Goal: Task Accomplishment & Management: Manage account settings

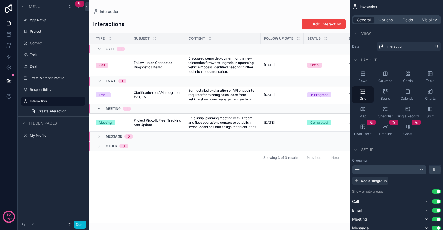
click at [105, 139] on div "Message 0" at bounding box center [115, 136] width 36 height 9
click at [100, 142] on div "Other 0" at bounding box center [112, 141] width 31 height 9
click at [99, 136] on td "Message 0" at bounding box center [174, 134] width 171 height 5
click at [102, 146] on div "Other 0" at bounding box center [112, 144] width 31 height 4
click at [49, 87] on label "Responsibility" at bounding box center [52, 89] width 44 height 4
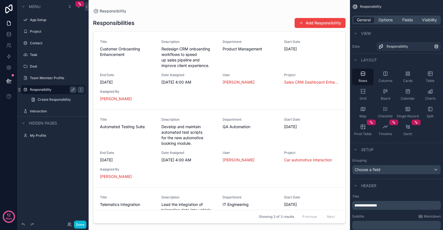
drag, startPoint x: 343, startPoint y: 138, endPoint x: 342, endPoint y: 162, distance: 24.4
click at [342, 162] on div "scrollable content" at bounding box center [219, 111] width 261 height 223
click at [40, 78] on label "Team Member Profile" at bounding box center [52, 78] width 44 height 4
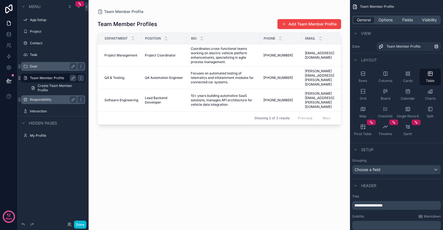
click at [43, 67] on label "Deal" at bounding box center [52, 66] width 44 height 4
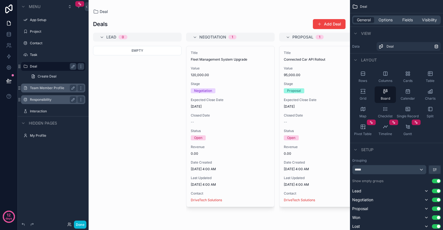
click at [44, 59] on div "Task" at bounding box center [53, 55] width 71 height 10
click at [44, 57] on label "Task" at bounding box center [52, 55] width 44 height 4
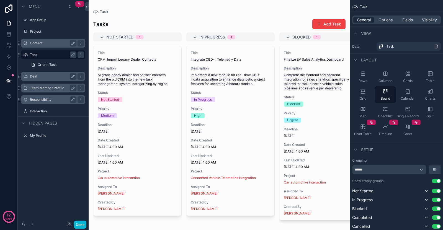
click at [46, 42] on label "Contact" at bounding box center [52, 43] width 44 height 4
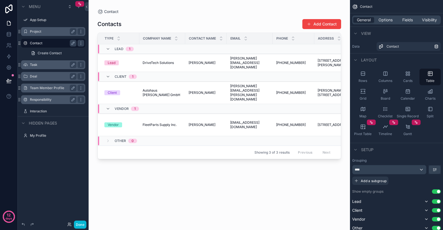
click at [52, 34] on div "Project" at bounding box center [53, 31] width 46 height 7
click at [41, 32] on label "Project" at bounding box center [52, 31] width 44 height 4
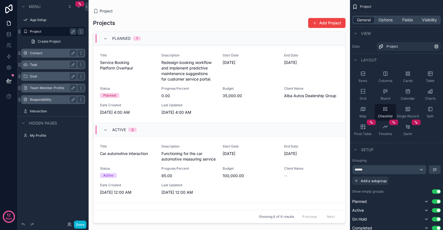
click at [40, 54] on label "Contact" at bounding box center [52, 53] width 44 height 4
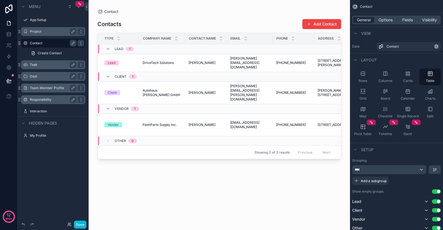
click at [44, 75] on label "Deal" at bounding box center [52, 76] width 44 height 4
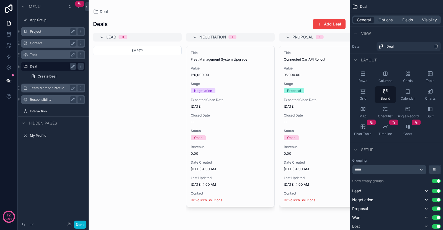
click at [49, 86] on label "Team Member Profile" at bounding box center [52, 88] width 44 height 4
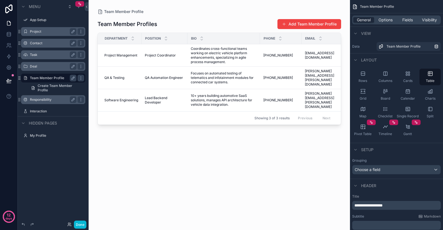
click at [50, 98] on label "Responsibility" at bounding box center [52, 99] width 44 height 4
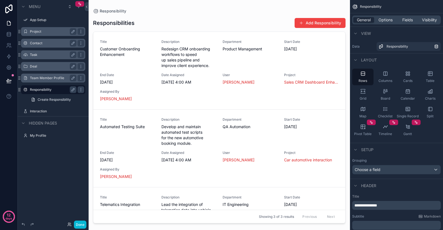
click at [41, 28] on div "Project" at bounding box center [53, 31] width 62 height 9
click at [40, 32] on label "Project" at bounding box center [56, 31] width 52 height 4
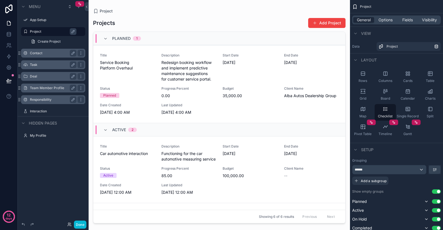
click at [109, 36] on div "Planned 1" at bounding box center [122, 38] width 38 height 9
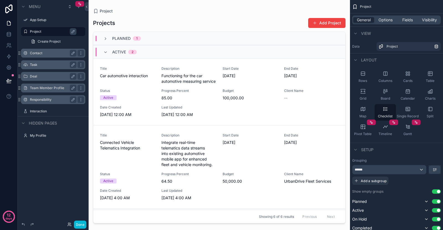
click at [102, 47] on div "Active 2" at bounding box center [219, 51] width 252 height 13
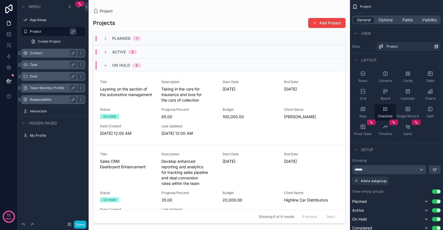
click at [105, 63] on span "scrollable content" at bounding box center [105, 65] width 4 height 4
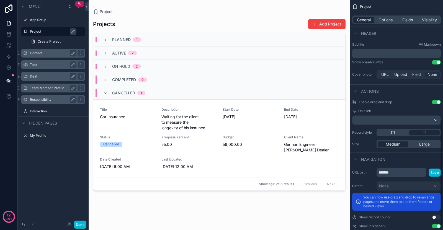
scroll to position [267, 0]
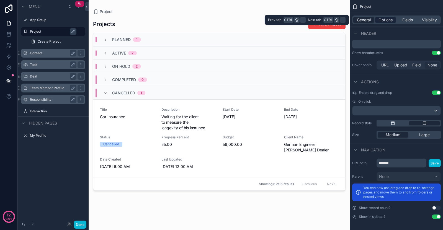
click at [387, 20] on span "Options" at bounding box center [385, 20] width 14 height 6
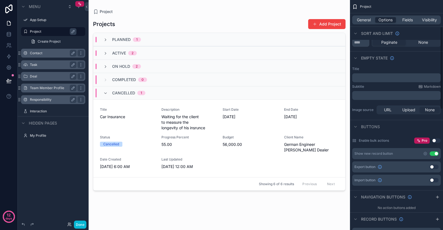
scroll to position [0, 0]
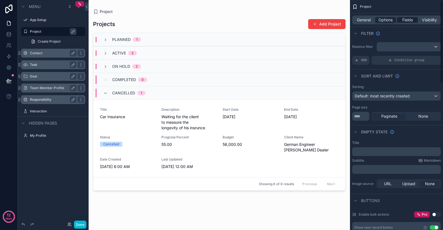
click at [408, 22] on div "General Options Fields Visibility" at bounding box center [396, 19] width 89 height 9
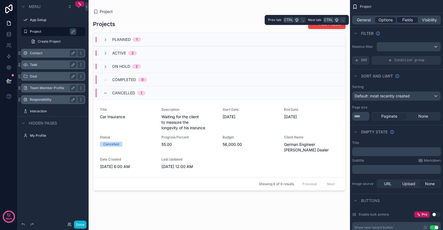
click at [409, 21] on span "Fields" at bounding box center [407, 20] width 11 height 6
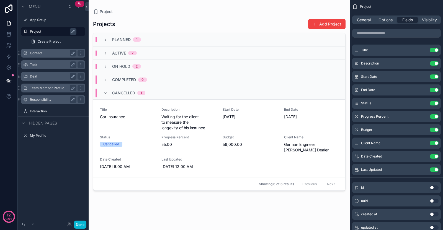
click at [40, 141] on div "Menu App Setup Project Create Project Contact Task Deal Team Member Profile Res…" at bounding box center [53, 72] width 71 height 145
click at [41, 135] on label "My Profile" at bounding box center [52, 135] width 44 height 4
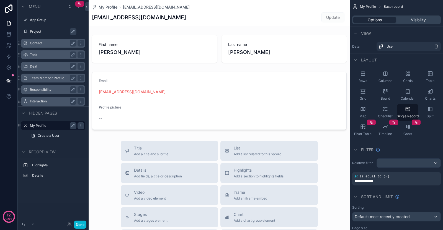
click at [52, 102] on label "Interaction" at bounding box center [52, 101] width 44 height 4
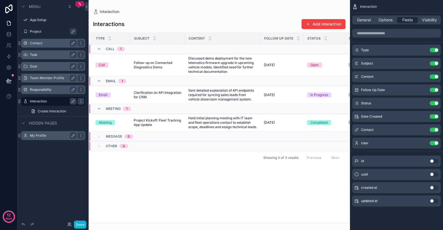
click at [433, 161] on button "Use setting" at bounding box center [433, 161] width 9 height 4
click at [435, 154] on div "id Use setting" at bounding box center [396, 156] width 89 height 11
click at [430, 155] on button "Use setting" at bounding box center [433, 156] width 9 height 4
click at [131, 59] on div "scrollable content" at bounding box center [219, 115] width 261 height 230
click at [149, 66] on span "Follow-up on Connected Diagnostics Demo" at bounding box center [158, 65] width 48 height 9
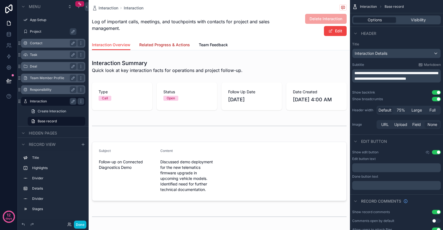
click at [149, 42] on span "Related Progress & Actions" at bounding box center [164, 45] width 51 height 6
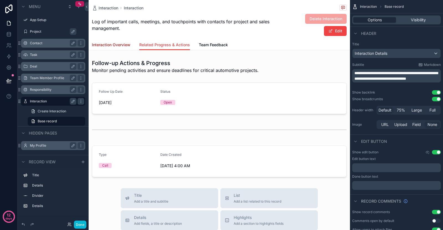
click at [117, 46] on span "Interaction Overview" at bounding box center [111, 45] width 38 height 6
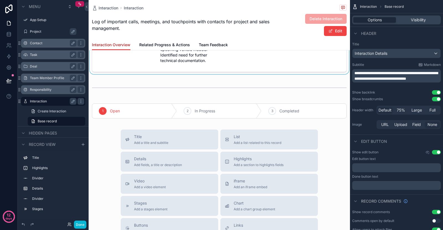
scroll to position [194, 0]
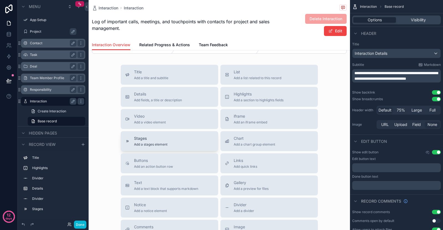
click at [167, 144] on div "Stages Add a stages element" at bounding box center [169, 141] width 89 height 11
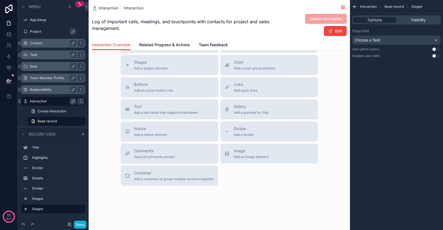
scroll to position [153, 0]
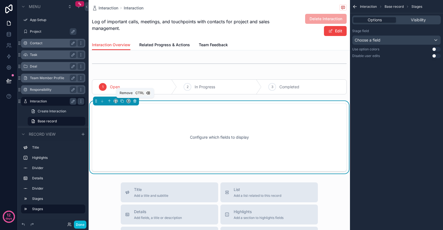
click at [135, 101] on icon "scrollable content" at bounding box center [135, 101] width 4 height 4
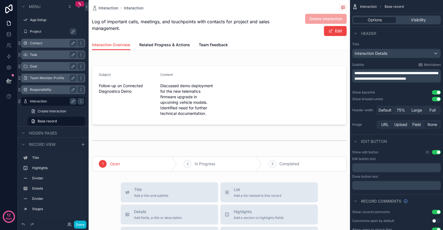
scroll to position [141, 0]
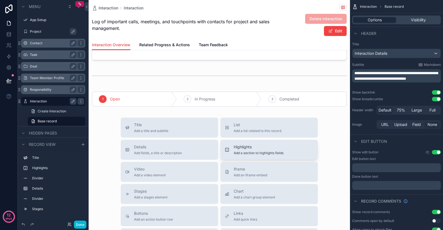
click at [264, 155] on span "Add a section to highlights fields" at bounding box center [258, 153] width 50 height 4
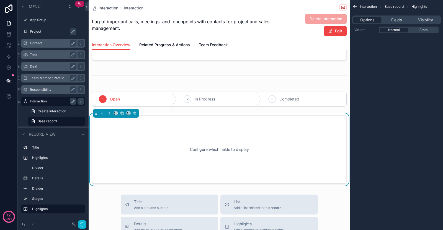
scroll to position [175, 0]
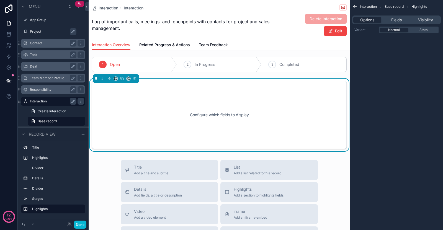
click at [193, 118] on div "Configure which fields to display" at bounding box center [219, 115] width 236 height 50
drag, startPoint x: 188, startPoint y: 106, endPoint x: 192, endPoint y: 113, distance: 7.7
click at [188, 106] on div "Configure which fields to display" at bounding box center [219, 115] width 236 height 50
click at [193, 114] on div "Configure which fields to display" at bounding box center [219, 115] width 236 height 50
click at [394, 19] on span "Fields" at bounding box center [396, 20] width 11 height 6
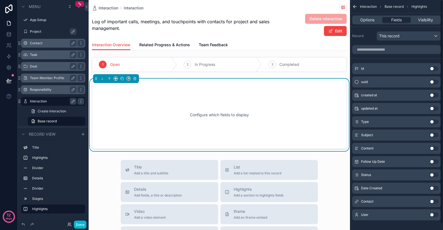
click at [435, 135] on button "Use setting" at bounding box center [433, 135] width 9 height 4
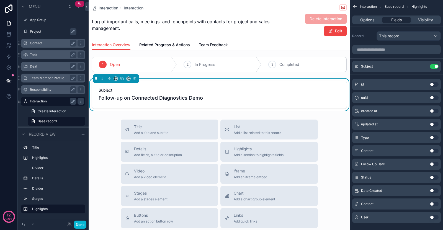
click at [433, 152] on button "Use setting" at bounding box center [433, 151] width 9 height 4
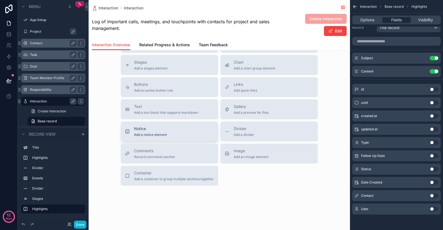
scroll to position [265, 0]
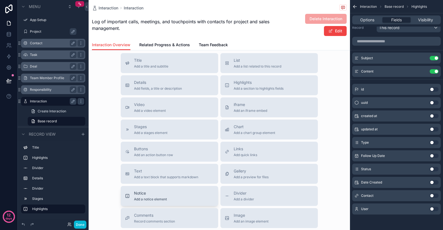
click at [165, 190] on div "Notice Add a notice element" at bounding box center [169, 195] width 89 height 11
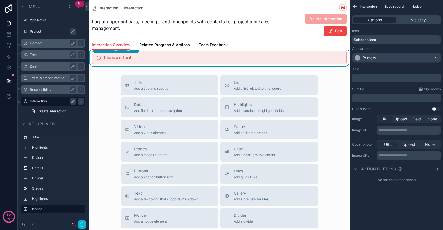
scroll to position [208, 0]
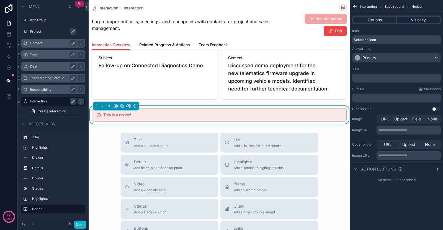
click at [411, 20] on span "Visibility" at bounding box center [417, 20] width 15 height 6
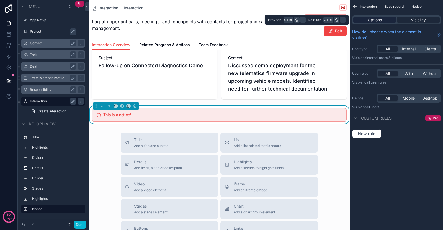
click at [390, 22] on div "Options" at bounding box center [374, 20] width 43 height 6
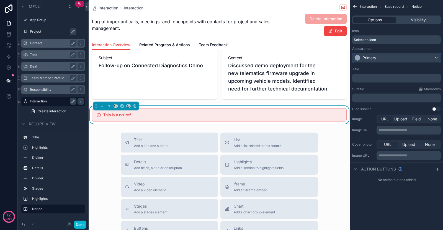
click at [391, 57] on div "Primary" at bounding box center [396, 57] width 88 height 9
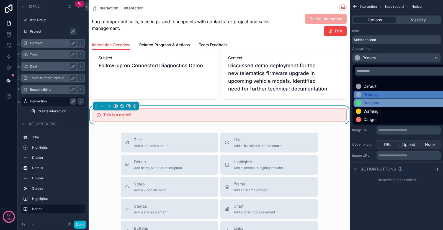
click at [378, 101] on div "Success" at bounding box center [370, 103] width 15 height 6
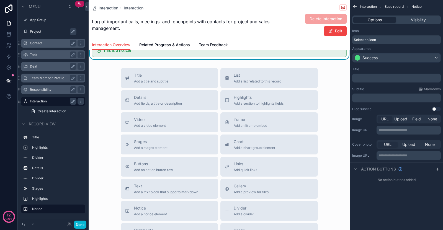
scroll to position [337, 0]
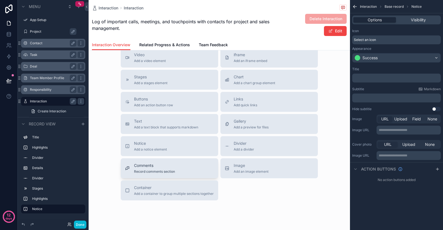
click at [182, 167] on div "Comments Record comments section" at bounding box center [169, 168] width 89 height 11
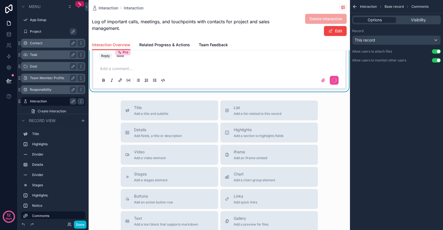
scroll to position [267, 0]
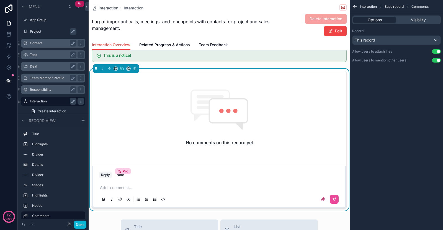
click at [415, 110] on div "Interaction Base record Comments Options Visibility Record This record Allow us…" at bounding box center [396, 115] width 93 height 230
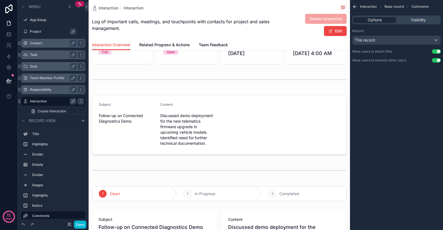
scroll to position [0, 0]
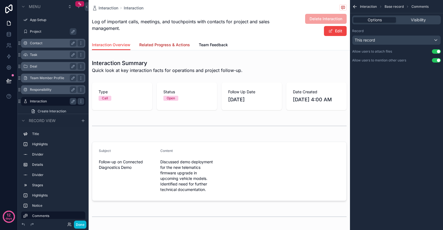
click at [164, 45] on span "Related Progress & Actions" at bounding box center [164, 45] width 51 height 6
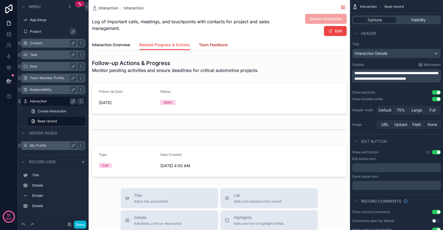
click at [211, 43] on span "Team Feedback" at bounding box center [213, 45] width 29 height 6
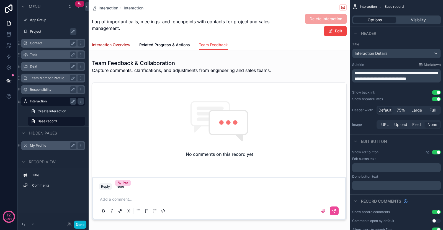
click at [113, 44] on span "Interaction Overview" at bounding box center [111, 45] width 38 height 6
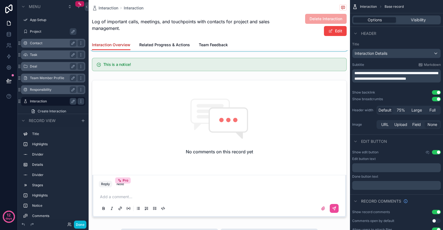
scroll to position [194, 0]
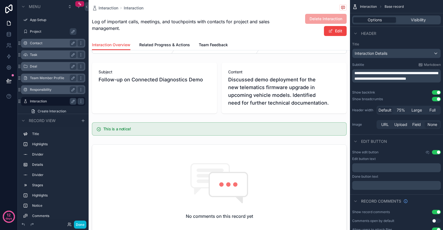
click at [197, 45] on div "Interaction Overview Related Progress & Actions Team Feedback" at bounding box center [219, 45] width 254 height 11
click at [205, 43] on span "Team Feedback" at bounding box center [213, 45] width 29 height 6
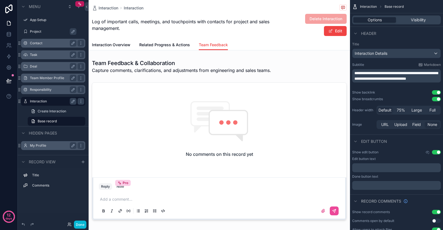
drag, startPoint x: 210, startPoint y: 45, endPoint x: 199, endPoint y: 51, distance: 12.9
click at [328, 29] on span "scrollable content" at bounding box center [330, 31] width 4 height 4
click at [327, 33] on button "Done" at bounding box center [333, 31] width 25 height 10
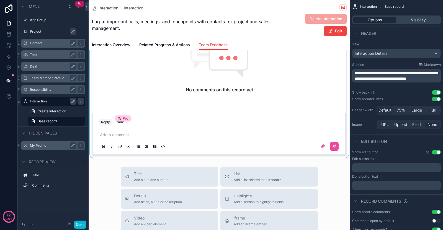
scroll to position [129, 0]
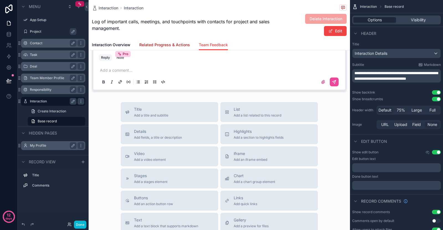
click at [151, 46] on span "Related Progress & Actions" at bounding box center [164, 45] width 51 height 6
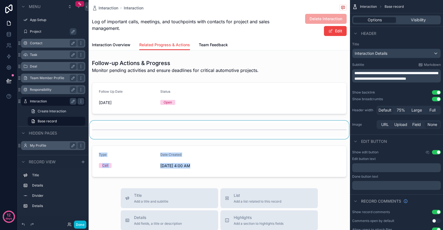
drag, startPoint x: 159, startPoint y: 155, endPoint x: 162, endPoint y: 128, distance: 27.6
click at [162, 128] on div "Follow-up Actions & Progress Monitor pending activities and ensure deadlines fo…" at bounding box center [219, 118] width 261 height 122
click at [176, 126] on div "scrollable content" at bounding box center [219, 130] width 261 height 18
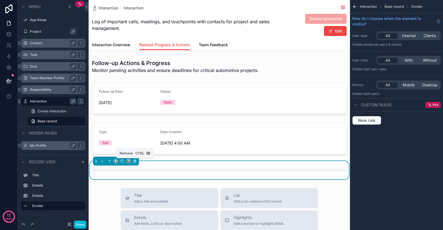
click at [134, 162] on icon "scrollable content" at bounding box center [135, 161] width 4 height 4
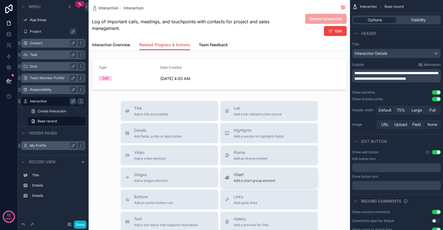
scroll to position [129, 0]
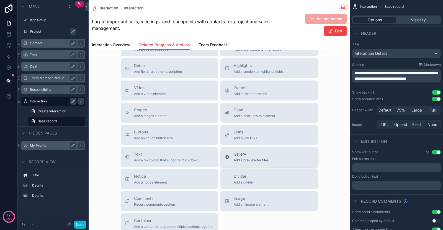
click at [241, 154] on span "Gallery" at bounding box center [250, 154] width 35 height 6
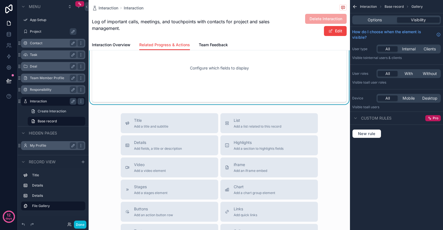
scroll to position [82, 0]
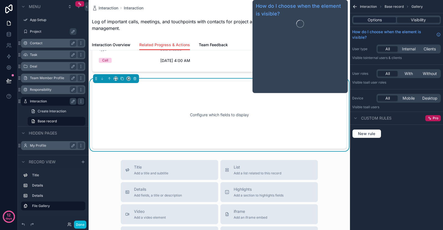
click at [383, 22] on div "Options" at bounding box center [374, 20] width 43 height 6
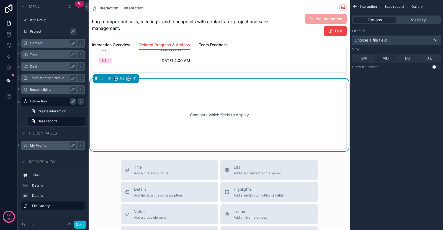
click at [383, 41] on span "Choose a file field" at bounding box center [370, 40] width 32 height 5
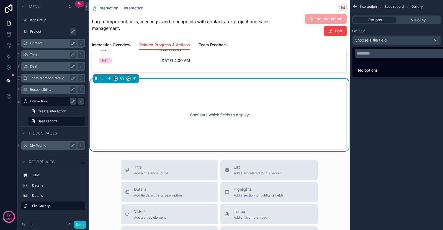
drag, startPoint x: 375, startPoint y: 118, endPoint x: 376, endPoint y: 92, distance: 26.0
click at [375, 117] on div "scrollable content" at bounding box center [221, 115] width 443 height 230
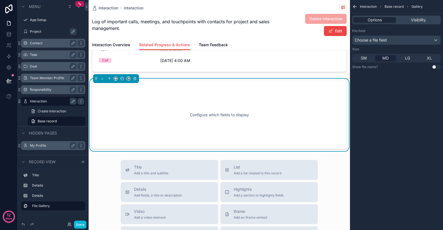
click at [379, 58] on div "MD" at bounding box center [385, 58] width 21 height 6
click at [364, 59] on span "SM" at bounding box center [363, 58] width 6 height 6
click at [387, 61] on div "SM MD LG XL" at bounding box center [396, 58] width 89 height 9
click at [391, 59] on div "MD" at bounding box center [385, 58] width 21 height 6
click at [431, 67] on button "Use setting" at bounding box center [435, 67] width 9 height 4
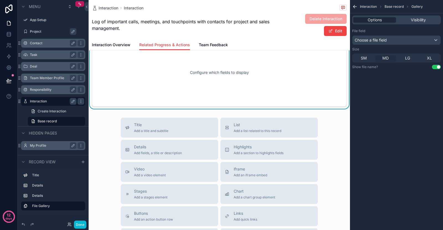
scroll to position [0, 0]
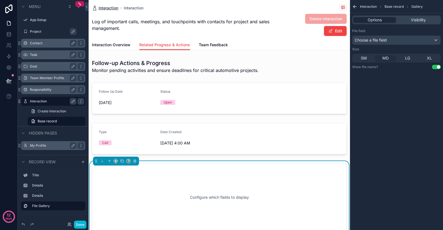
click at [100, 5] on span "Interaction" at bounding box center [108, 8] width 20 height 6
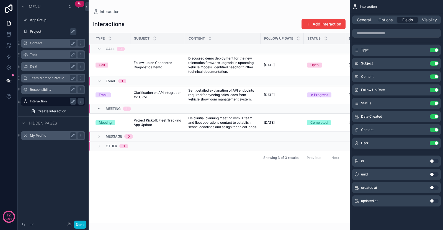
click at [45, 91] on label "Responsibility" at bounding box center [52, 89] width 44 height 4
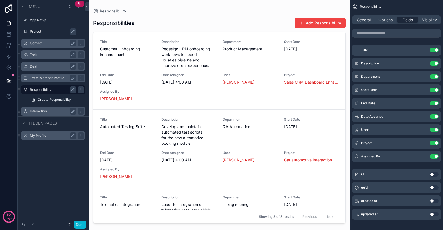
click at [183, 60] on div "scrollable content" at bounding box center [219, 111] width 261 height 223
click at [285, 42] on span "Start Date" at bounding box center [311, 42] width 55 height 4
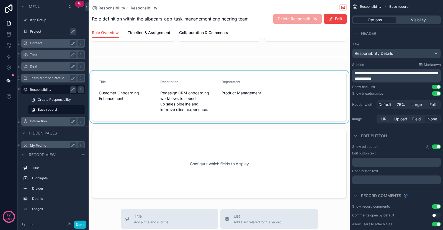
scroll to position [129, 0]
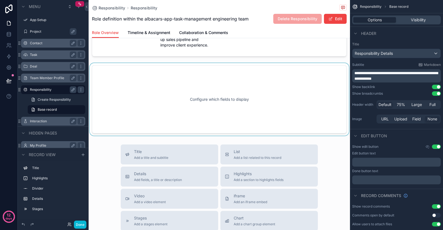
click at [211, 107] on div "scrollable content" at bounding box center [219, 99] width 261 height 72
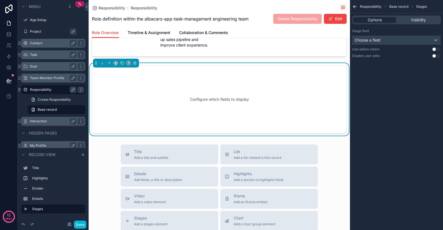
click at [388, 41] on div "Choose a field" at bounding box center [396, 40] width 88 height 9
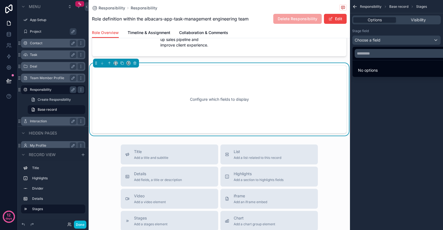
click at [383, 70] on li "No options" at bounding box center [402, 70] width 98 height 11
click at [373, 99] on div "scrollable content" at bounding box center [221, 115] width 443 height 230
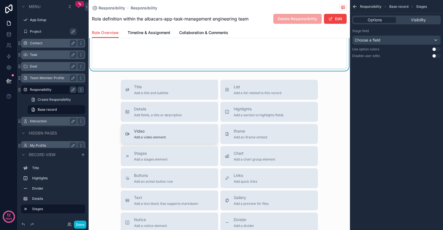
scroll to position [0, 0]
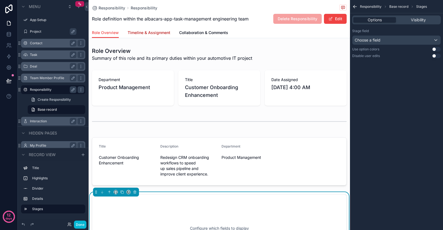
click at [158, 31] on span "Timeline & Assignment" at bounding box center [149, 33] width 43 height 6
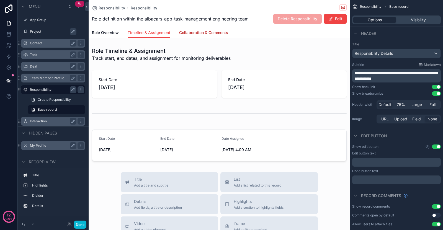
click at [191, 35] on span "Collaboration & Comments" at bounding box center [203, 33] width 49 height 6
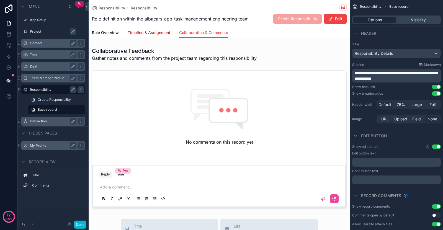
click at [151, 34] on span "Timeline & Assignment" at bounding box center [149, 33] width 43 height 6
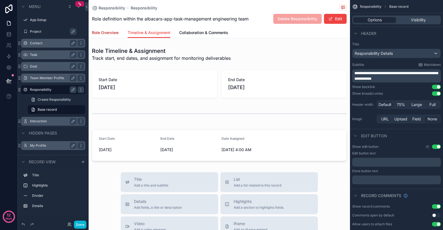
click at [116, 31] on span "Role Overview" at bounding box center [105, 33] width 27 height 6
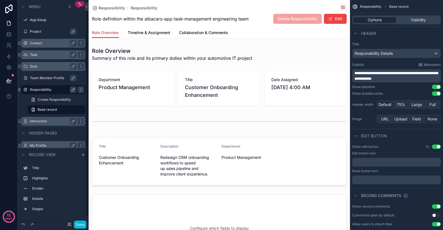
click at [45, 73] on div "Team Member Profile" at bounding box center [53, 78] width 71 height 10
click at [44, 79] on label "Team Member Profile" at bounding box center [56, 78] width 52 height 4
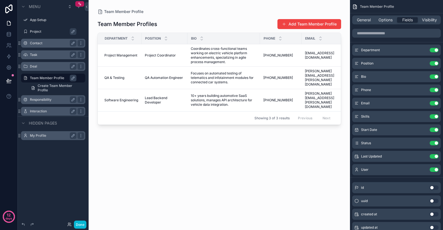
click at [115, 53] on div "scrollable content" at bounding box center [219, 111] width 261 height 223
click at [156, 54] on span "Project Coordinator" at bounding box center [160, 55] width 31 height 4
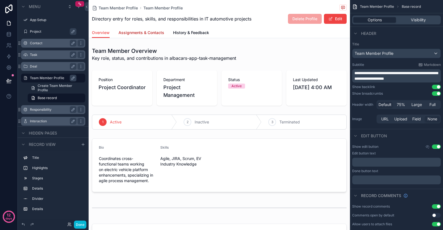
click at [153, 33] on span "Assignments & Contacts" at bounding box center [141, 33] width 46 height 6
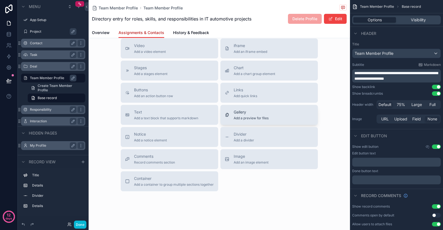
scroll to position [123, 0]
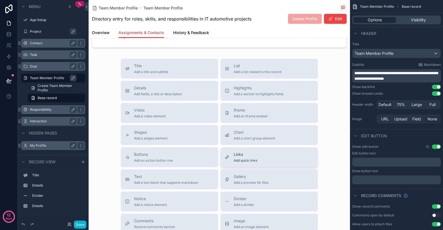
click at [268, 155] on div "Links Add quick links" at bounding box center [269, 157] width 89 height 11
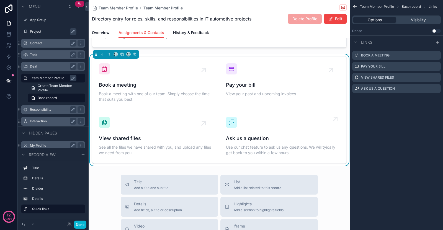
scroll to position [112, 0]
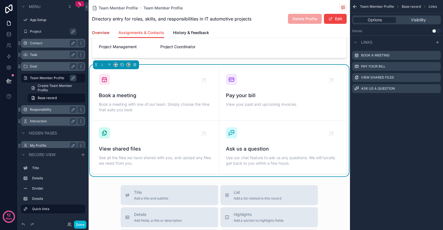
click at [107, 33] on span "Overview" at bounding box center [101, 33] width 18 height 6
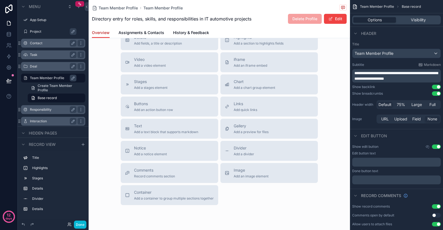
scroll to position [129, 0]
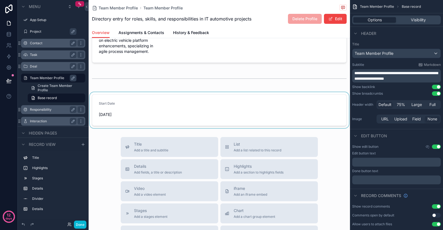
click at [162, 110] on div "scrollable content" at bounding box center [219, 110] width 261 height 36
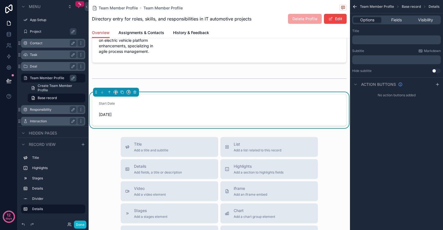
drag, startPoint x: 405, startPoint y: 15, endPoint x: 401, endPoint y: 17, distance: 4.2
click at [403, 16] on div "Options Fields Visibility" at bounding box center [396, 19] width 93 height 13
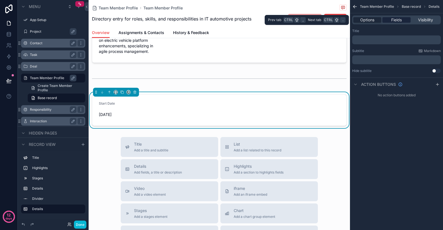
click at [400, 17] on span "Fields" at bounding box center [396, 20] width 11 height 6
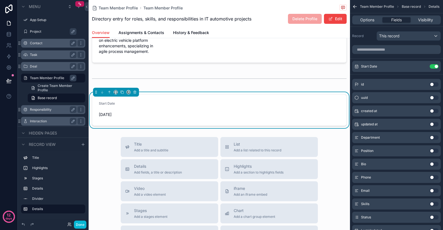
click at [435, 83] on button "Use setting" at bounding box center [433, 84] width 9 height 4
click at [435, 81] on button "Use setting" at bounding box center [433, 79] width 9 height 4
click at [428, 137] on div "Department Use setting" at bounding box center [396, 137] width 89 height 11
click at [433, 137] on button "Use setting" at bounding box center [433, 137] width 9 height 4
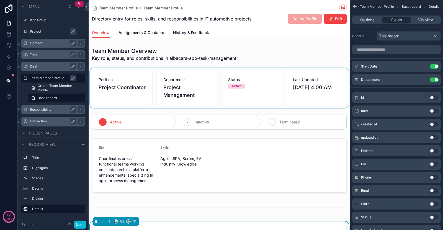
scroll to position [129, 0]
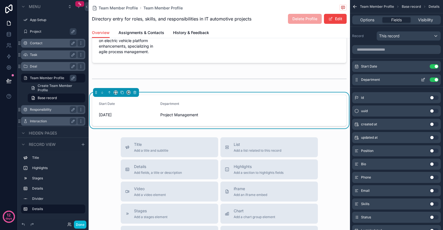
click at [434, 78] on button "Use setting" at bounding box center [433, 79] width 9 height 4
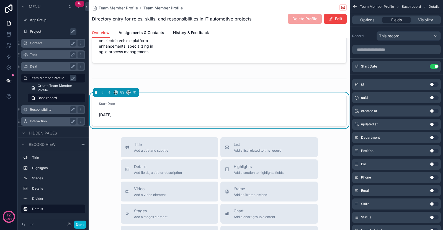
click at [434, 176] on button "Use setting" at bounding box center [433, 177] width 9 height 4
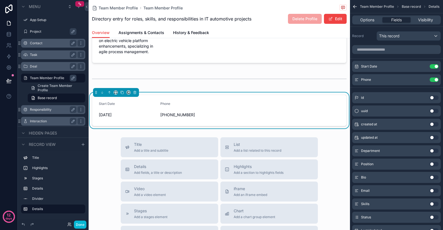
scroll to position [48, 0]
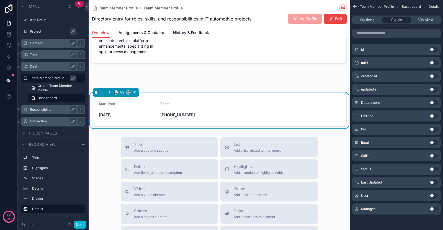
click at [435, 146] on div "Email Use setting" at bounding box center [396, 142] width 89 height 11
click at [435, 144] on button "Use setting" at bounding box center [433, 142] width 9 height 4
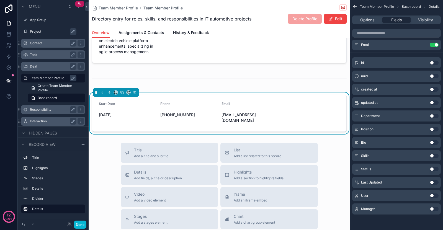
click at [433, 157] on button "Use setting" at bounding box center [433, 156] width 9 height 4
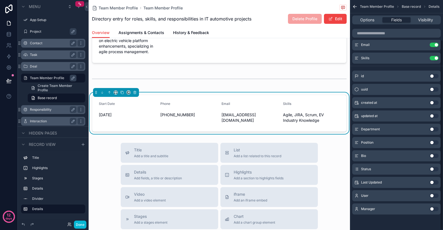
click at [433, 155] on button "Use setting" at bounding box center [433, 156] width 9 height 4
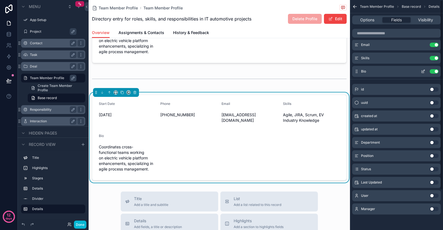
scroll to position [0, 0]
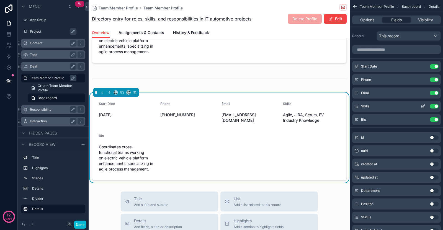
click at [436, 106] on button "Use setting" at bounding box center [433, 106] width 9 height 4
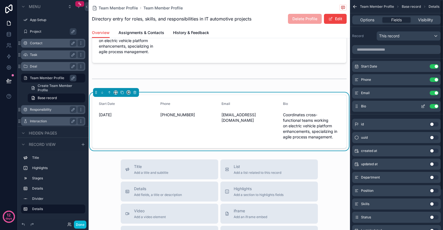
click at [434, 108] on button "Use setting" at bounding box center [433, 106] width 9 height 4
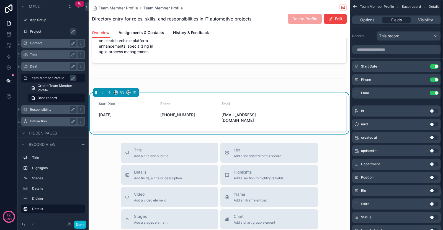
scroll to position [48, 0]
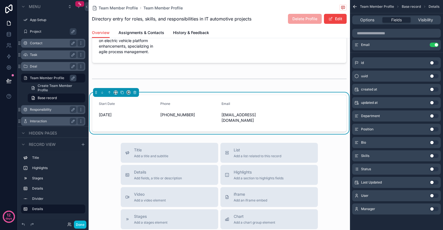
click at [434, 194] on button "Use setting" at bounding box center [433, 195] width 9 height 4
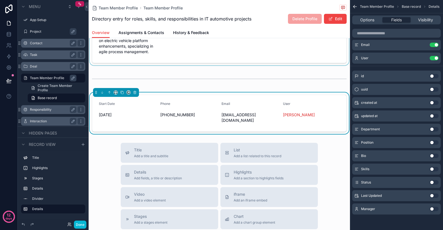
scroll to position [0, 0]
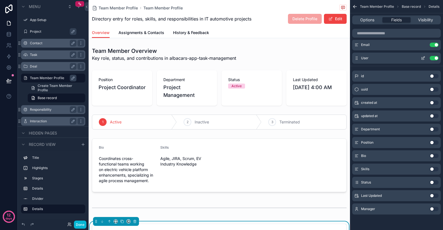
click at [436, 61] on div "User Use setting" at bounding box center [396, 58] width 89 height 11
click at [433, 57] on button "Use setting" at bounding box center [433, 58] width 9 height 4
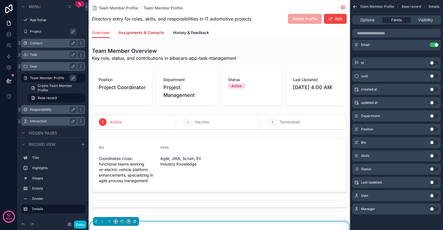
click at [131, 32] on span "Assignments & Contacts" at bounding box center [141, 33] width 46 height 6
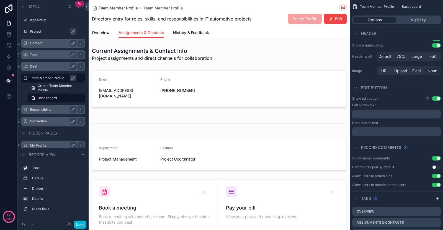
click at [101, 5] on span "Team Member Profile" at bounding box center [117, 8] width 39 height 6
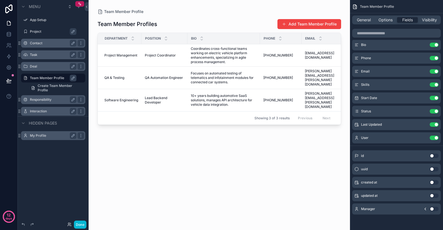
click at [47, 66] on label "Deal" at bounding box center [52, 66] width 44 height 4
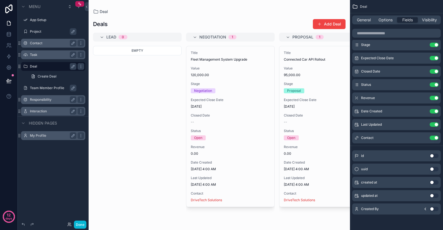
click at [214, 80] on div "scrollable content" at bounding box center [219, 115] width 261 height 230
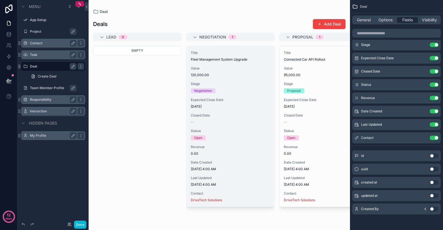
click at [229, 73] on span "120,000.00" at bounding box center [230, 75] width 79 height 4
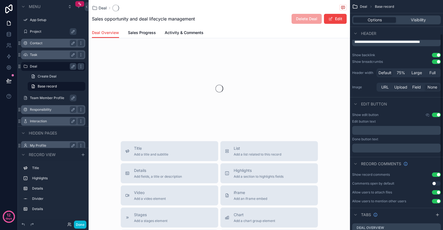
scroll to position [48, 0]
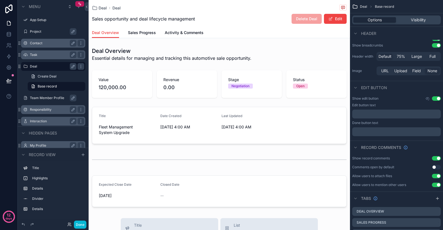
click at [143, 20] on span "Sales opportunity and deal lifecycle management" at bounding box center [143, 18] width 103 height 7
click at [141, 34] on span "Sales Progress" at bounding box center [142, 33] width 28 height 6
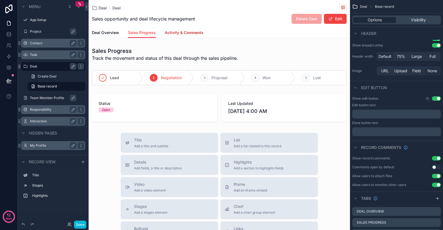
click at [181, 33] on span "Activity & Comments" at bounding box center [184, 33] width 39 height 6
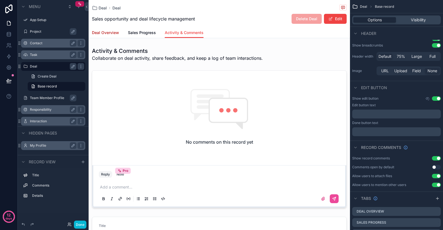
click at [108, 36] on link "Deal Overview" at bounding box center [105, 33] width 27 height 11
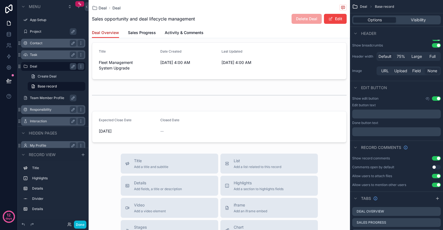
scroll to position [194, 0]
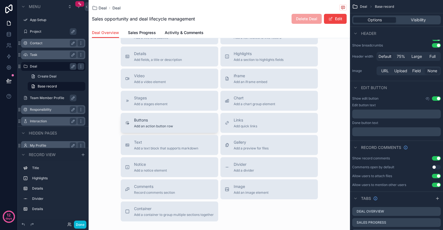
click at [174, 126] on div "Buttons Add an action button row" at bounding box center [169, 122] width 89 height 11
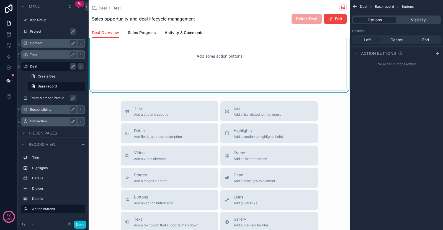
scroll to position [135, 0]
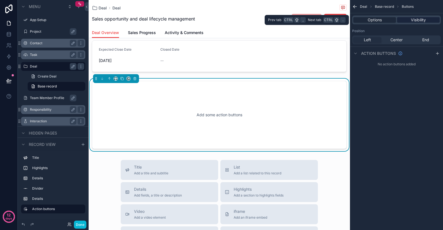
click at [409, 18] on div "Visibility" at bounding box center [418, 20] width 43 height 6
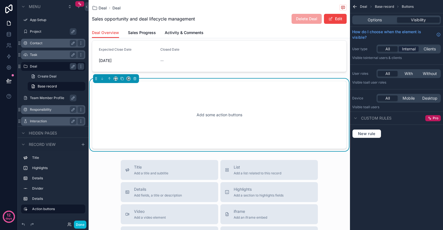
drag, startPoint x: 408, startPoint y: 53, endPoint x: 410, endPoint y: 50, distance: 3.8
click at [408, 52] on div "All Internal Clients" at bounding box center [408, 49] width 64 height 9
click at [410, 50] on span "Internal" at bounding box center [409, 49] width 14 height 6
click at [408, 73] on span "With" at bounding box center [408, 74] width 8 height 6
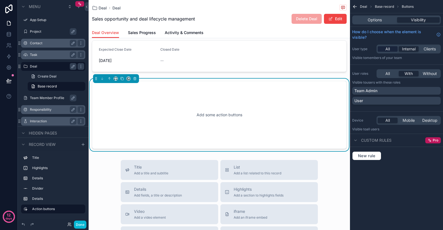
click at [391, 47] on div "All" at bounding box center [387, 49] width 20 height 6
click at [389, 77] on div "All With Without" at bounding box center [408, 73] width 64 height 9
click at [388, 73] on span "All" at bounding box center [387, 74] width 4 height 6
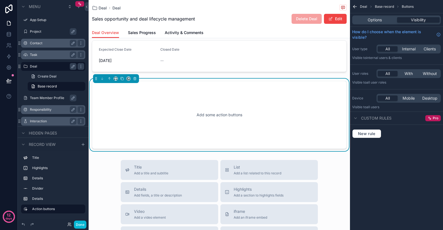
click at [384, 15] on div "Options Visibility" at bounding box center [396, 19] width 93 height 13
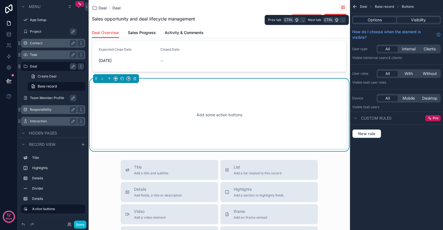
drag, startPoint x: 384, startPoint y: 16, endPoint x: 383, endPoint y: 22, distance: 5.8
click at [384, 16] on div "Options Visibility" at bounding box center [396, 19] width 89 height 9
click at [383, 22] on div "Options" at bounding box center [374, 20] width 43 height 6
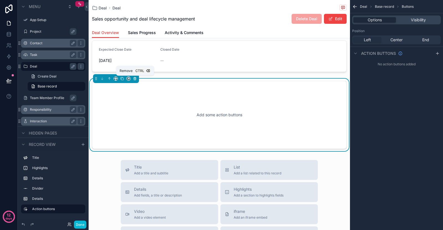
click at [134, 79] on icon "scrollable content" at bounding box center [134, 78] width 0 height 1
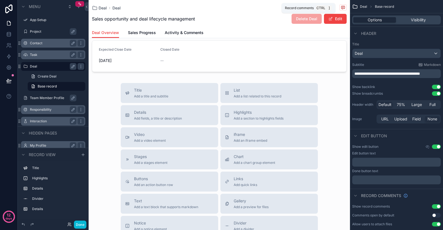
click at [341, 8] on span "scrollable content" at bounding box center [342, 7] width 7 height 6
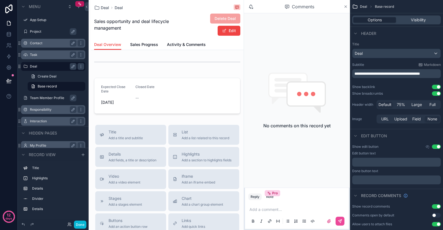
click at [346, 7] on icon "scrollable content" at bounding box center [345, 6] width 4 height 4
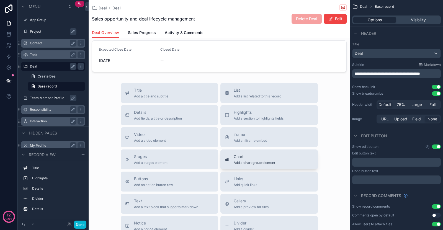
click at [235, 154] on span "Chart" at bounding box center [253, 157] width 41 height 6
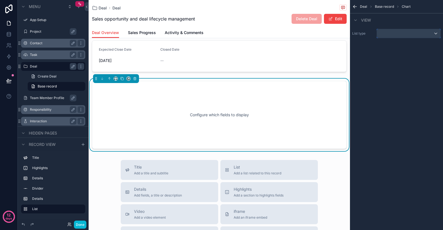
click at [384, 36] on div "scrollable content" at bounding box center [408, 33] width 64 height 9
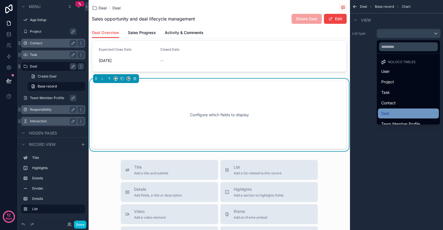
click at [398, 111] on div "Deal" at bounding box center [408, 113] width 54 height 7
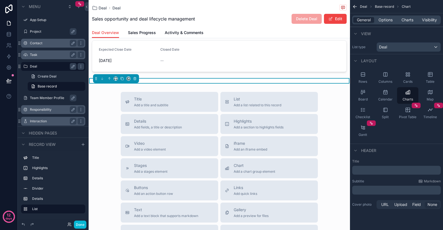
click at [387, 169] on p "﻿" at bounding box center [396, 170] width 85 height 6
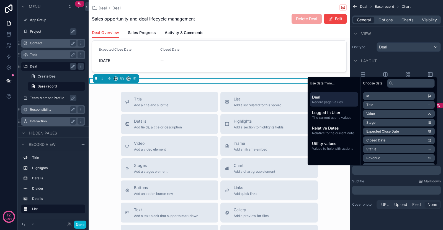
click at [380, 121] on li "Stage" at bounding box center [399, 123] width 72 height 8
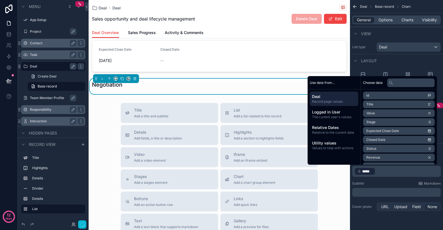
click at [382, 114] on li "Value" at bounding box center [399, 113] width 72 height 8
click at [383, 106] on li "Title" at bounding box center [399, 104] width 72 height 8
click at [384, 98] on li "id" at bounding box center [399, 96] width 72 height 8
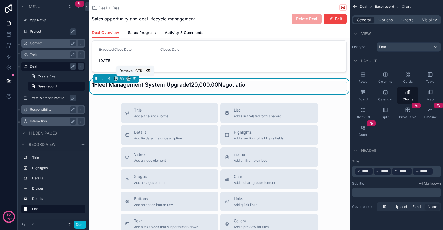
click at [134, 78] on icon "scrollable content" at bounding box center [135, 79] width 4 height 4
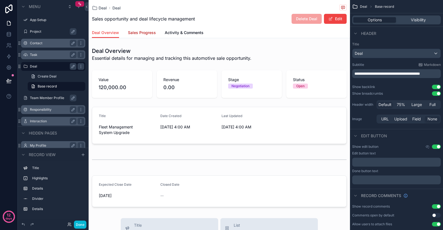
click at [140, 31] on span "Sales Progress" at bounding box center [142, 33] width 28 height 6
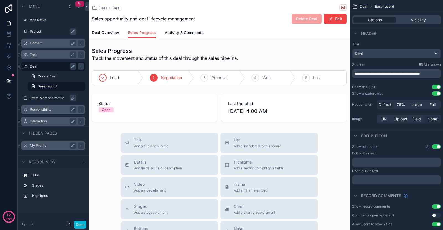
click at [52, 56] on label "Task" at bounding box center [52, 55] width 44 height 4
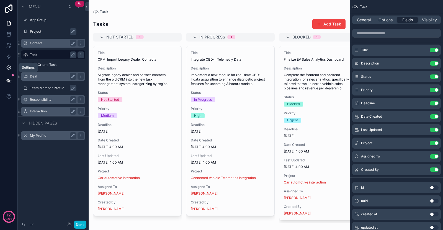
click at [9, 69] on icon at bounding box center [9, 68] width 4 height 4
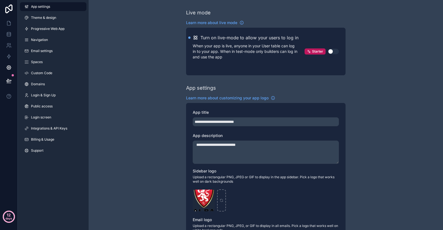
click at [8, 218] on p "days" at bounding box center [9, 218] width 7 height 8
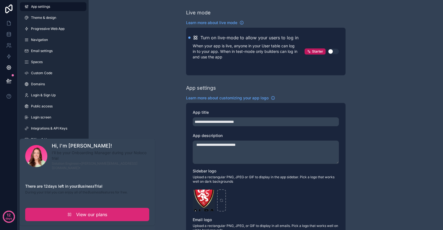
click at [82, 208] on link "View our plans" at bounding box center [87, 214] width 124 height 13
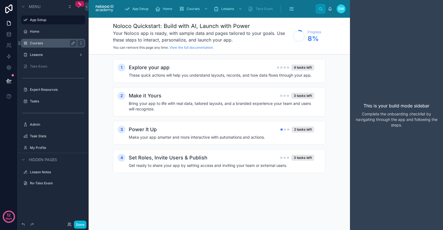
click at [47, 42] on label "Courses" at bounding box center [52, 43] width 44 height 4
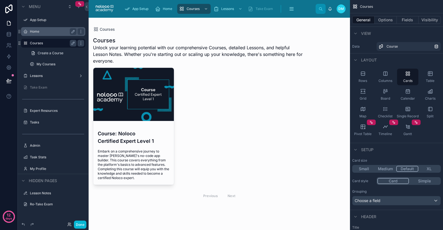
click at [56, 31] on label "Home" at bounding box center [52, 31] width 44 height 4
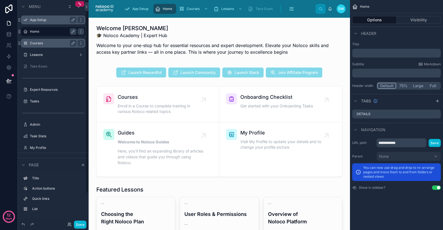
click at [29, 19] on div "App Setup" at bounding box center [53, 19] width 62 height 9
click at [39, 20] on label "App Setup" at bounding box center [52, 20] width 44 height 4
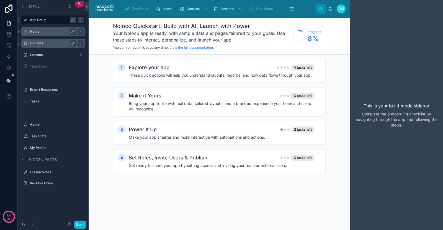
click at [43, 34] on div "Home" at bounding box center [53, 31] width 46 height 7
click at [47, 31] on label "Home" at bounding box center [52, 31] width 44 height 4
click at [8, 215] on p "days" at bounding box center [9, 218] width 7 height 8
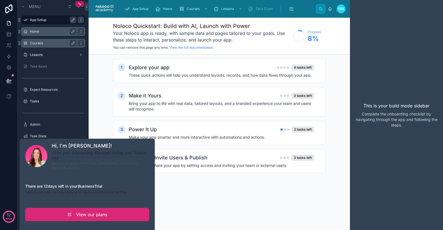
click at [58, 208] on link "View our plans" at bounding box center [87, 214] width 124 height 13
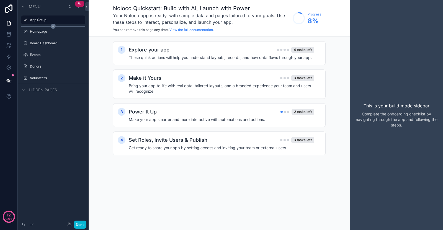
click at [51, 25] on icon "scrollable content" at bounding box center [53, 26] width 5 height 5
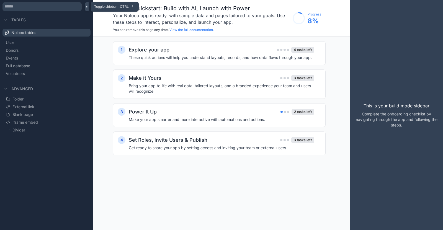
click at [87, 8] on icon at bounding box center [87, 7] width 4 height 4
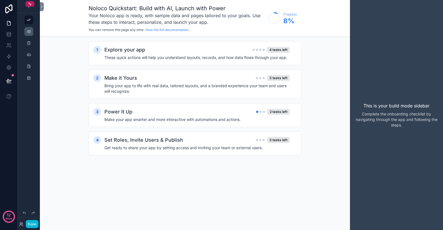
click at [25, 29] on div "scrollable content" at bounding box center [28, 31] width 9 height 9
click at [28, 35] on div "scrollable content" at bounding box center [28, 31] width 7 height 9
click at [30, 30] on icon "scrollable content" at bounding box center [29, 31] width 4 height 4
click at [27, 48] on div "scrollable content" at bounding box center [29, 43] width 22 height 10
click at [30, 41] on icon "scrollable content" at bounding box center [29, 43] width 4 height 4
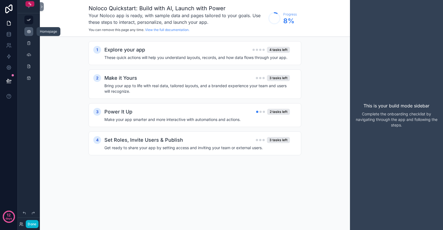
click at [31, 29] on icon "scrollable content" at bounding box center [29, 31] width 4 height 4
click at [42, 8] on icon at bounding box center [42, 7] width 4 height 4
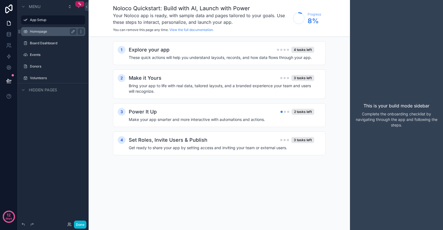
click at [36, 34] on div "Homepage" at bounding box center [53, 31] width 46 height 7
click at [42, 30] on label "Homepage" at bounding box center [52, 31] width 44 height 4
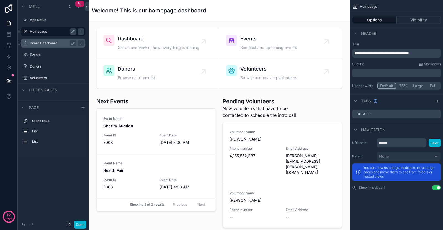
click at [45, 46] on div "Board Dashboard" at bounding box center [53, 43] width 46 height 7
click at [48, 42] on label "Board Dashboard" at bounding box center [52, 43] width 44 height 4
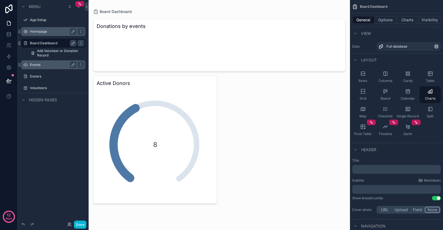
click at [43, 68] on div "Events" at bounding box center [53, 64] width 62 height 9
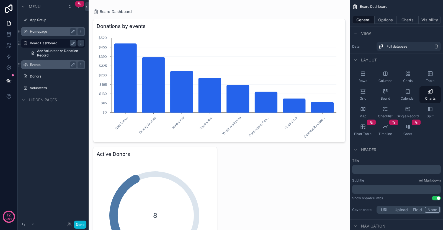
click at [45, 65] on label "Events" at bounding box center [52, 65] width 44 height 4
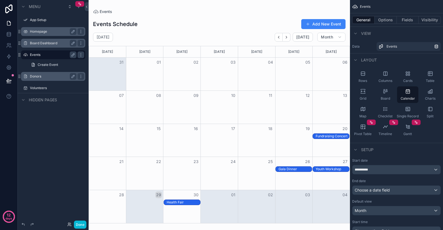
click at [43, 77] on label "Donors" at bounding box center [52, 76] width 44 height 4
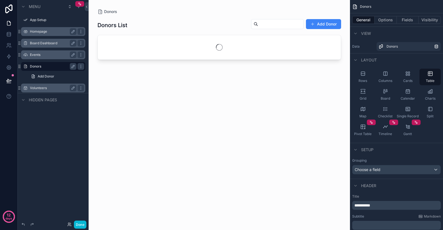
click at [42, 87] on label "Volunteers" at bounding box center [52, 88] width 44 height 4
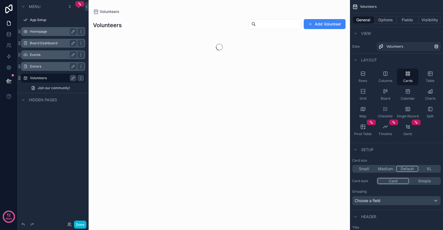
click at [52, 30] on label "Homepage" at bounding box center [52, 31] width 44 height 4
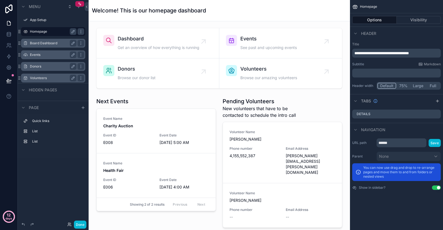
click at [10, 219] on p "days" at bounding box center [9, 218] width 7 height 8
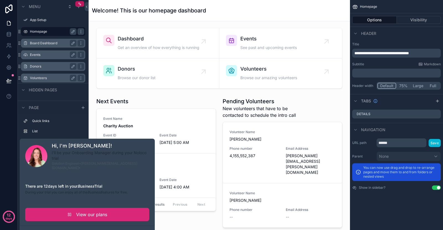
click at [44, 208] on link "View our plans" at bounding box center [87, 214] width 124 height 13
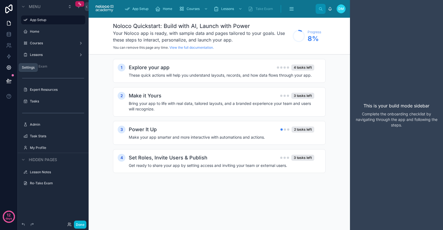
click at [11, 69] on icon at bounding box center [9, 68] width 6 height 6
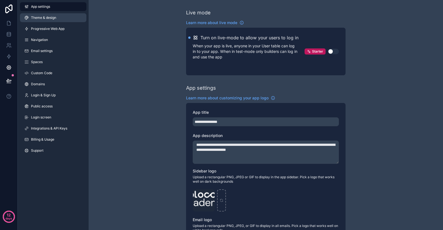
click at [50, 20] on link "Theme & design" at bounding box center [53, 17] width 66 height 9
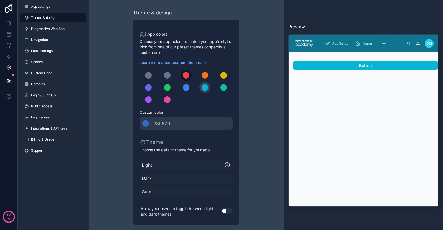
click at [187, 74] on div "scrollable content" at bounding box center [186, 75] width 7 height 7
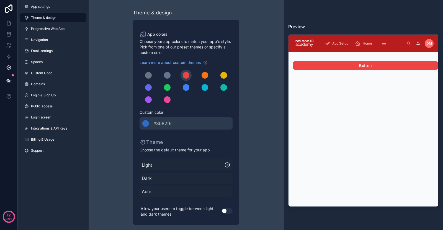
click at [152, 172] on div "Light Dark Auto" at bounding box center [185, 178] width 93 height 42
click at [148, 179] on span "Dark" at bounding box center [186, 178] width 89 height 7
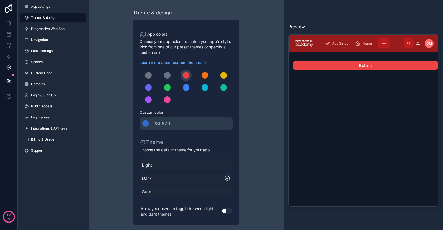
click at [152, 166] on span "Light" at bounding box center [186, 165] width 89 height 7
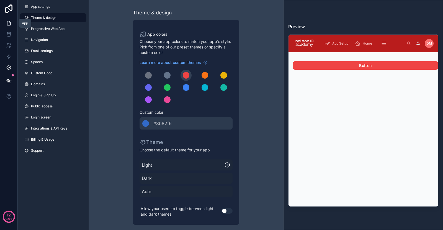
click at [7, 19] on link at bounding box center [8, 23] width 17 height 11
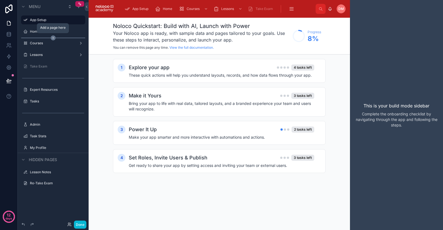
click at [54, 37] on icon "scrollable content" at bounding box center [53, 37] width 5 height 5
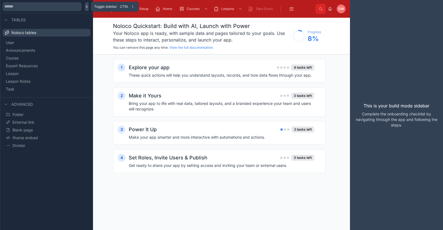
click at [86, 4] on button at bounding box center [87, 6] width 4 height 9
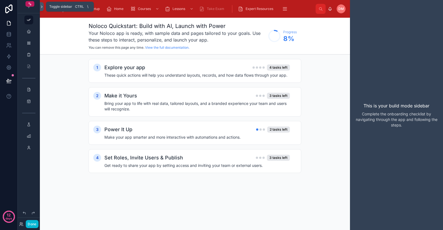
click at [43, 5] on icon at bounding box center [42, 7] width 4 height 4
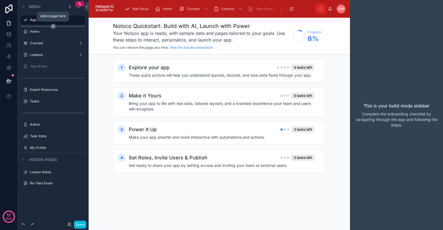
click at [54, 26] on icon "scrollable content" at bounding box center [53, 26] width 5 height 5
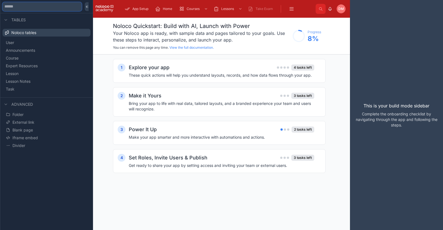
click at [52, 6] on input "text" at bounding box center [41, 6] width 79 height 9
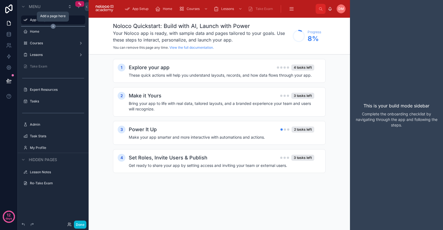
click at [54, 27] on icon "scrollable content" at bounding box center [53, 26] width 5 height 5
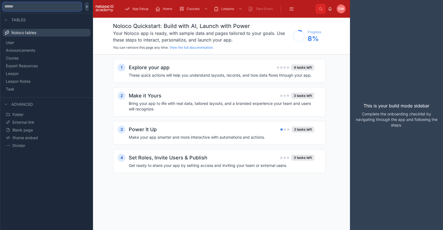
click at [19, 4] on input "text" at bounding box center [41, 6] width 79 height 9
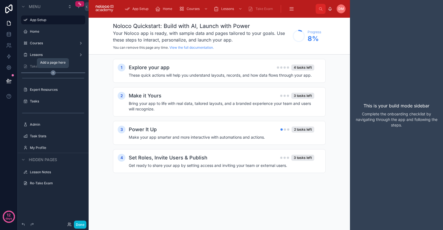
click at [53, 71] on icon "scrollable content" at bounding box center [53, 72] width 5 height 5
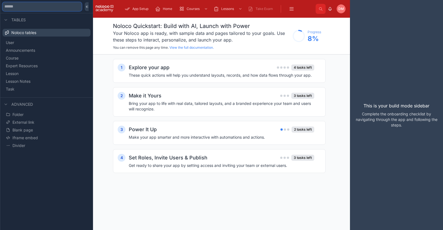
click at [33, 6] on input "text" at bounding box center [41, 6] width 79 height 9
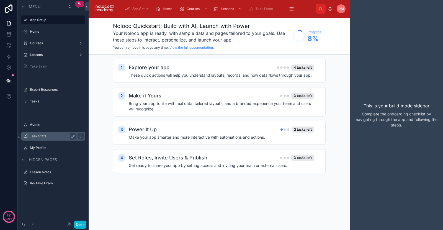
click at [48, 135] on label "Task Stats" at bounding box center [52, 136] width 44 height 4
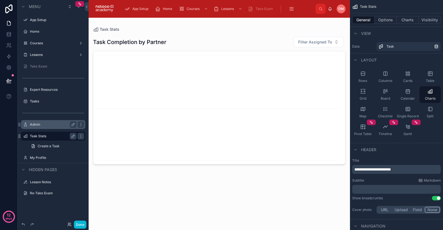
click at [49, 125] on label "Admin" at bounding box center [52, 124] width 44 height 4
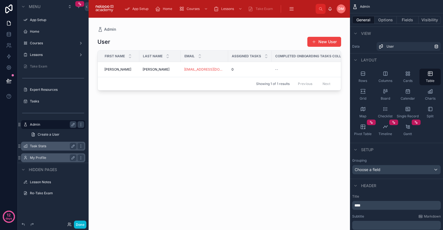
click at [45, 158] on label "My Profile" at bounding box center [52, 157] width 44 height 4
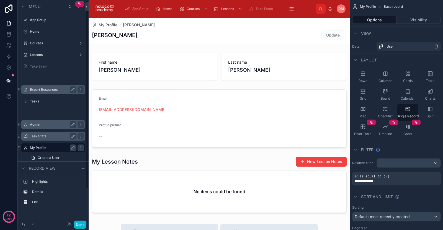
click at [50, 93] on div "Expert Resources" at bounding box center [53, 89] width 62 height 9
click at [51, 89] on label "Expert Resources" at bounding box center [52, 89] width 44 height 4
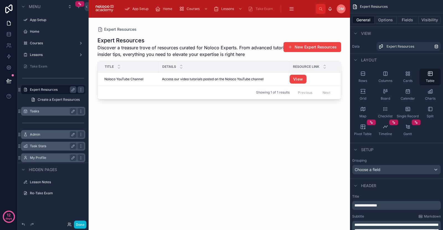
click at [46, 111] on label "Tasks" at bounding box center [52, 111] width 44 height 4
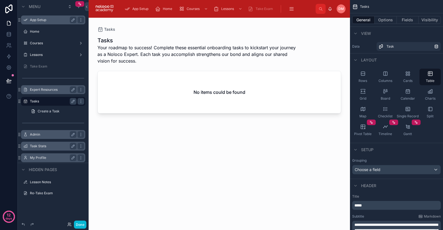
click at [52, 19] on label "App Setup" at bounding box center [52, 20] width 44 height 4
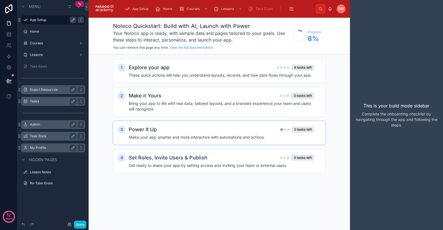
click at [219, 126] on div "Power It Up 2 tasks left" at bounding box center [221, 130] width 185 height 8
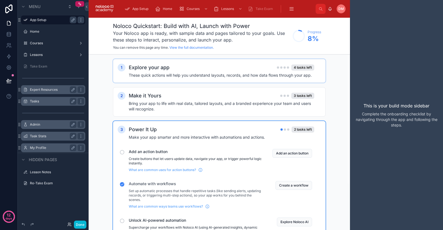
click at [223, 71] on div "Explore your app 4 tasks left" at bounding box center [221, 68] width 185 height 8
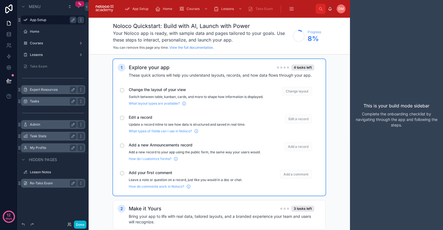
click at [38, 181] on div "Re-Take Exam" at bounding box center [53, 183] width 46 height 7
click at [39, 186] on div "Re-Take Exam" at bounding box center [53, 183] width 62 height 9
click at [42, 183] on label "Re-Take Exam" at bounding box center [52, 183] width 44 height 4
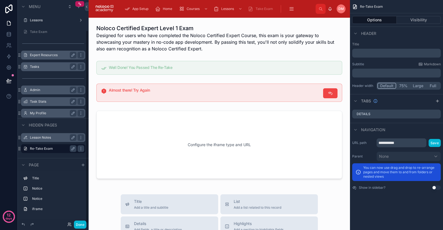
click at [44, 136] on label "Lesson Notes" at bounding box center [52, 137] width 44 height 4
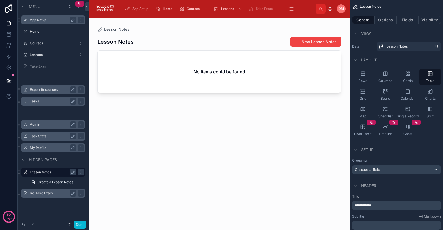
click at [48, 100] on label "Tasks" at bounding box center [52, 101] width 44 height 4
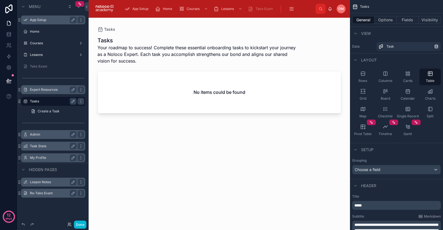
click at [50, 91] on label "Expert Resources" at bounding box center [52, 89] width 44 height 4
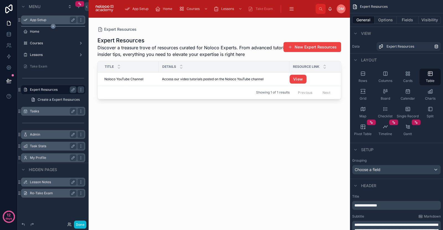
click at [38, 26] on div "scrollable content" at bounding box center [53, 26] width 64 height 1
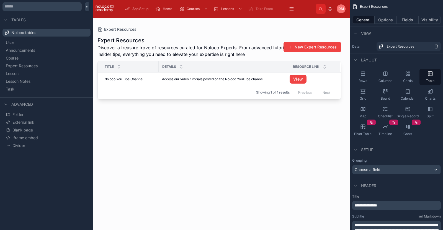
click at [140, 53] on div at bounding box center [219, 121] width 261 height 206
click at [25, 88] on button "Task" at bounding box center [47, 89] width 84 height 8
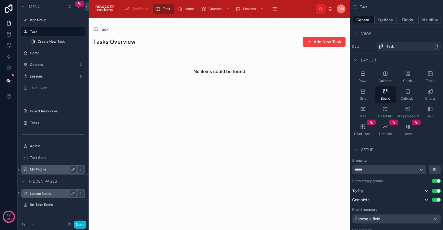
click at [318, 40] on div at bounding box center [219, 124] width 261 height 212
click at [9, 214] on p "12" at bounding box center [9, 215] width 4 height 6
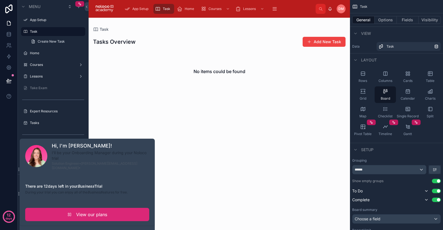
click at [35, 208] on link "View our plans" at bounding box center [87, 214] width 124 height 13
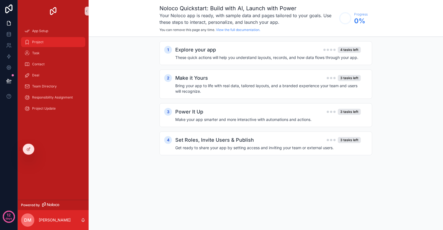
click at [39, 38] on div "Project" at bounding box center [53, 42] width 58 height 9
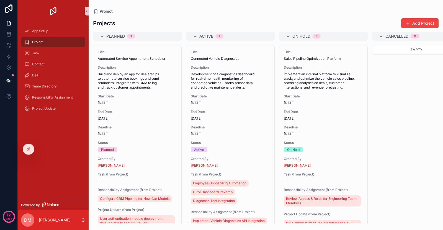
click at [50, 20] on div "scrollable content" at bounding box center [53, 11] width 71 height 22
click at [57, 12] on img "scrollable content" at bounding box center [53, 11] width 9 height 9
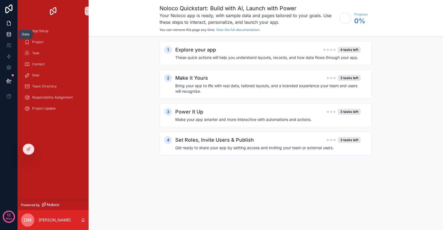
click at [9, 35] on icon at bounding box center [9, 35] width 6 height 6
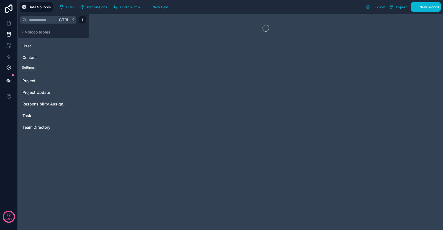
click at [10, 64] on link at bounding box center [8, 67] width 17 height 11
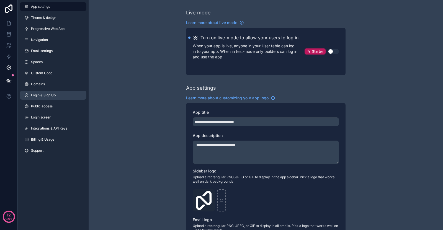
click at [54, 93] on span "Login & Sign Up" at bounding box center [43, 95] width 25 height 4
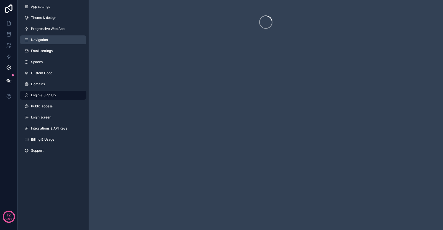
click at [43, 42] on link "Navigation" at bounding box center [53, 39] width 66 height 9
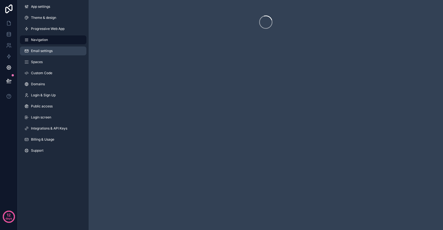
click at [46, 51] on span "Email settings" at bounding box center [42, 51] width 22 height 4
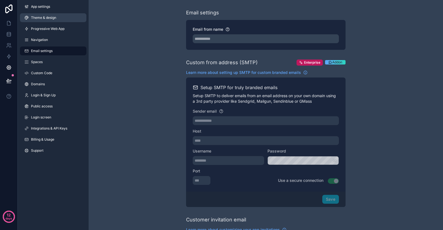
click at [45, 22] on link "Theme & design" at bounding box center [53, 17] width 66 height 9
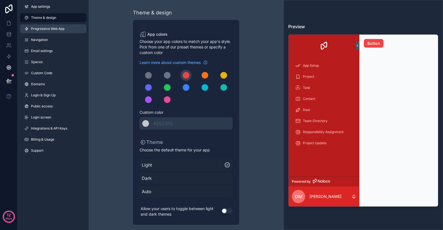
click at [48, 32] on link "Progressive Web App" at bounding box center [53, 28] width 66 height 9
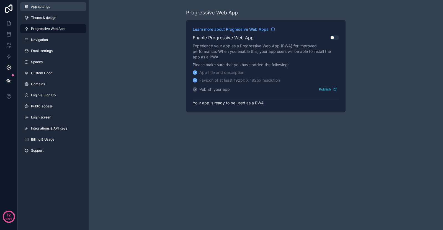
click at [47, 8] on span "App settings" at bounding box center [40, 6] width 19 height 4
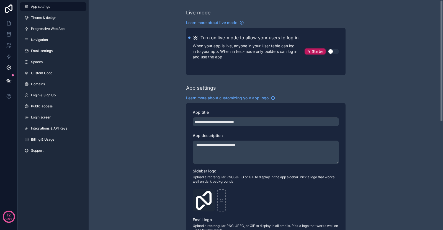
scroll to position [129, 0]
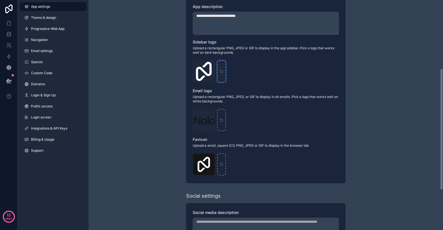
click at [224, 73] on div "scrollable content" at bounding box center [221, 71] width 9 height 22
type input "**********"
click at [220, 121] on icon "scrollable content" at bounding box center [221, 120] width 4 height 4
type input "**********"
click at [223, 159] on div "scrollable content" at bounding box center [221, 164] width 9 height 22
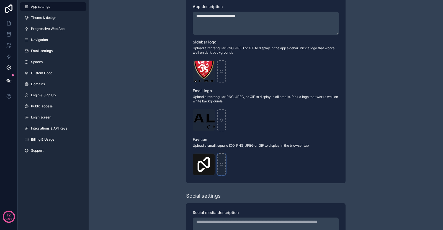
type input "**********"
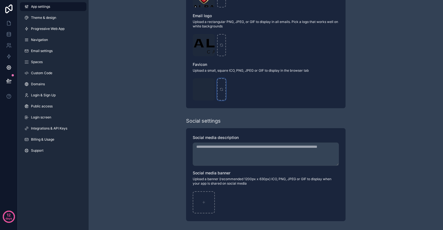
scroll to position [0, 0]
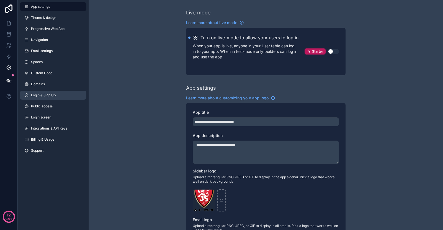
click at [54, 99] on link "Login & Sign Up" at bounding box center [53, 95] width 66 height 9
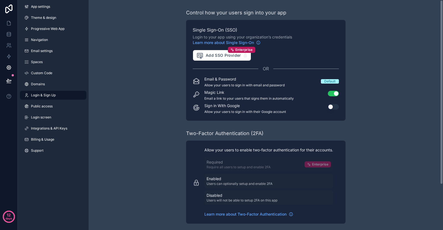
scroll to position [57, 0]
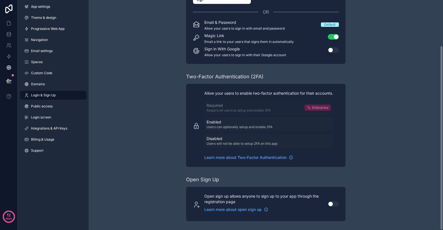
click at [45, 68] on div "App settings Theme & design Progressive Web App Navigation Email settings Space…" at bounding box center [53, 79] width 71 height 159
click at [45, 56] on div "App settings Theme & design Progressive Web App Navigation Email settings Space…" at bounding box center [53, 79] width 71 height 159
click at [46, 50] on span "Email settings" at bounding box center [42, 51] width 22 height 4
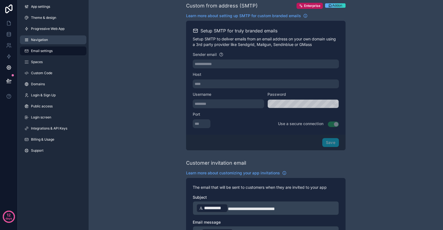
click at [48, 40] on span "Navigation" at bounding box center [39, 40] width 17 height 4
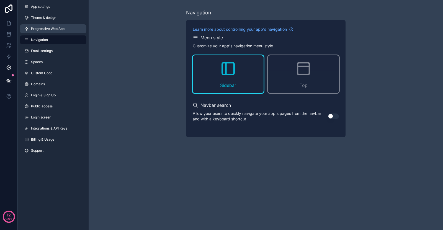
click at [50, 29] on span "Progressive Web App" at bounding box center [47, 29] width 33 height 4
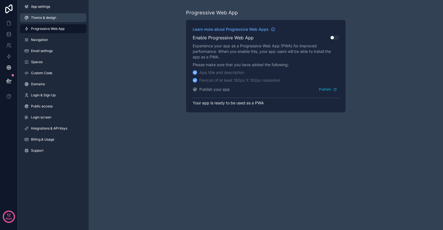
click at [51, 20] on span "Theme & design" at bounding box center [43, 17] width 25 height 4
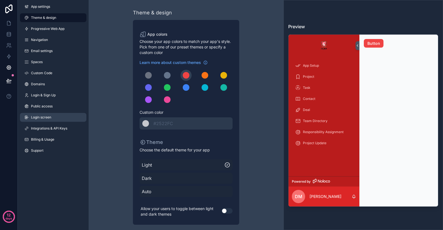
click at [59, 119] on link "Login screen" at bounding box center [53, 117] width 66 height 9
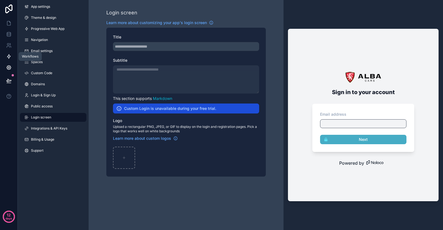
click at [8, 57] on icon at bounding box center [9, 57] width 6 height 6
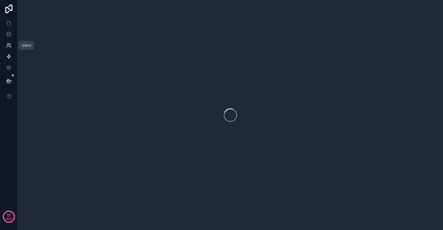
click at [6, 46] on icon at bounding box center [9, 46] width 6 height 6
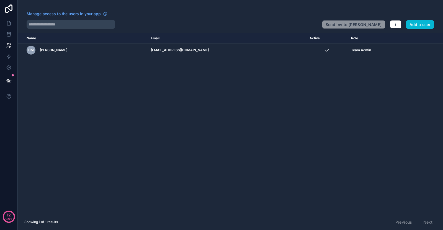
click at [417, 29] on div "Manage access to the users in your app Send invite reminders Add a user Name Em…" at bounding box center [230, 115] width 425 height 230
click at [417, 26] on button "Add a user" at bounding box center [419, 24] width 28 height 9
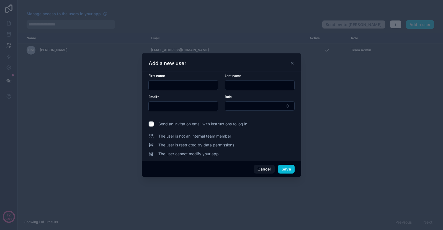
click at [173, 90] on div at bounding box center [183, 85] width 70 height 10
click at [174, 89] on input "text" at bounding box center [183, 85] width 69 height 8
type input "*****"
click at [259, 85] on input "text" at bounding box center [259, 85] width 69 height 8
click at [182, 104] on input "text" at bounding box center [183, 106] width 69 height 8
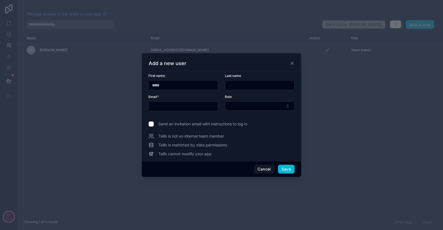
paste input "**********"
type input "**********"
click at [246, 105] on button "Select Button" at bounding box center [260, 105] width 70 height 9
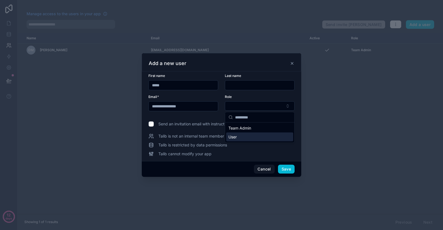
click at [247, 136] on div "User" at bounding box center [259, 136] width 67 height 9
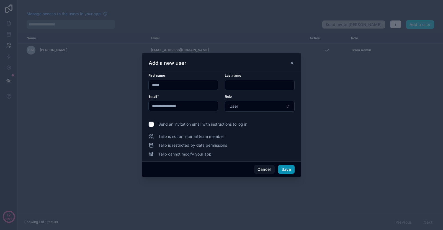
click at [286, 168] on button "Save" at bounding box center [286, 169] width 17 height 9
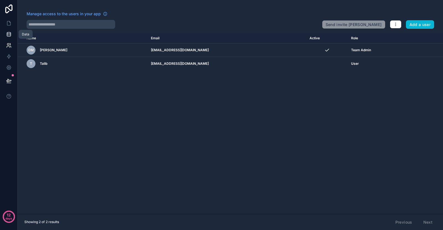
click at [3, 34] on link at bounding box center [8, 34] width 17 height 11
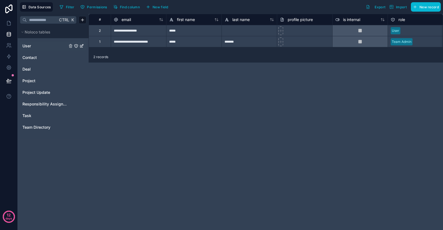
click at [39, 44] on link "User" at bounding box center [44, 46] width 45 height 6
click at [38, 53] on div "Contact" at bounding box center [53, 57] width 66 height 9
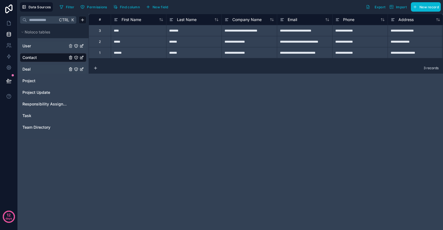
click at [39, 68] on link "Deal" at bounding box center [44, 69] width 45 height 6
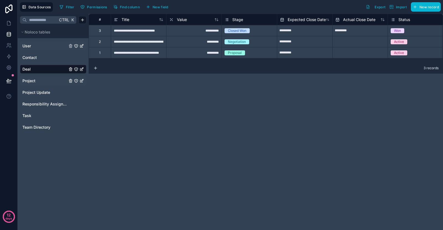
click at [35, 81] on span "Project" at bounding box center [28, 81] width 13 height 6
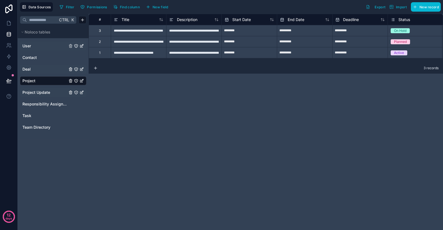
click at [36, 96] on div "Project Update" at bounding box center [53, 92] width 66 height 9
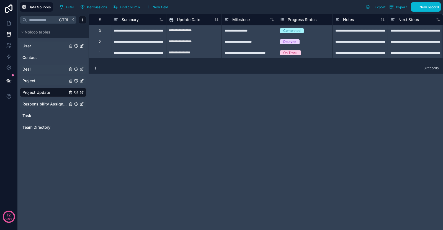
click at [36, 107] on div "Responsibility Assignment" at bounding box center [53, 104] width 66 height 9
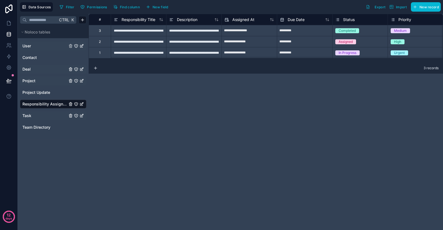
click at [33, 116] on link "Task" at bounding box center [44, 116] width 45 height 6
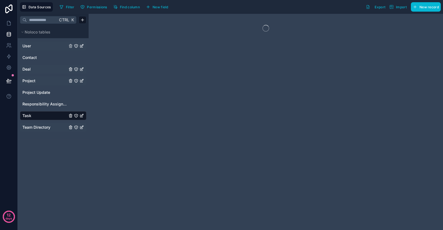
click at [34, 126] on span "Team Directory" at bounding box center [36, 127] width 28 height 6
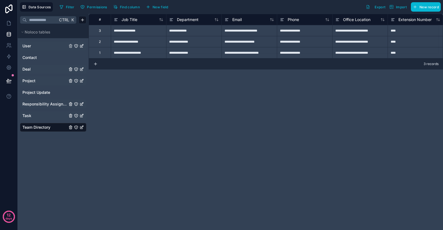
click at [36, 102] on span "Responsibility Assignment" at bounding box center [44, 104] width 45 height 6
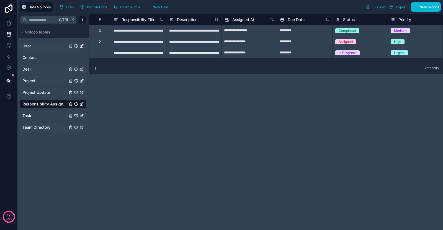
click at [50, 90] on link "Project Update" at bounding box center [44, 93] width 45 height 6
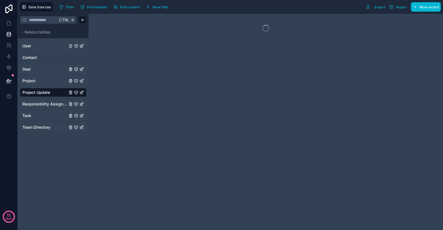
click at [46, 79] on link "Project" at bounding box center [44, 81] width 45 height 6
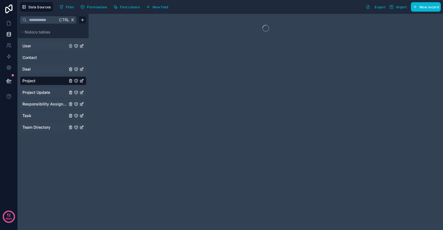
click at [48, 66] on div "Deal" at bounding box center [53, 69] width 66 height 9
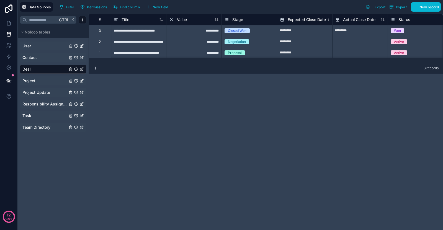
click at [45, 54] on div "Contact" at bounding box center [53, 57] width 66 height 9
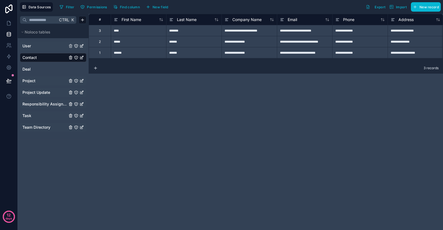
click at [46, 43] on div "User" at bounding box center [53, 45] width 66 height 9
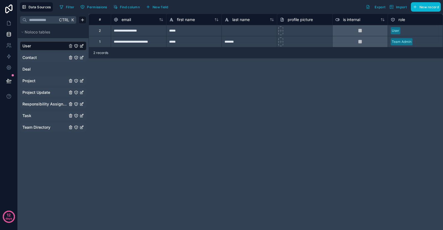
click at [44, 56] on link "Contact" at bounding box center [44, 58] width 45 height 6
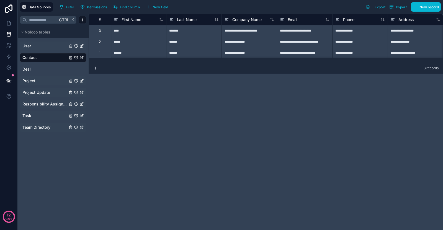
click at [41, 44] on link "User" at bounding box center [44, 46] width 45 height 6
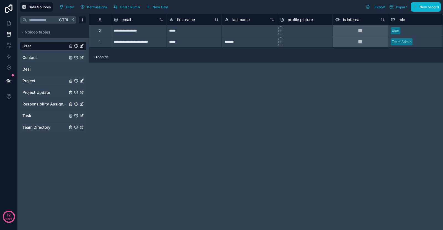
click at [38, 56] on link "Contact" at bounding box center [44, 58] width 45 height 6
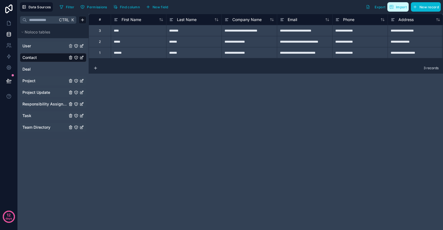
click at [394, 6] on span "Import" at bounding box center [397, 7] width 17 height 4
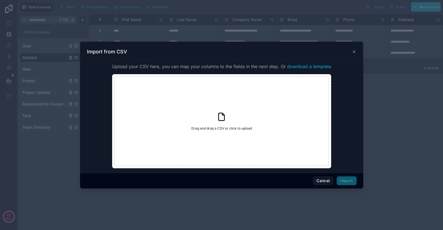
click at [355, 51] on icon at bounding box center [354, 52] width 4 height 4
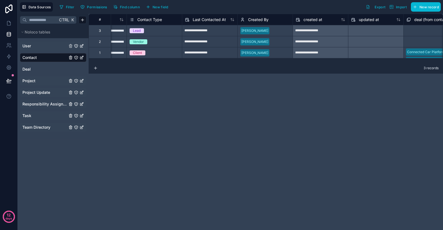
scroll to position [0, 553]
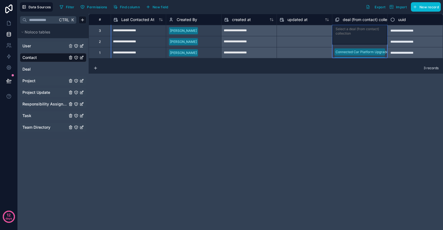
click at [369, 22] on span "deal (from contact) collection" at bounding box center [368, 20] width 53 height 6
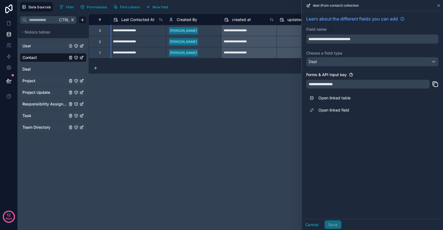
click at [436, 6] on icon at bounding box center [438, 5] width 4 height 4
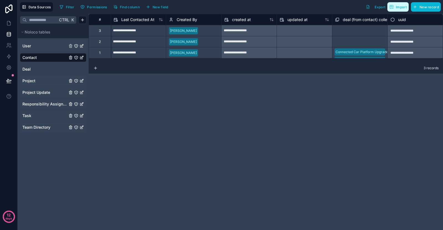
click at [395, 7] on span "Import" at bounding box center [397, 7] width 17 height 4
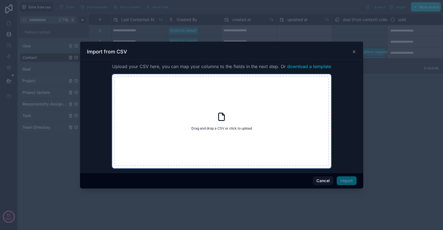
click at [234, 113] on div "Drag and drop a CSV or click to upload Drag and drop a CSV or click to upload" at bounding box center [221, 121] width 214 height 90
type input "**********"
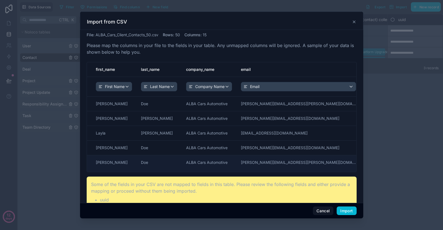
scroll to position [9, 0]
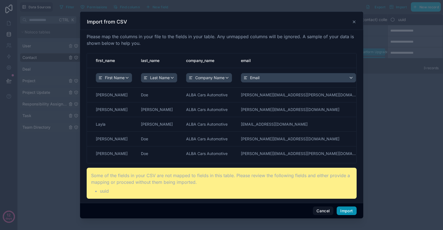
click at [347, 209] on button "Import" at bounding box center [346, 210] width 20 height 9
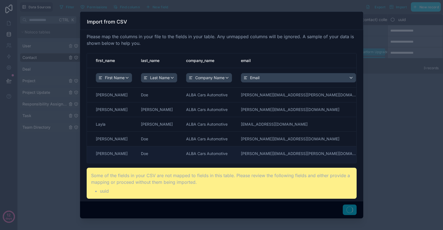
scroll to position [0, 0]
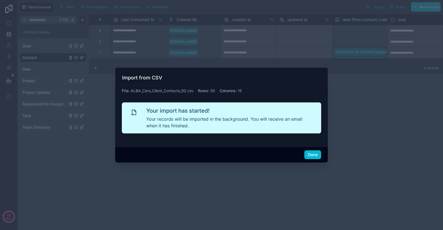
click at [314, 150] on div "Done" at bounding box center [221, 155] width 212 height 16
click at [314, 154] on button "Done" at bounding box center [312, 154] width 17 height 9
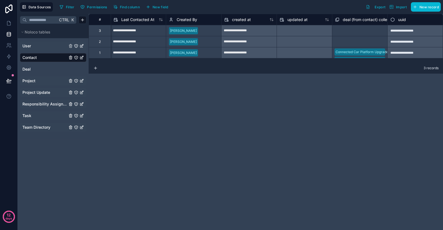
click at [36, 48] on link "User" at bounding box center [44, 46] width 45 height 6
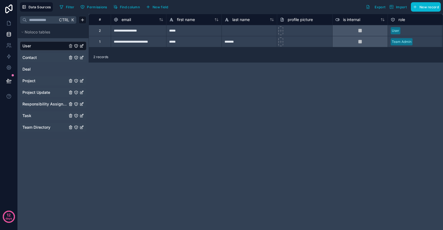
click at [27, 60] on span "Contact" at bounding box center [29, 58] width 14 height 6
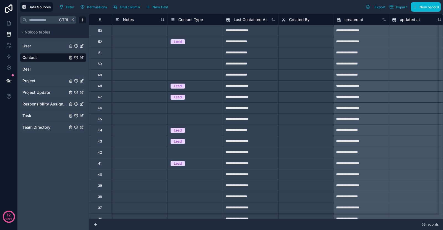
scroll to position [0, 444]
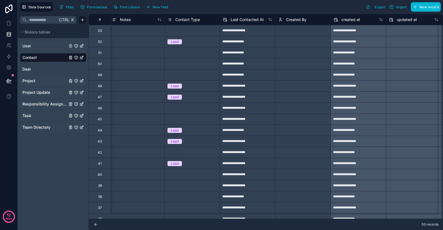
click at [177, 52] on div "Select a Contact Type" at bounding box center [184, 53] width 35 height 4
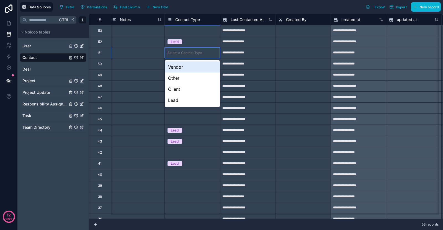
click at [186, 55] on div "Select a Contact Type" at bounding box center [184, 53] width 35 height 4
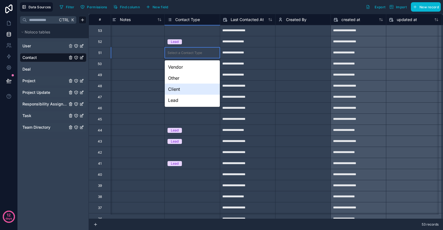
click at [190, 88] on div "Client" at bounding box center [192, 89] width 55 height 11
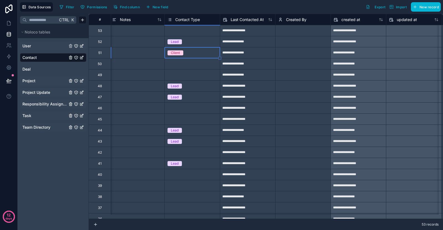
click at [189, 64] on div "Select a Contact Type" at bounding box center [184, 64] width 35 height 4
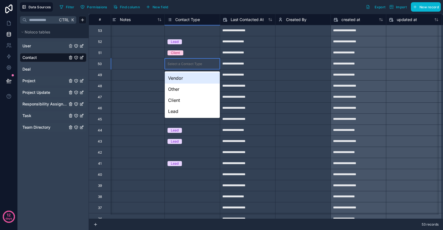
click at [193, 63] on div "Select a Contact Type" at bounding box center [184, 64] width 35 height 4
click at [189, 77] on div "Vendor" at bounding box center [192, 77] width 55 height 11
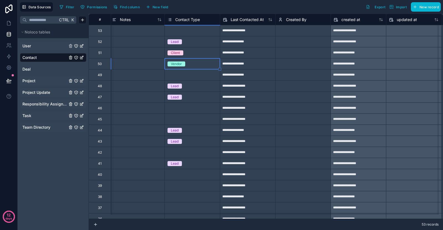
click at [191, 76] on div "Select a Contact Type" at bounding box center [184, 75] width 35 height 4
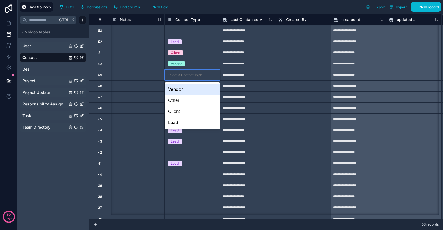
click at [193, 71] on div "Select a Contact Type" at bounding box center [192, 74] width 55 height 11
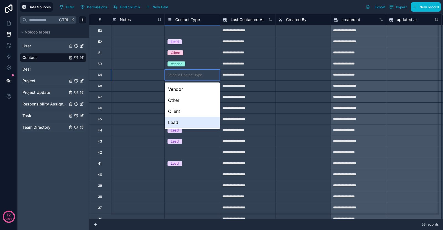
click at [188, 115] on div "Client" at bounding box center [192, 111] width 55 height 11
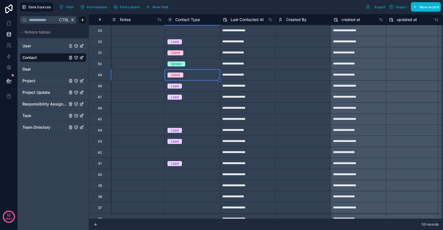
click at [195, 107] on div "Select a Contact Type" at bounding box center [184, 108] width 35 height 4
click at [173, 111] on div "Select a Contact Type" at bounding box center [192, 108] width 55 height 11
click at [182, 113] on div "Select a Contact Type" at bounding box center [192, 108] width 55 height 11
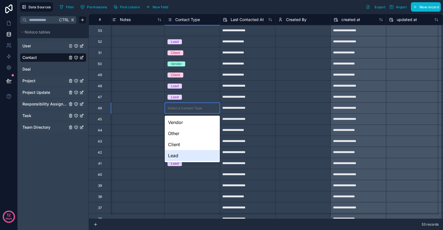
click at [183, 154] on div "Lead" at bounding box center [192, 155] width 55 height 11
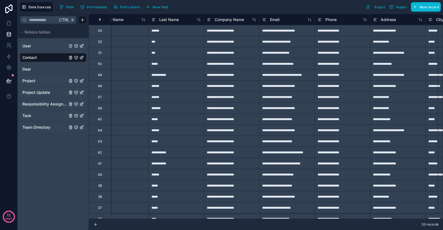
scroll to position [0, 0]
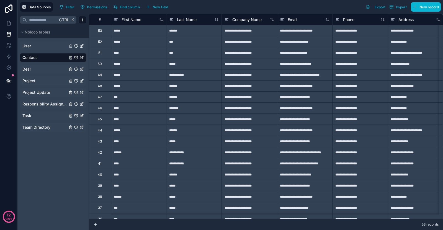
click at [51, 69] on link "Deal" at bounding box center [44, 69] width 45 height 6
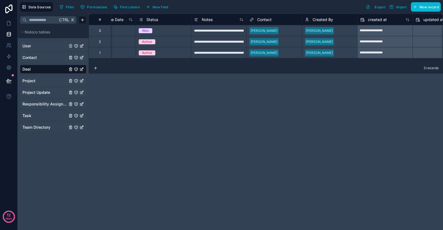
scroll to position [0, 253]
drag, startPoint x: 246, startPoint y: 62, endPoint x: 251, endPoint y: 62, distance: 4.7
click at [250, 62] on div "**********" at bounding box center [266, 38] width 354 height 49
drag, startPoint x: 253, startPoint y: 62, endPoint x: 269, endPoint y: 66, distance: 16.8
click at [269, 66] on div "**********" at bounding box center [266, 122] width 354 height 216
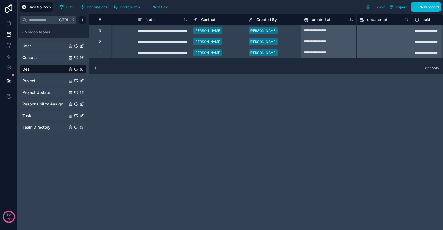
scroll to position [0, 332]
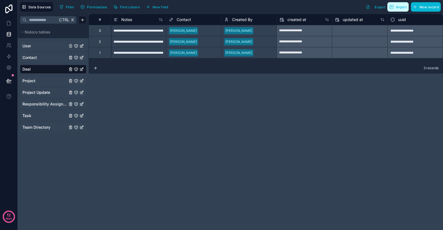
click at [394, 6] on span "Import" at bounding box center [397, 7] width 17 height 4
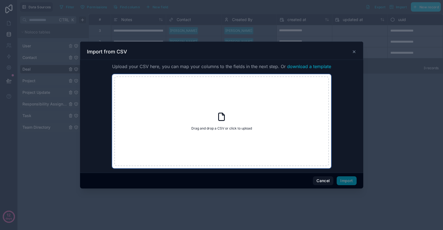
click at [251, 110] on div "Drag and drop a CSV or click to upload Drag and drop a CSV or click to upload" at bounding box center [221, 121] width 214 height 90
type input "**********"
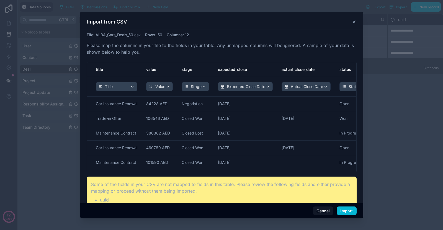
scroll to position [9, 0]
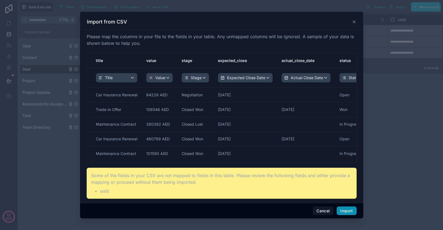
click at [348, 211] on button "Import" at bounding box center [346, 210] width 20 height 9
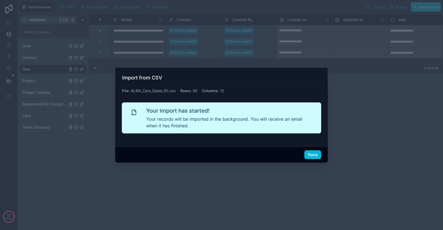
scroll to position [0, 0]
click at [308, 154] on button "Done" at bounding box center [312, 154] width 17 height 9
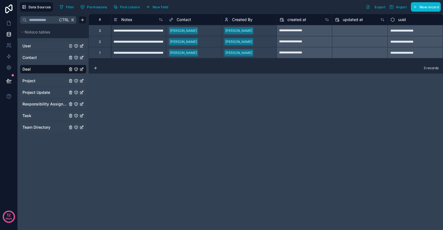
click at [48, 70] on link "Deal" at bounding box center [44, 69] width 45 height 6
click at [42, 58] on link "Contact" at bounding box center [44, 58] width 45 height 6
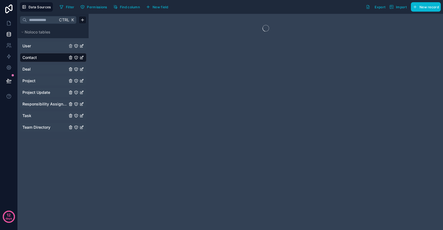
click at [42, 67] on link "Deal" at bounding box center [44, 69] width 45 height 6
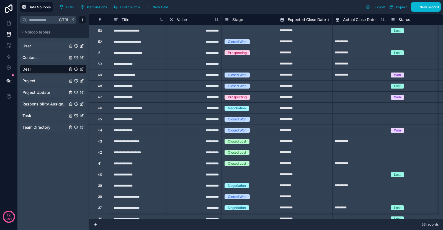
click at [46, 85] on div "Project" at bounding box center [53, 80] width 66 height 9
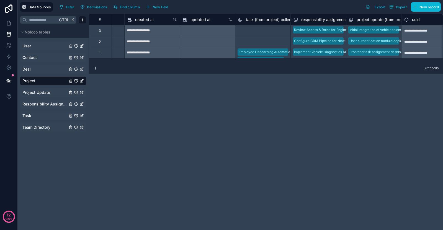
scroll to position [0, 388]
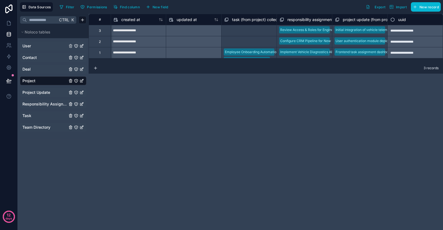
click at [265, 19] on span "task (from project) collection" at bounding box center [258, 20] width 52 height 6
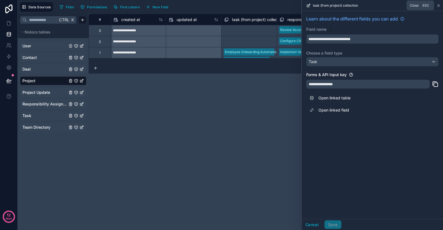
click at [437, 7] on icon at bounding box center [438, 5] width 4 height 4
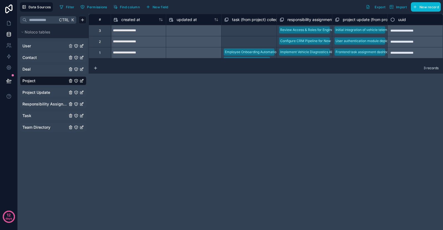
click at [300, 18] on span "responsibility assignment (from project) collection" at bounding box center [332, 20] width 90 height 6
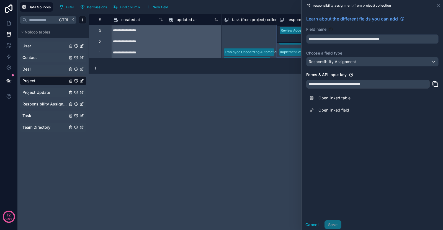
click at [287, 73] on div "3 records" at bounding box center [266, 68] width 354 height 11
click at [439, 4] on icon at bounding box center [438, 5] width 2 height 2
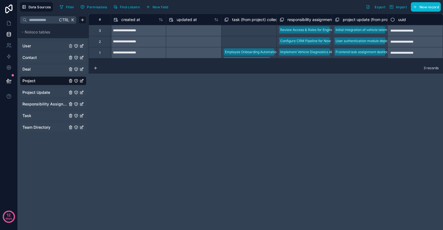
click at [371, 20] on span "project update (from project) collection" at bounding box center [377, 20] width 71 height 6
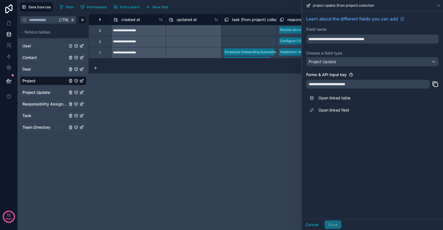
click at [440, 4] on div "project update (from project) collection" at bounding box center [371, 5] width 141 height 11
click at [439, 5] on icon at bounding box center [438, 5] width 4 height 4
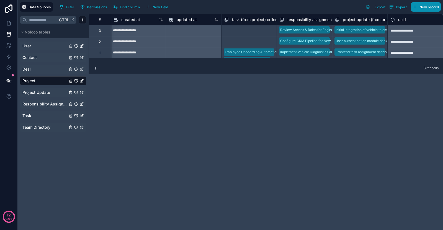
click at [438, 5] on span "New record" at bounding box center [428, 7] width 19 height 4
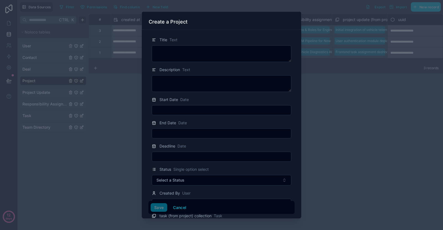
click at [335, 45] on div at bounding box center [221, 115] width 443 height 230
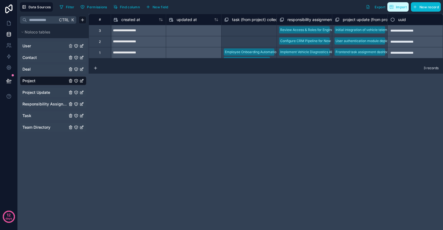
click at [402, 6] on span "Import" at bounding box center [401, 7] width 11 height 4
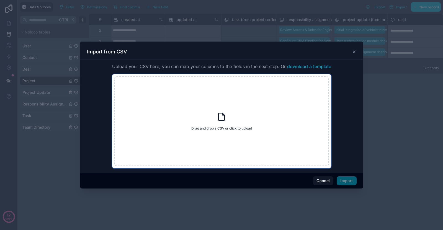
click at [217, 123] on div "Drag and drop a CSV or click to upload Drag and drop a CSV or click to upload" at bounding box center [221, 121] width 214 height 90
type input "**********"
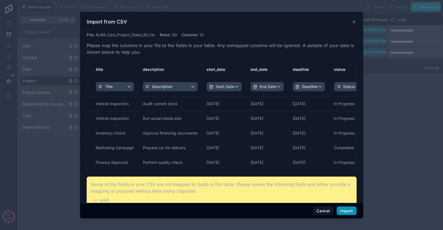
click at [345, 208] on button "Import" at bounding box center [346, 210] width 20 height 9
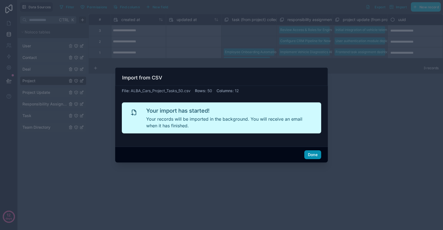
click at [310, 152] on button "Done" at bounding box center [312, 154] width 17 height 9
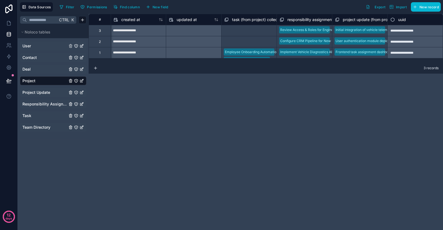
click at [43, 80] on link "Project" at bounding box center [44, 81] width 45 height 6
click at [46, 72] on div "Deal" at bounding box center [53, 69] width 66 height 9
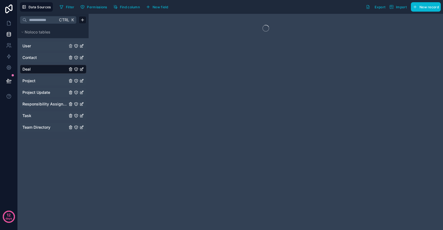
click at [45, 80] on link "Project" at bounding box center [44, 81] width 45 height 6
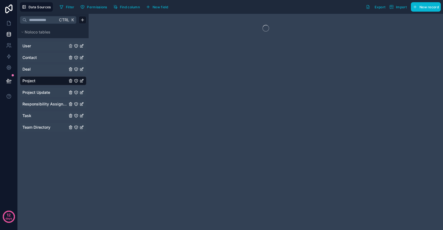
click at [44, 68] on link "Deal" at bounding box center [44, 69] width 45 height 6
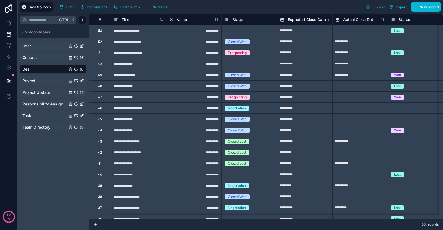
click at [46, 58] on link "Contact" at bounding box center [44, 58] width 45 height 6
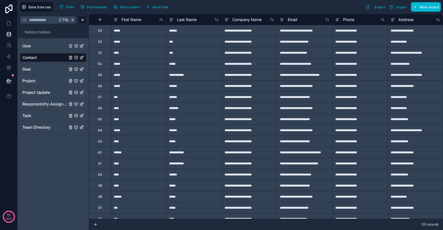
click at [44, 79] on link "Project" at bounding box center [44, 81] width 45 height 6
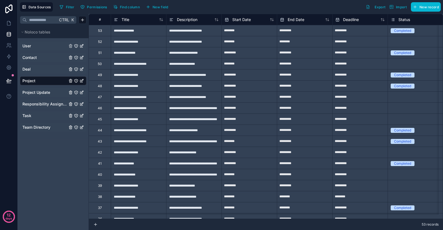
click at [45, 88] on div "Project Update" at bounding box center [53, 92] width 66 height 9
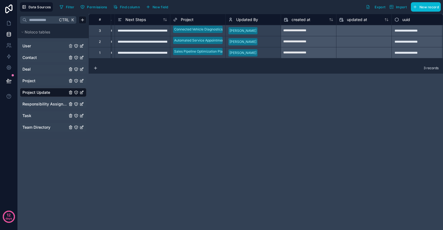
scroll to position [0, 277]
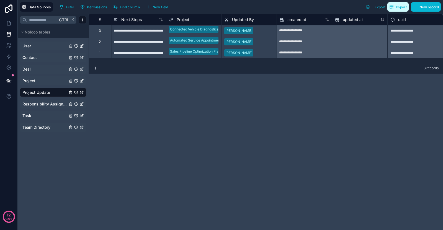
click at [391, 10] on button "Import" at bounding box center [397, 6] width 21 height 9
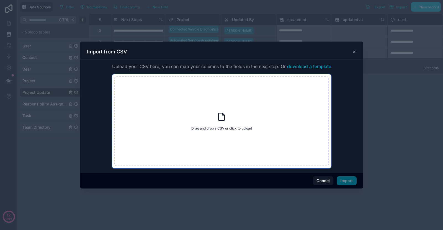
click at [229, 117] on div "Drag and drop a CSV or click to upload Drag and drop a CSV or click to upload" at bounding box center [221, 121] width 214 height 90
type input "**********"
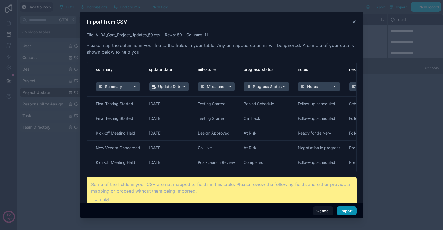
click at [353, 210] on button "Import" at bounding box center [346, 210] width 20 height 9
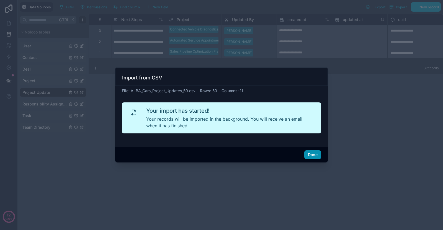
click at [316, 154] on button "Done" at bounding box center [312, 154] width 17 height 9
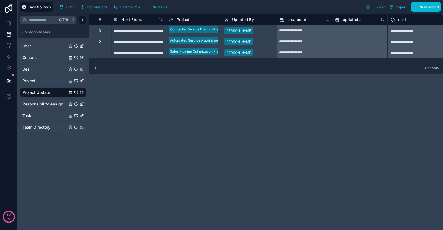
click at [60, 105] on span "Responsibility Assignment" at bounding box center [44, 104] width 45 height 6
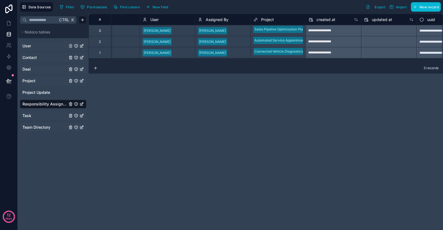
scroll to position [0, 332]
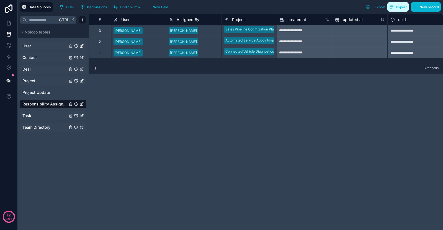
click at [392, 8] on icon "button" at bounding box center [391, 7] width 4 height 4
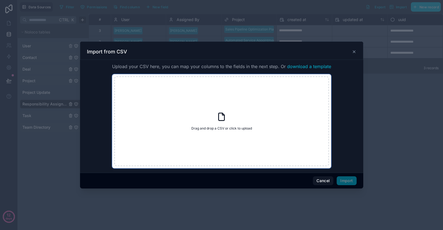
click at [214, 123] on div "Drag and drop a CSV or click to upload Drag and drop a CSV or click to upload" at bounding box center [221, 121] width 214 height 90
type input "**********"
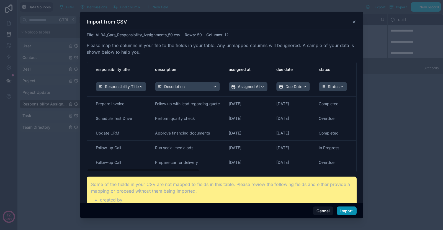
click at [345, 209] on button "Import" at bounding box center [346, 210] width 20 height 9
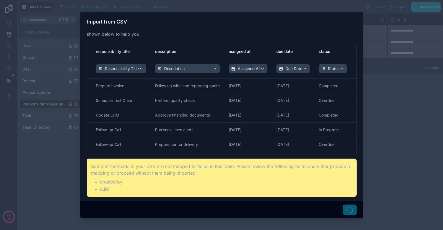
scroll to position [0, 0]
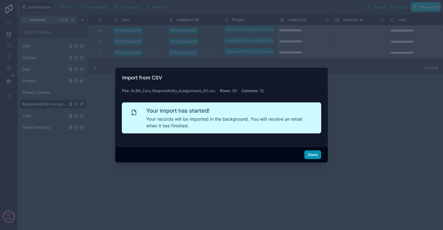
click at [307, 156] on button "Done" at bounding box center [312, 154] width 17 height 9
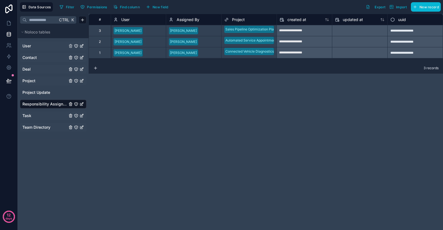
click at [38, 104] on span "Responsibility Assignment" at bounding box center [44, 104] width 45 height 6
click at [44, 90] on span "Project Update" at bounding box center [36, 93] width 28 height 6
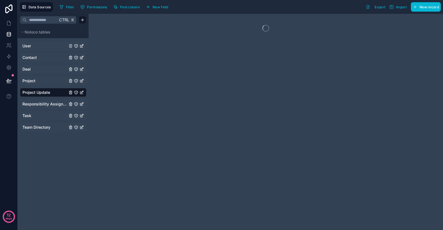
click at [47, 108] on div "User Contact Deal Project Project Update Responsibility Assignment Task Team Di…" at bounding box center [53, 86] width 66 height 94
click at [47, 103] on span "Responsibility Assignment" at bounding box center [44, 104] width 45 height 6
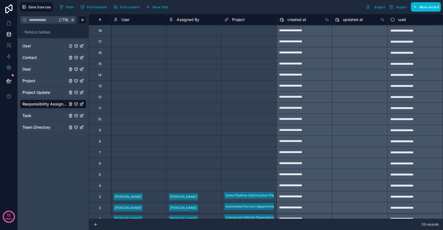
scroll to position [397, 336]
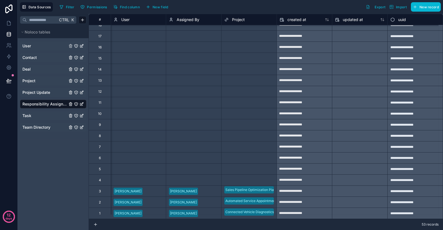
click at [50, 113] on link "Task" at bounding box center [44, 116] width 45 height 6
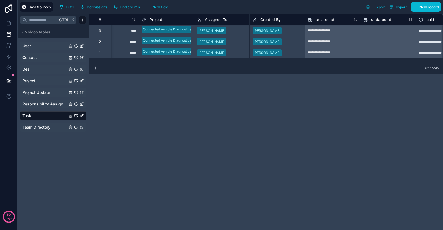
scroll to position [0, 332]
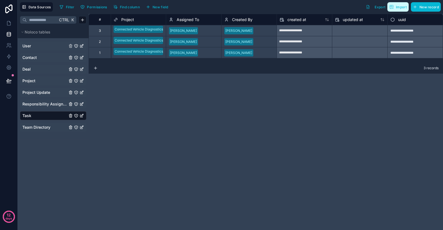
click at [394, 4] on button "Import" at bounding box center [397, 6] width 21 height 9
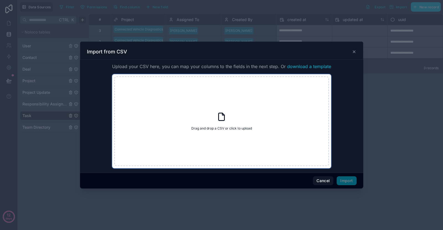
click at [222, 113] on icon at bounding box center [222, 116] width 6 height 7
type input "**********"
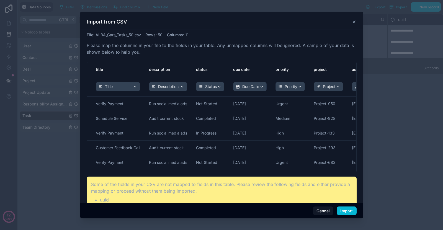
scroll to position [9, 0]
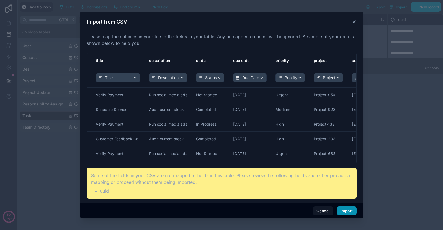
click at [347, 213] on button "Import" at bounding box center [346, 210] width 20 height 9
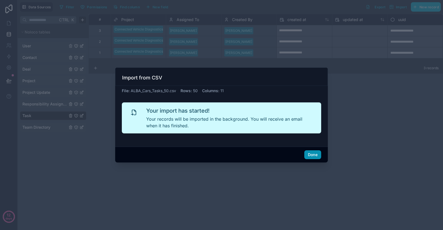
click at [313, 154] on button "Done" at bounding box center [312, 154] width 17 height 9
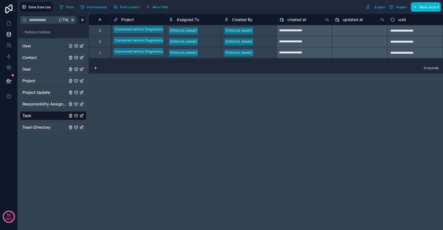
click at [47, 102] on span "Responsibility Assignment" at bounding box center [44, 104] width 45 height 6
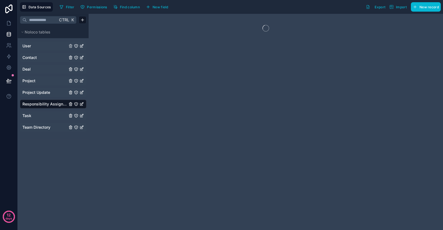
click at [45, 118] on link "Task" at bounding box center [44, 116] width 45 height 6
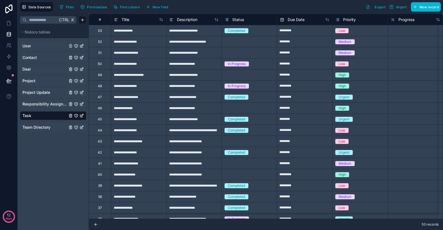
click at [61, 127] on link "Team Directory" at bounding box center [44, 127] width 45 height 6
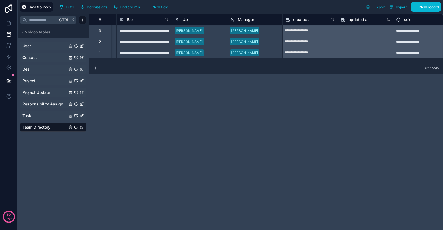
scroll to position [0, 443]
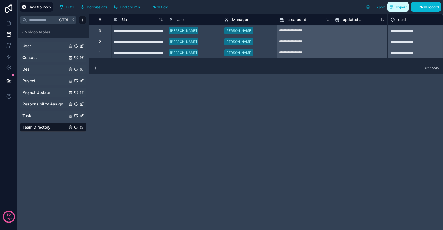
click at [398, 7] on span "Import" at bounding box center [401, 7] width 11 height 4
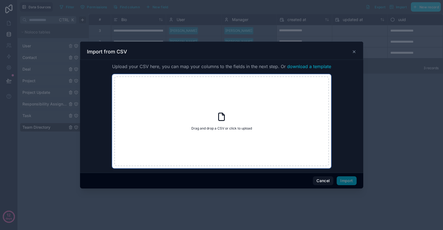
click at [213, 118] on div "Drag and drop a CSV or click to upload Drag and drop a CSV or click to upload" at bounding box center [221, 121] width 214 height 90
type input "**********"
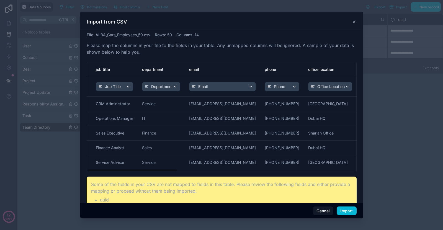
click at [343, 206] on div "Cancel Import" at bounding box center [221, 211] width 283 height 16
click at [344, 210] on button "Import" at bounding box center [346, 210] width 20 height 9
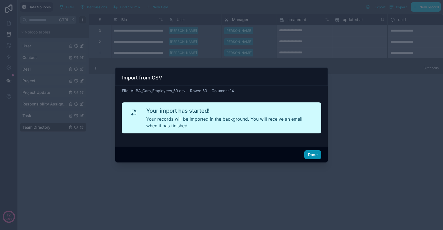
click at [317, 156] on button "Done" at bounding box center [312, 154] width 17 height 9
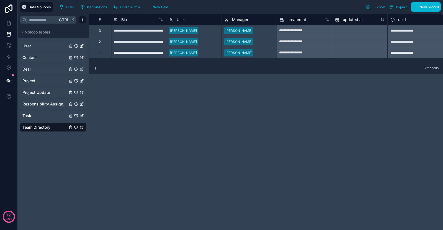
click at [38, 120] on div "Task" at bounding box center [53, 115] width 66 height 9
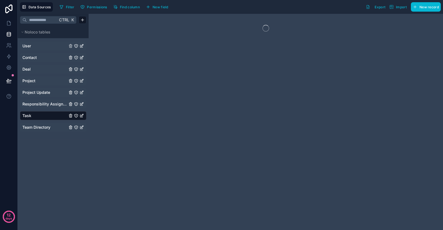
click at [39, 124] on div "Team Directory" at bounding box center [53, 127] width 66 height 9
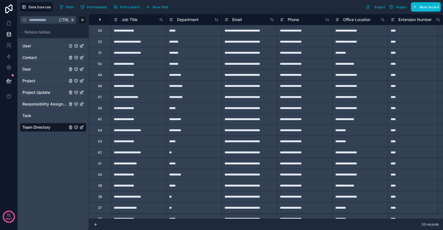
click at [42, 44] on link "User" at bounding box center [44, 46] width 45 height 6
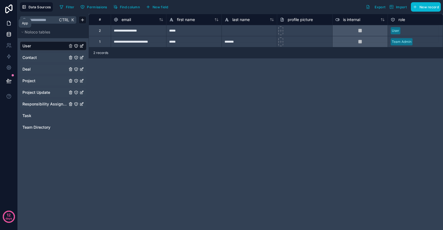
click at [6, 23] on icon at bounding box center [9, 23] width 6 height 6
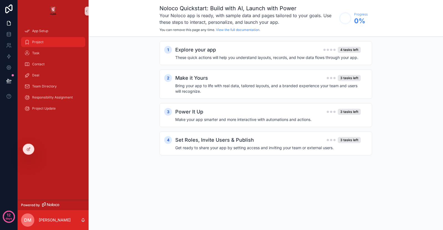
click at [36, 46] on link "Project" at bounding box center [53, 42] width 64 height 10
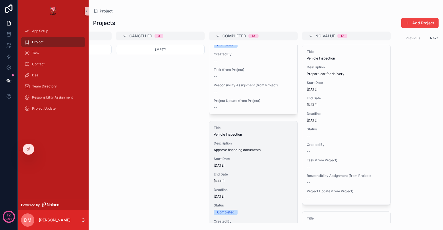
scroll to position [387, 0]
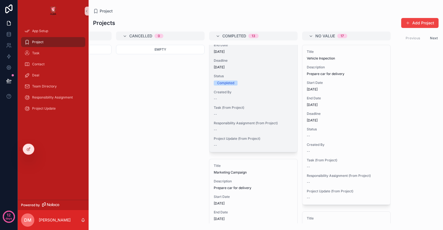
click at [250, 112] on div "Task (from Project) --" at bounding box center [253, 110] width 79 height 11
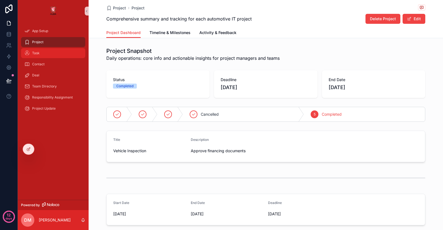
click at [61, 51] on div "Task" at bounding box center [53, 53] width 58 height 9
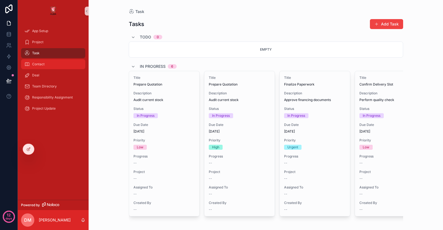
click at [37, 65] on span "Contact" at bounding box center [38, 64] width 12 height 4
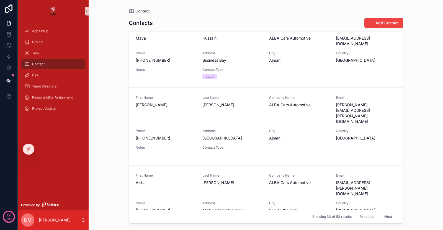
scroll to position [710, 0]
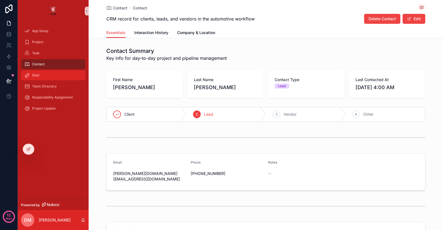
click at [50, 77] on div "Deal" at bounding box center [53, 75] width 58 height 9
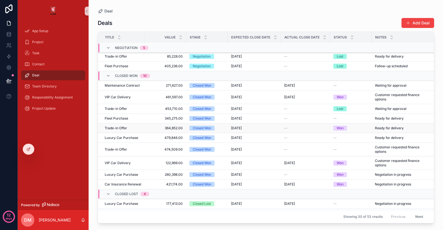
scroll to position [236, 0]
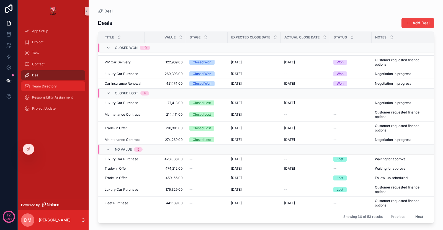
click at [55, 86] on span "Team Directory" at bounding box center [44, 86] width 25 height 4
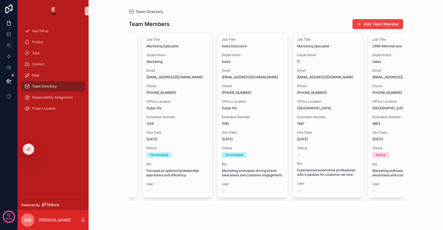
scroll to position [0, 640]
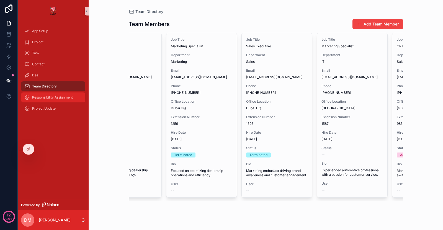
click at [46, 98] on span "Responsibility Assignment" at bounding box center [52, 97] width 41 height 4
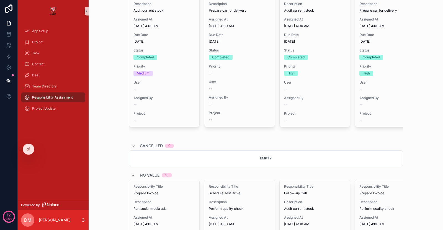
scroll to position [410, 0]
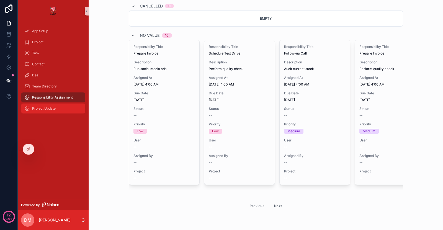
click at [59, 110] on div "Project Update" at bounding box center [53, 108] width 58 height 9
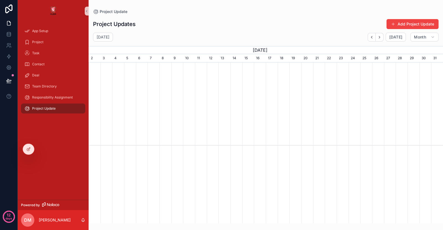
scroll to position [0, 354]
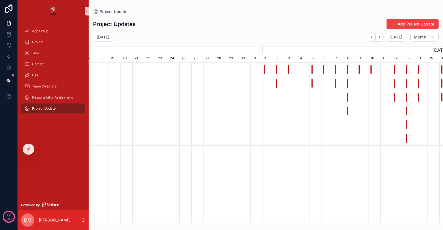
drag, startPoint x: 269, startPoint y: 219, endPoint x: 442, endPoint y: 202, distance: 174.2
click at [442, 202] on div "New Vendor Onboarded Final Testing Started New Vendor Onboarded Phase 1 Complet…" at bounding box center [266, 143] width 354 height 161
click at [264, 68] on div "scrollable content" at bounding box center [439, 104] width 1062 height 83
click at [264, 69] on div "New Vendor Onboarded" at bounding box center [264, 69] width 1 height 9
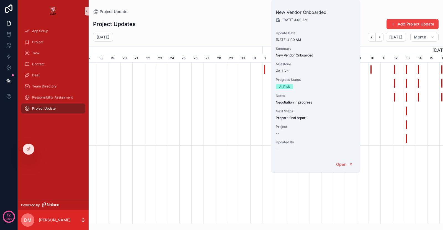
click at [254, 90] on div "scrollable content" at bounding box center [439, 104] width 1062 height 83
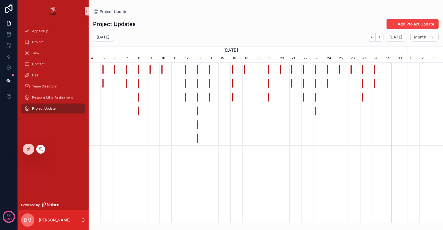
click at [32, 147] on div at bounding box center [28, 149] width 11 height 11
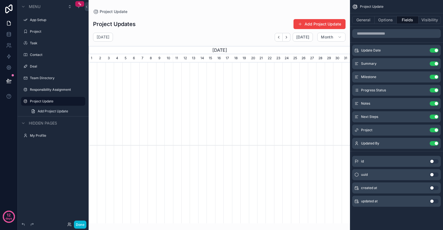
click at [361, 14] on div "General Options Fields Visibility" at bounding box center [396, 19] width 93 height 13
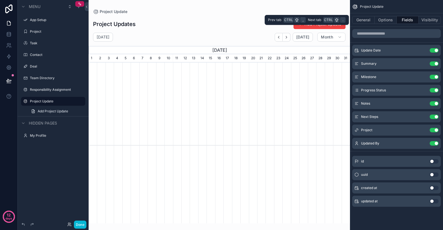
click at [361, 15] on div "General Options Fields Visibility" at bounding box center [396, 19] width 93 height 13
click at [362, 18] on button "General" at bounding box center [363, 20] width 22 height 8
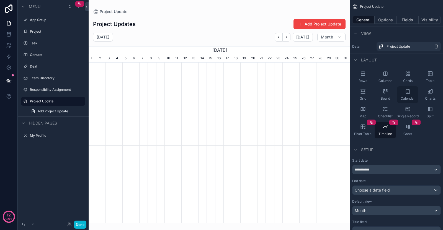
click at [407, 97] on span "Calendar" at bounding box center [407, 98] width 14 height 4
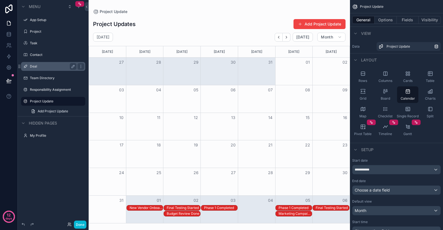
click at [47, 65] on label "Deal" at bounding box center [52, 66] width 44 height 4
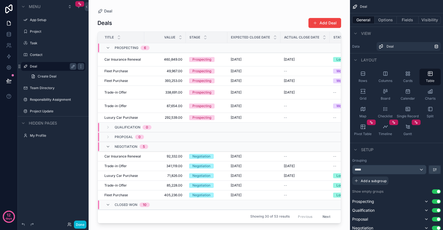
click at [150, 60] on div "scrollable content" at bounding box center [219, 111] width 261 height 223
click at [128, 61] on span "Car Insurance Renewal" at bounding box center [122, 59] width 37 height 4
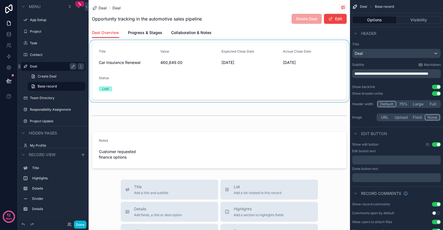
scroll to position [129, 0]
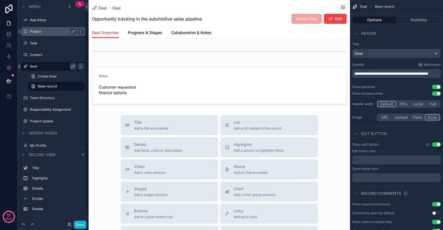
click at [50, 33] on label "Project" at bounding box center [52, 31] width 44 height 4
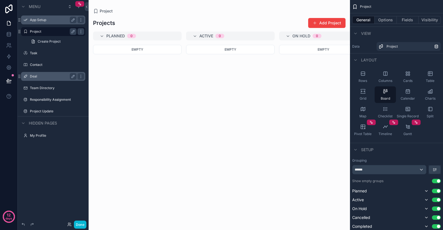
click at [48, 24] on div "App Setup" at bounding box center [53, 19] width 62 height 9
click at [47, 21] on label "App Setup" at bounding box center [52, 20] width 44 height 4
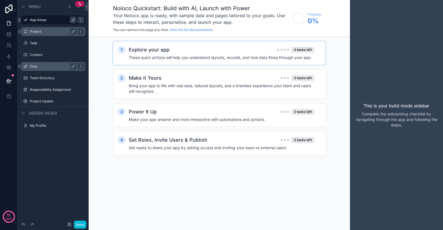
click at [182, 46] on div "Explore your app 4 tasks left" at bounding box center [221, 50] width 185 height 8
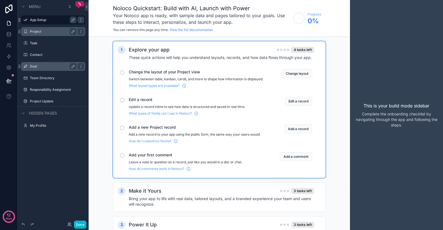
scroll to position [58, 0]
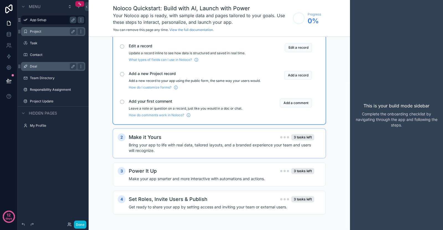
click at [200, 153] on h4 "Bring your app to life with real data, tailored layouts, and a branded experien…" at bounding box center [221, 147] width 185 height 11
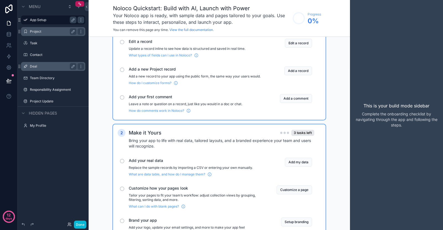
click at [194, 197] on div "Customize how your pages look Tailor your pages to fit your team’s workflow: ad…" at bounding box center [196, 196] width 134 height 23
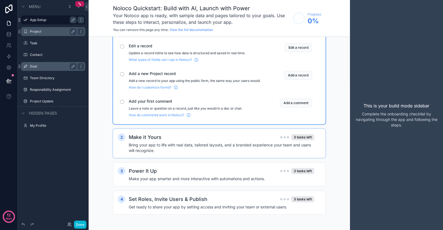
click at [263, 151] on h4 "Bring your app to life with real data, tailored layouts, and a branded experien…" at bounding box center [221, 147] width 185 height 11
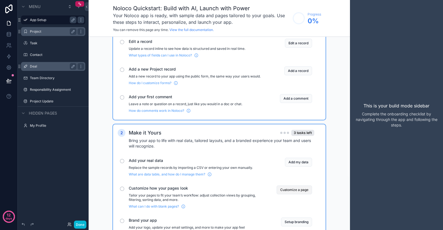
click at [297, 192] on button "Customize a page" at bounding box center [293, 189] width 35 height 9
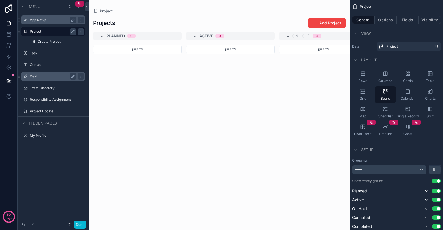
drag, startPoint x: 173, startPoint y: 219, endPoint x: 204, endPoint y: 218, distance: 30.2
click at [204, 218] on div "scrollable content" at bounding box center [219, 115] width 261 height 230
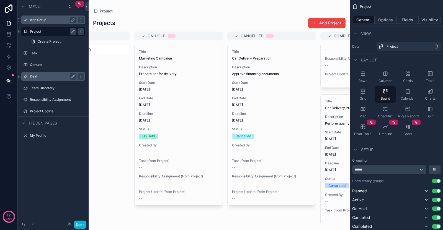
scroll to position [0, 149]
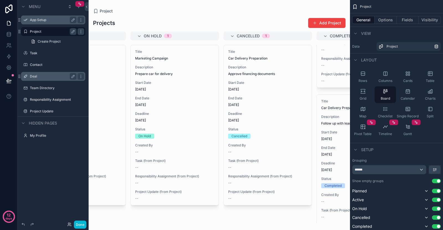
drag, startPoint x: 204, startPoint y: 219, endPoint x: 193, endPoint y: 222, distance: 11.6
click at [188, 225] on div "Project Projects Add Project Planned 0 Empty Active 1 Title Car Delivery Prepar…" at bounding box center [219, 115] width 261 height 230
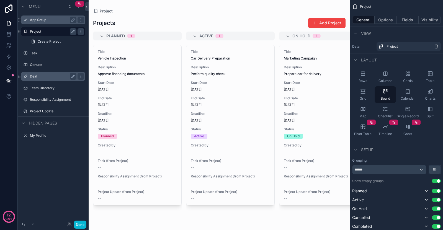
scroll to position [285, 0]
click at [45, 80] on div "Deal" at bounding box center [53, 76] width 62 height 9
click at [45, 77] on label "Deal" at bounding box center [56, 76] width 52 height 4
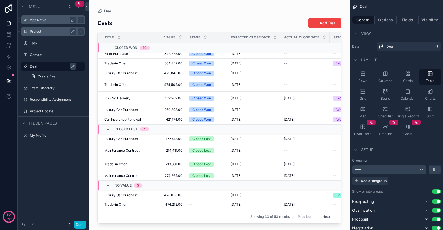
click at [41, 24] on div "App Setup" at bounding box center [53, 19] width 62 height 9
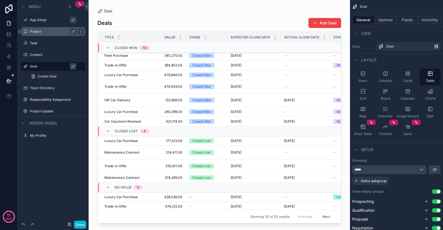
click at [41, 21] on label "App Setup" at bounding box center [56, 20] width 52 height 4
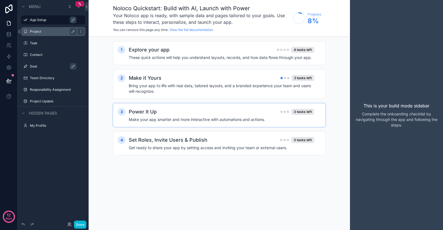
click at [161, 108] on div "Power It Up 3 tasks left" at bounding box center [221, 112] width 185 height 8
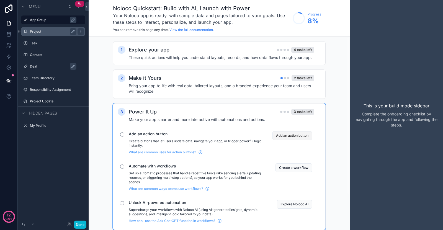
click at [276, 136] on button "Add an action button" at bounding box center [292, 135] width 40 height 9
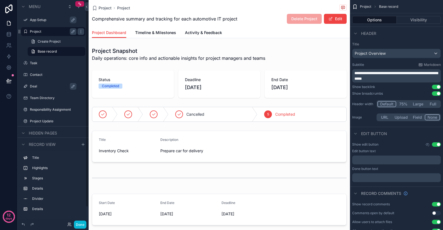
click at [48, 19] on label "App Setup" at bounding box center [56, 20] width 52 height 4
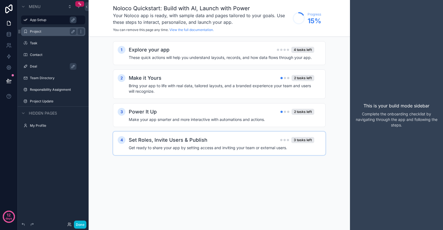
click at [202, 144] on div "Set Roles, Invite Users & Publish 3 tasks left Get ready to share your app by s…" at bounding box center [225, 143] width 192 height 14
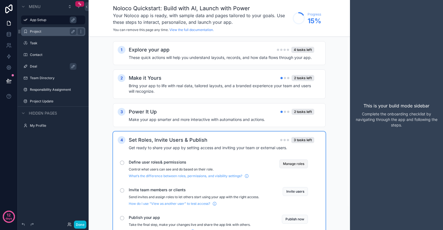
click at [287, 163] on button "Manage roles" at bounding box center [293, 163] width 28 height 9
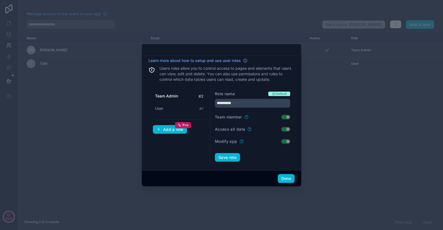
click at [318, 134] on div at bounding box center [221, 115] width 443 height 230
click at [283, 181] on button "Done" at bounding box center [285, 178] width 17 height 9
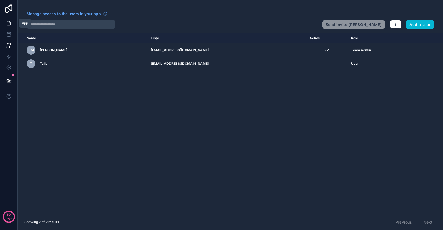
click at [7, 20] on link at bounding box center [8, 23] width 17 height 11
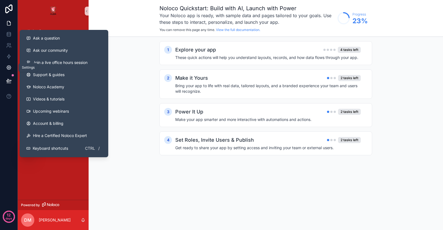
click at [7, 71] on link at bounding box center [8, 67] width 17 height 11
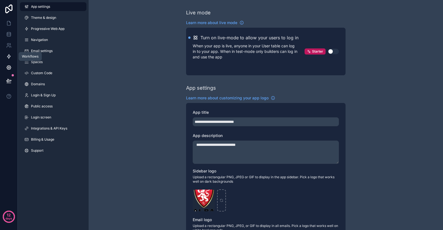
click at [9, 52] on link at bounding box center [8, 56] width 17 height 11
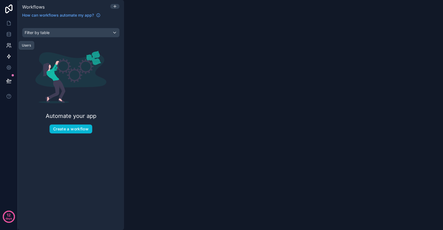
click at [9, 46] on icon at bounding box center [9, 46] width 6 height 6
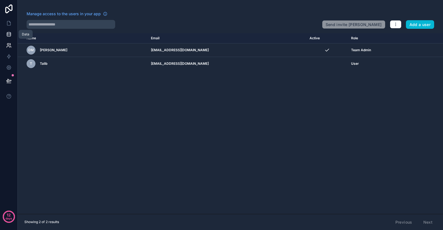
click at [9, 36] on icon at bounding box center [9, 35] width 4 height 2
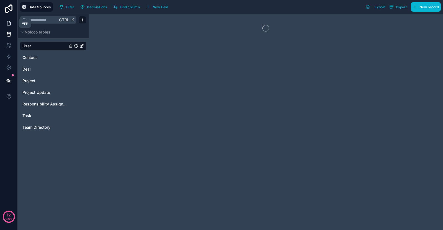
click at [10, 20] on icon at bounding box center [9, 23] width 6 height 6
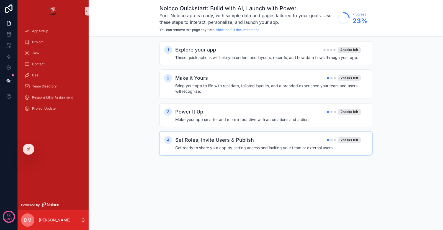
click at [210, 140] on h2 "Set Roles, Invite Users & Publish" at bounding box center [214, 140] width 79 height 8
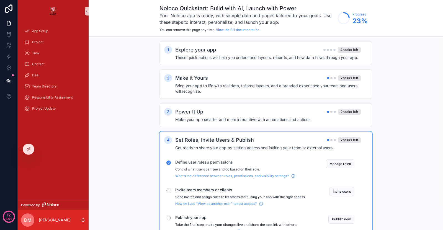
scroll to position [26, 0]
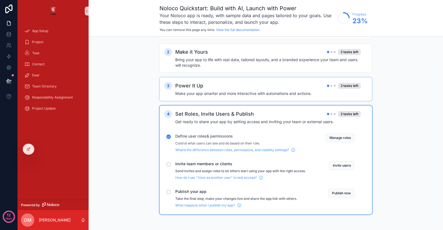
click at [195, 91] on h4 "Make your app smarter and more interactive with automations and actions." at bounding box center [267, 94] width 185 height 6
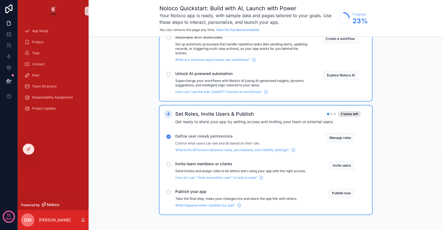
scroll to position [0, 0]
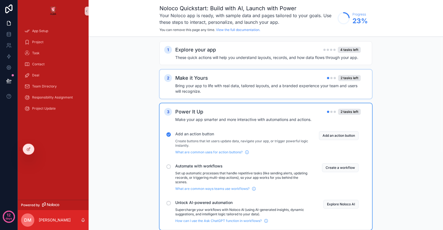
click at [176, 84] on h4 "Bring your app to life with real data, tailored layouts, and a branded experien…" at bounding box center [267, 88] width 185 height 11
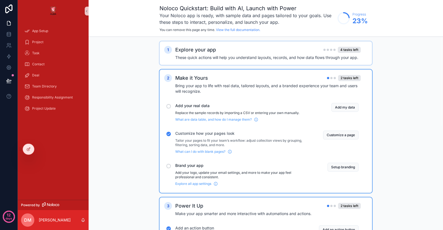
click at [196, 56] on h4 "These quick actions will help you understand layouts, records, and how data flo…" at bounding box center [267, 58] width 185 height 6
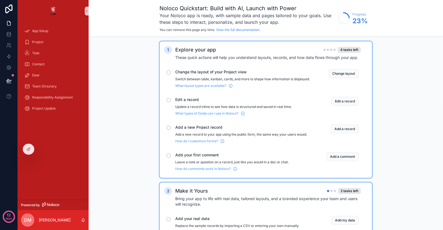
click at [54, 37] on div "Project" at bounding box center [53, 42] width 71 height 11
click at [53, 29] on div "App Setup" at bounding box center [53, 31] width 58 height 9
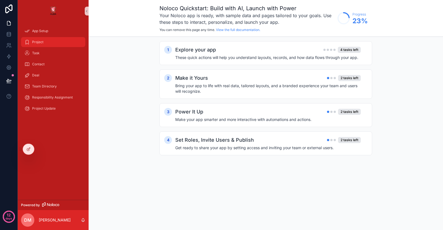
click at [55, 40] on div "Project" at bounding box center [53, 42] width 58 height 9
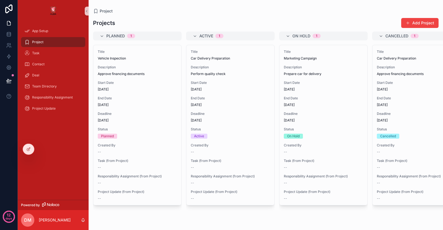
click at [49, 204] on icon "scrollable content" at bounding box center [50, 204] width 17 height 4
click at [29, 221] on span "DM" at bounding box center [27, 220] width 7 height 7
click at [78, 127] on div "App Setup Project Task Contact Deal Team Directory Responsibility Assignment Pr…" at bounding box center [53, 111] width 71 height 178
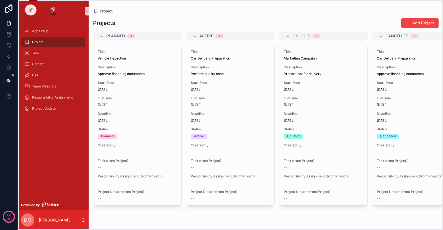
drag, startPoint x: 20, startPoint y: 151, endPoint x: 26, endPoint y: 6, distance: 145.4
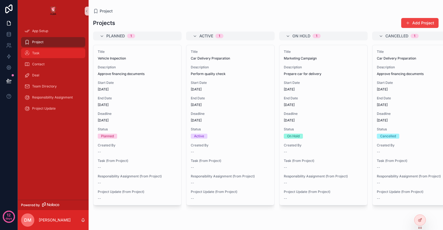
click at [46, 51] on div "Task" at bounding box center [53, 53] width 58 height 9
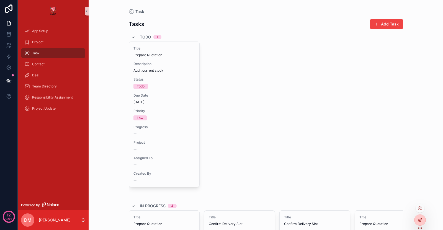
click at [420, 215] on div at bounding box center [419, 220] width 11 height 11
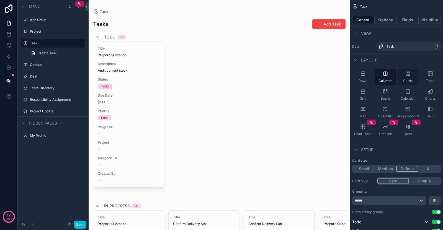
click at [407, 79] on span "Cards" at bounding box center [407, 81] width 9 height 4
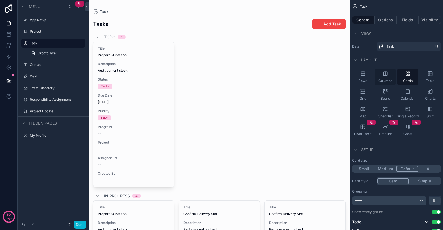
click at [392, 79] on div "Columns" at bounding box center [384, 77] width 21 height 17
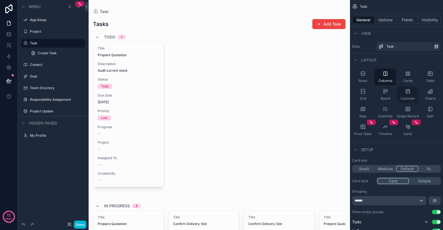
click at [415, 98] on div "Calendar" at bounding box center [407, 94] width 21 height 17
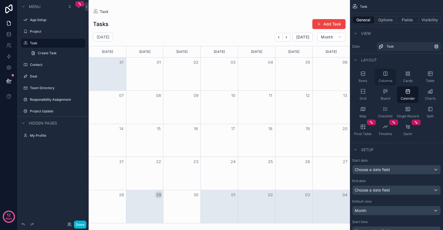
click at [383, 79] on span "Columns" at bounding box center [385, 81] width 14 height 4
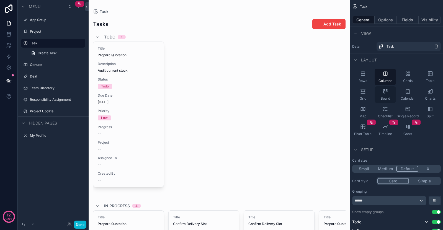
click at [386, 97] on span "Board" at bounding box center [384, 98] width 9 height 4
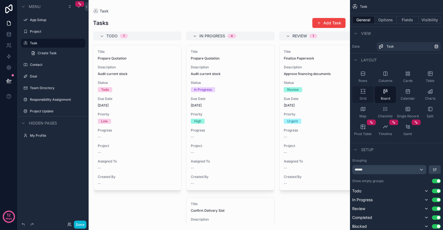
click at [371, 97] on div "Grid" at bounding box center [362, 94] width 21 height 17
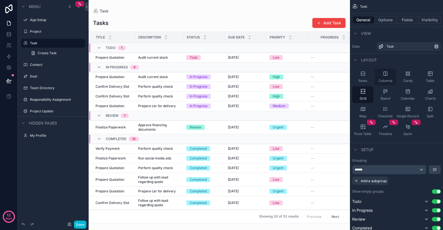
click at [383, 79] on span "Columns" at bounding box center [385, 81] width 14 height 4
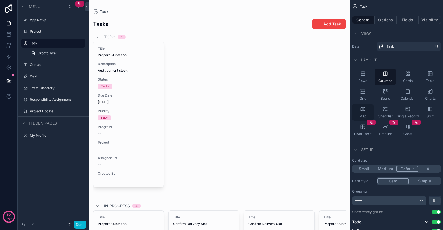
click at [367, 113] on div "Map" at bounding box center [362, 112] width 21 height 17
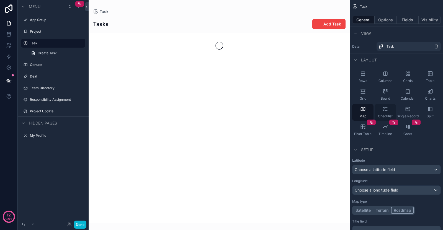
click at [387, 109] on icon "scrollable content" at bounding box center [386, 109] width 2 height 0
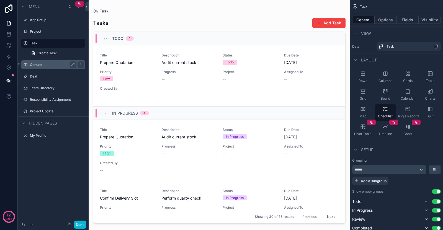
click at [44, 66] on label "Contact" at bounding box center [52, 65] width 44 height 4
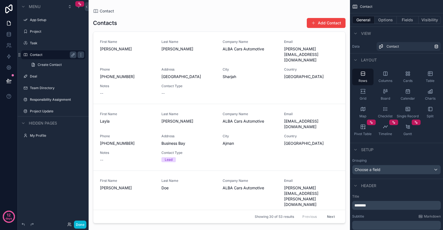
click at [45, 76] on label "Deal" at bounding box center [57, 76] width 54 height 4
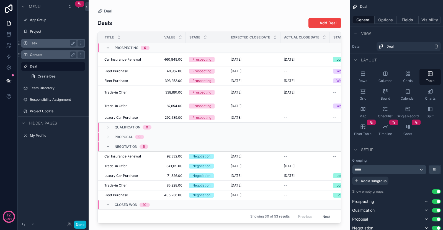
click at [48, 43] on label "Task" at bounding box center [52, 43] width 44 height 4
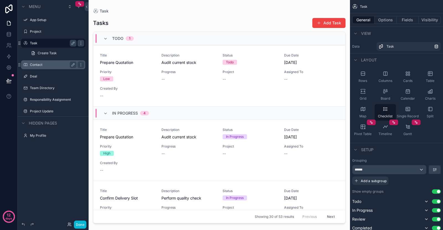
click at [44, 67] on div "Contact" at bounding box center [53, 64] width 46 height 7
drag, startPoint x: 43, startPoint y: 76, endPoint x: 44, endPoint y: 84, distance: 8.0
click at [43, 76] on label "Deal" at bounding box center [57, 76] width 54 height 4
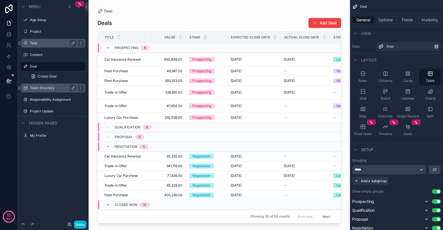
click at [45, 91] on div "Team Directory" at bounding box center [53, 88] width 46 height 7
click at [47, 90] on div "Team Directory" at bounding box center [53, 88] width 46 height 7
click at [44, 87] on label "Team Directory" at bounding box center [52, 88] width 44 height 4
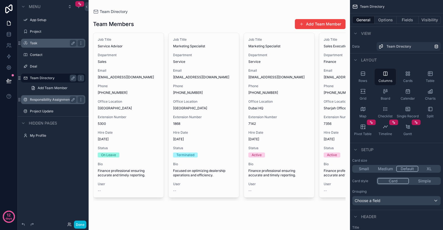
click at [45, 98] on label "Responsibility Assignment" at bounding box center [52, 99] width 44 height 4
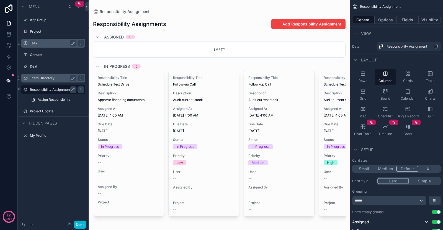
click at [46, 80] on label "Team Directory" at bounding box center [52, 78] width 44 height 4
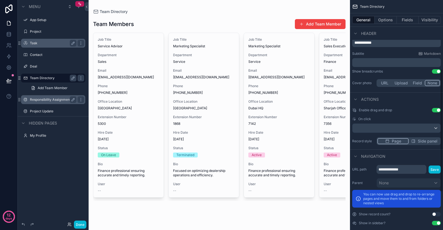
scroll to position [200, 0]
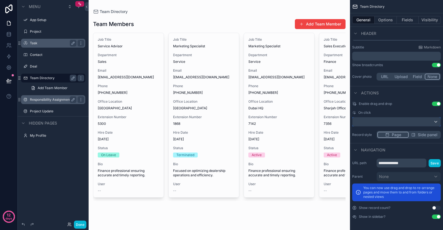
click at [392, 122] on div "scrollable content" at bounding box center [396, 121] width 88 height 9
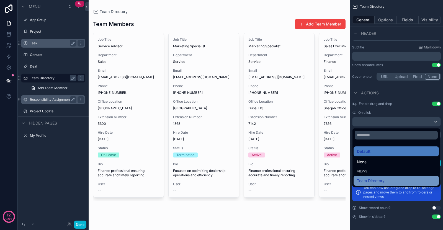
click at [376, 180] on span "Team Directory" at bounding box center [371, 180] width 28 height 7
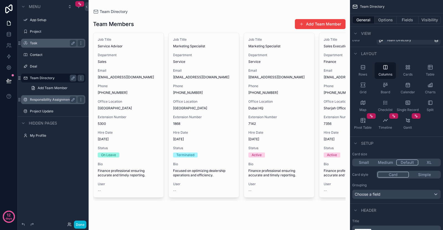
scroll to position [0, 0]
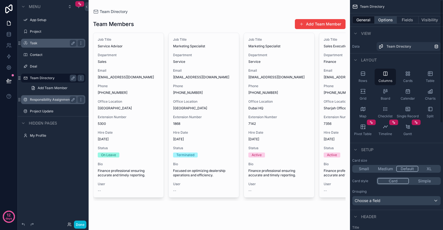
click at [387, 19] on button "Options" at bounding box center [385, 20] width 22 height 8
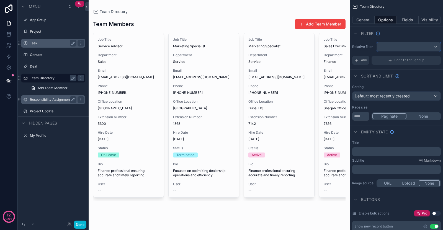
click at [392, 50] on div "scrollable content" at bounding box center [408, 46] width 64 height 9
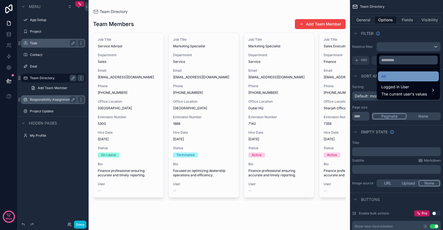
click at [397, 79] on div "All" at bounding box center [408, 76] width 54 height 7
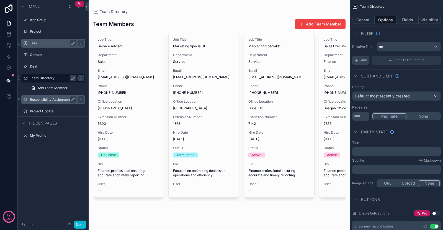
click at [358, 61] on icon "scrollable content" at bounding box center [356, 60] width 4 height 4
click at [435, 48] on div "***" at bounding box center [408, 46] width 64 height 9
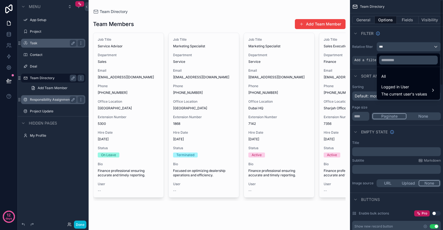
click at [362, 70] on div "scrollable content" at bounding box center [221, 115] width 443 height 230
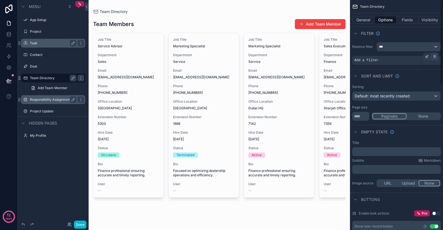
click at [435, 56] on icon "scrollable content" at bounding box center [434, 57] width 2 height 2
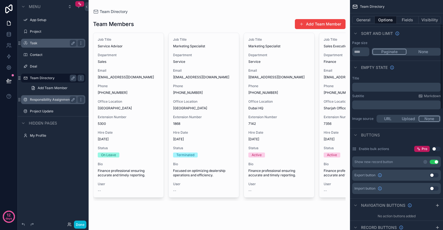
scroll to position [129, 0]
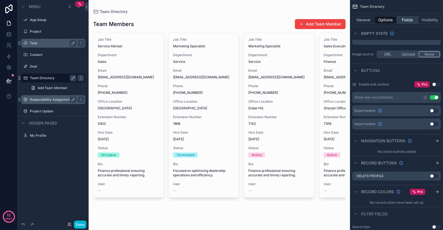
click at [399, 22] on button "Fields" at bounding box center [407, 20] width 22 height 8
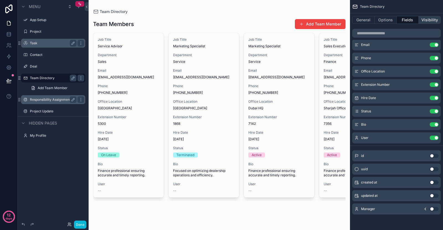
click at [427, 17] on button "Visibility" at bounding box center [429, 20] width 22 height 8
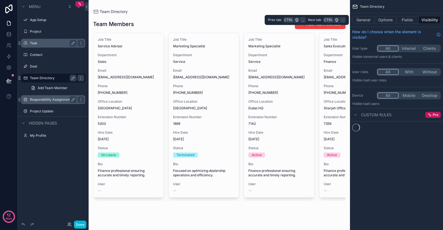
scroll to position [0, 0]
click at [365, 22] on button "General" at bounding box center [363, 20] width 22 height 8
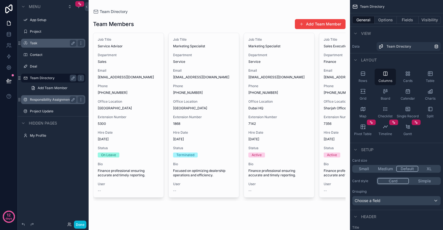
click at [43, 102] on div "Responsibility Assignment" at bounding box center [53, 99] width 46 height 7
click at [44, 100] on label "Responsibility Assignment" at bounding box center [52, 99] width 44 height 4
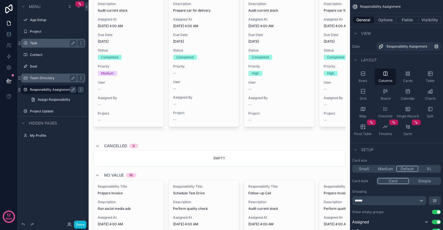
scroll to position [387, 0]
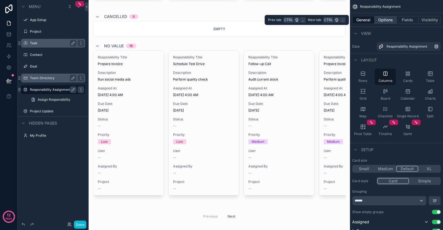
click at [390, 19] on button "Options" at bounding box center [385, 20] width 22 height 8
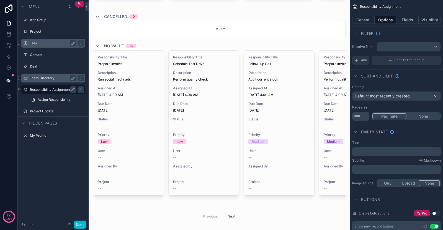
scroll to position [64, 0]
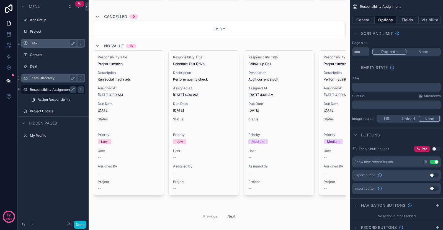
click at [408, 88] on p "﻿" at bounding box center [396, 87] width 85 height 4
click at [404, 75] on div "Title ﻿ Subtitle Markdown ﻿ Image source URL Upload None" at bounding box center [396, 100] width 93 height 52
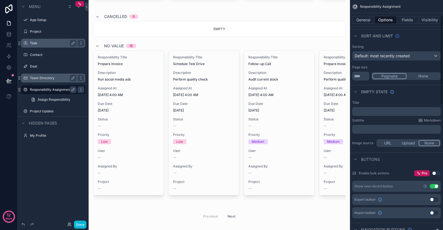
scroll to position [0, 0]
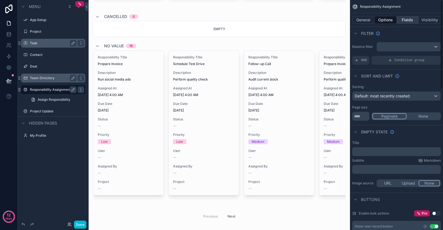
click at [399, 18] on button "Fields" at bounding box center [407, 20] width 22 height 8
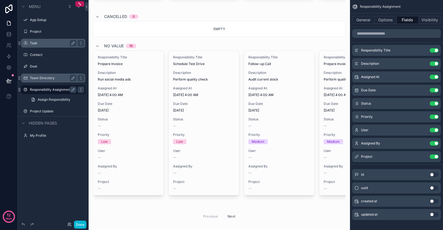
click at [29, 49] on div "scrollable content" at bounding box center [53, 48] width 71 height 1
click at [32, 44] on label "Task" at bounding box center [52, 43] width 44 height 4
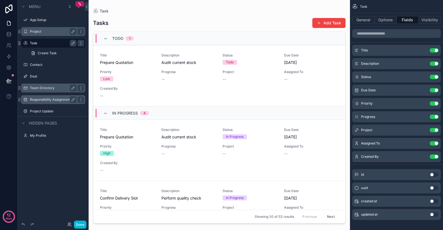
click at [37, 34] on div "Project" at bounding box center [53, 31] width 46 height 7
click at [41, 23] on div "App Setup" at bounding box center [53, 19] width 62 height 9
click at [37, 30] on label "Project" at bounding box center [52, 31] width 44 height 4
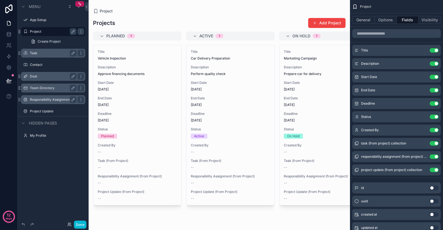
click at [45, 73] on div "Deal" at bounding box center [53, 76] width 46 height 7
click at [41, 79] on div "Deal" at bounding box center [53, 76] width 46 height 7
click at [41, 78] on label "Deal" at bounding box center [52, 76] width 44 height 4
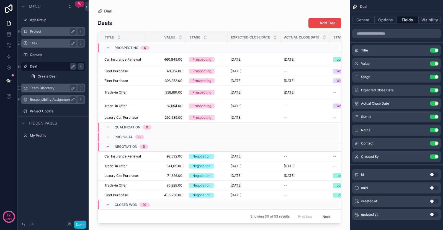
click at [40, 89] on label "Team Directory" at bounding box center [52, 88] width 44 height 4
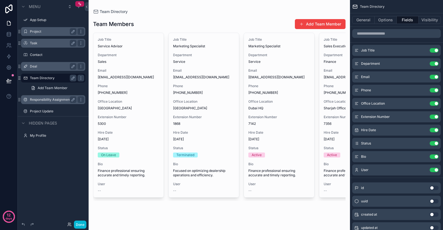
click at [41, 101] on label "Responsibility Assignment" at bounding box center [52, 99] width 44 height 4
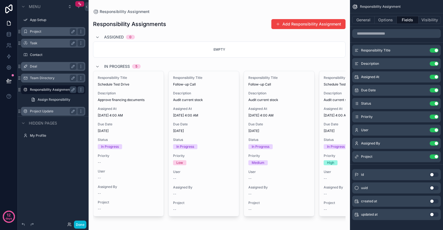
click at [41, 110] on label "Project Update" at bounding box center [52, 111] width 44 height 4
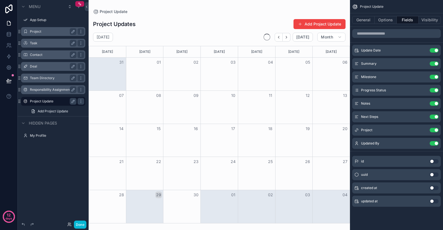
click at [41, 58] on div "Contact" at bounding box center [53, 54] width 62 height 9
click at [37, 41] on label "Task" at bounding box center [52, 43] width 44 height 4
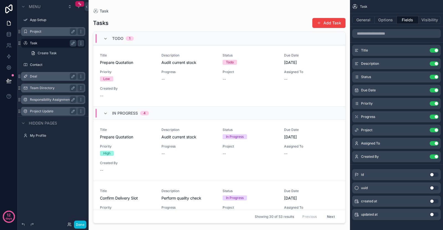
click at [37, 32] on label "Project" at bounding box center [52, 31] width 44 height 4
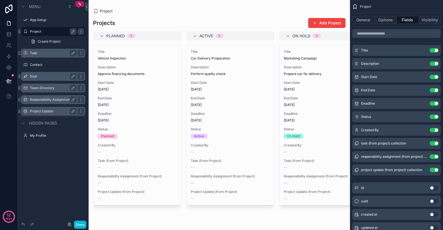
click at [43, 24] on div "App Setup" at bounding box center [53, 20] width 71 height 10
click at [43, 21] on label "App Setup" at bounding box center [52, 20] width 44 height 4
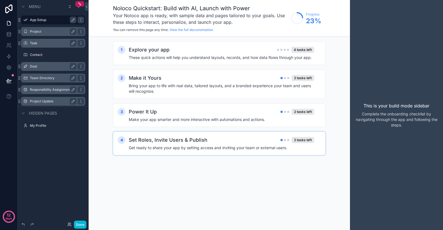
click at [262, 145] on h4 "Get ready to share your app by setting access and inviting your team or externa…" at bounding box center [221, 148] width 185 height 6
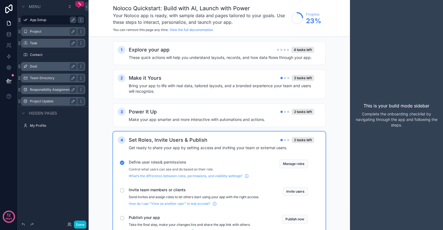
scroll to position [26, 0]
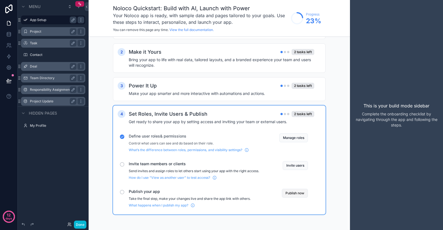
click at [296, 194] on button "Publish now" at bounding box center [295, 193] width 26 height 9
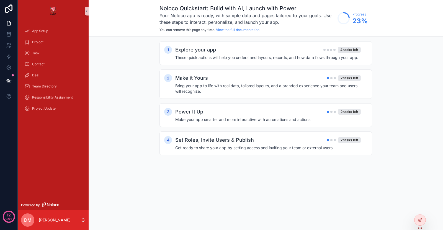
click at [130, 50] on div "1 Explore your app 4 tasks left These quick actions will help you understand la…" at bounding box center [266, 104] width 354 height 134
click at [337, 139] on div "2 tasks left" at bounding box center [344, 140] width 34 height 6
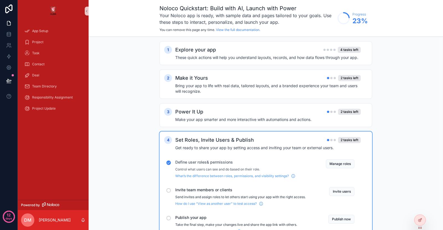
scroll to position [26, 0]
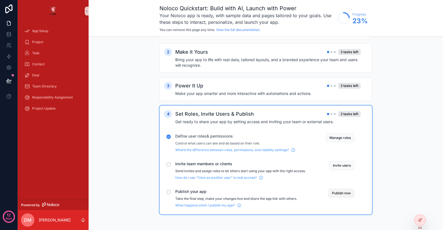
click at [345, 190] on button "Publish now" at bounding box center [341, 193] width 26 height 9
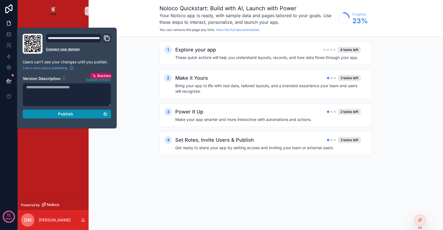
click at [53, 113] on div "Publish" at bounding box center [66, 113] width 81 height 5
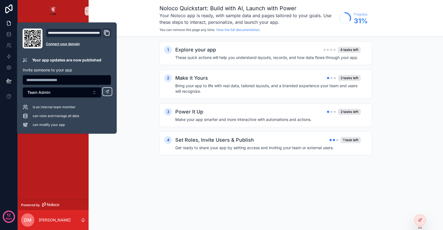
click at [125, 68] on div "1 Explore your app 4 tasks left These quick actions will help you understand la…" at bounding box center [266, 104] width 354 height 134
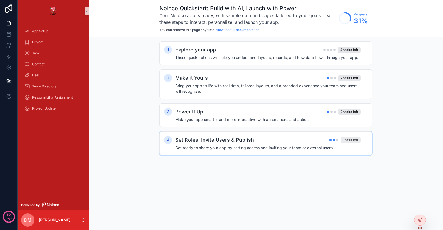
click at [353, 141] on div "1 task left" at bounding box center [350, 140] width 20 height 6
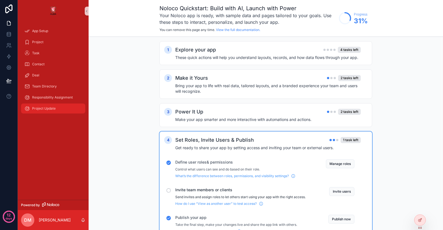
drag, startPoint x: 96, startPoint y: 115, endPoint x: 54, endPoint y: 109, distance: 43.0
click at [96, 115] on div "1 Explore your app 4 tasks left These quick actions will help you understand la…" at bounding box center [266, 146] width 354 height 219
click at [45, 108] on span "Project Update" at bounding box center [44, 108] width 24 height 4
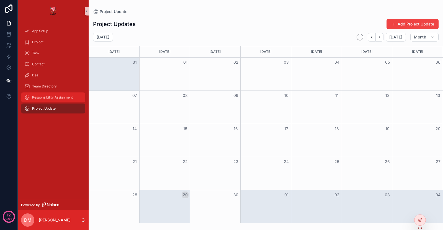
click at [52, 100] on div "Responsibility Assignment" at bounding box center [53, 97] width 58 height 9
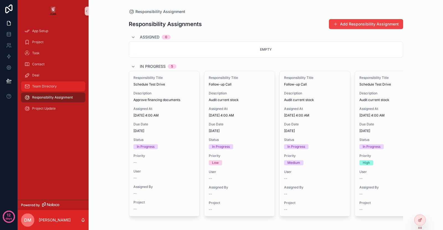
click at [53, 86] on span "Team Directory" at bounding box center [44, 86] width 25 height 4
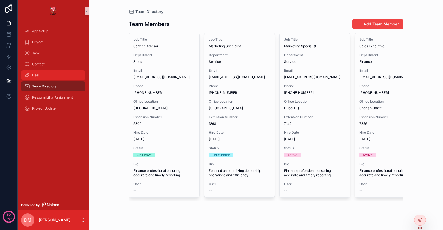
click at [53, 73] on div "Deal" at bounding box center [53, 75] width 58 height 9
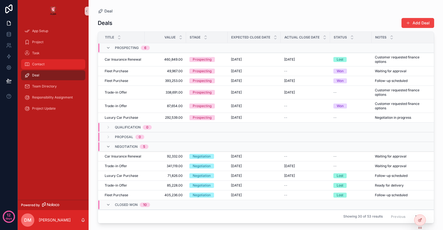
click at [53, 63] on div "Contact" at bounding box center [53, 64] width 58 height 9
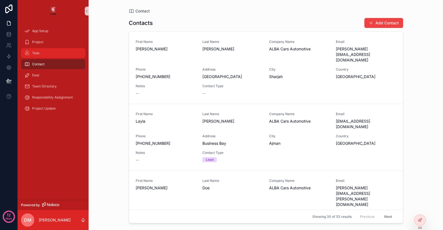
click at [53, 54] on div "Task" at bounding box center [53, 53] width 58 height 9
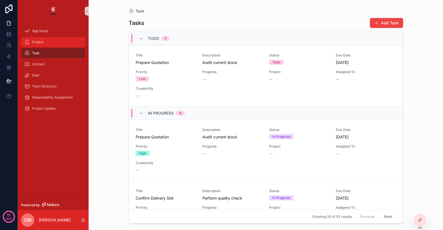
click at [51, 44] on div "Project" at bounding box center [53, 42] width 58 height 9
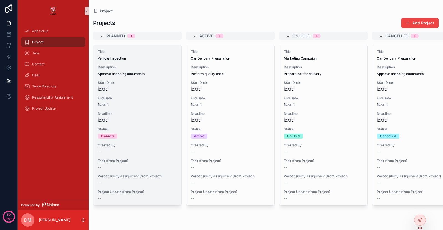
click at [149, 158] on span "Task (from Project)" at bounding box center [137, 160] width 79 height 4
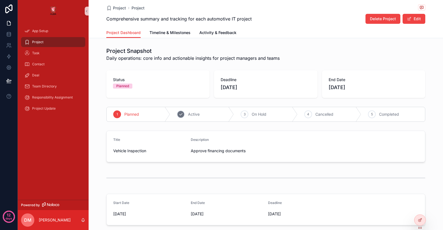
click at [195, 121] on div "2 Active" at bounding box center [202, 114] width 64 height 14
click at [171, 33] on span "Timeline & Milestones" at bounding box center [169, 33] width 41 height 6
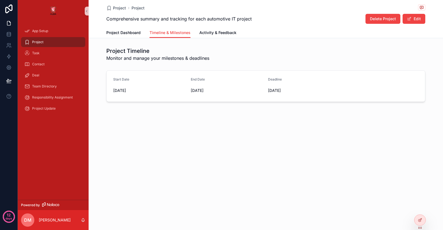
click at [135, 47] on h1 "Project Timeline" at bounding box center [157, 51] width 103 height 8
click at [52, 53] on div "Task" at bounding box center [53, 53] width 58 height 9
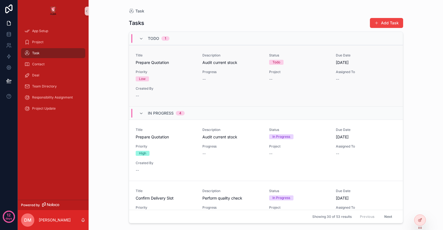
click at [206, 77] on div "--" at bounding box center [232, 79] width 60 height 6
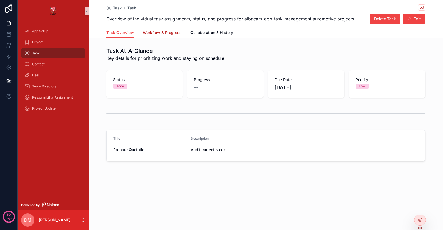
click at [148, 28] on link "Workflow & Progress" at bounding box center [162, 33] width 39 height 11
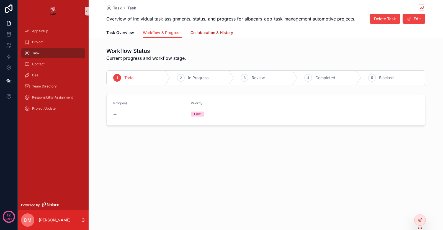
click at [213, 34] on span "Collaboration & History" at bounding box center [211, 33] width 43 height 6
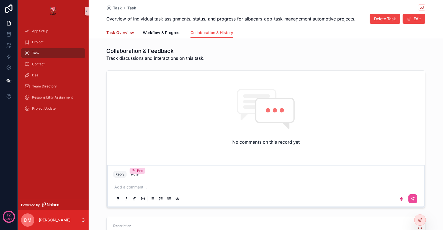
click at [124, 31] on span "Task Overview" at bounding box center [120, 33] width 28 height 6
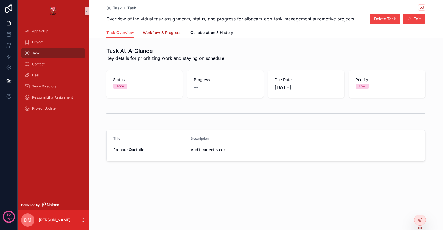
click at [158, 31] on span "Workflow & Progress" at bounding box center [162, 33] width 39 height 6
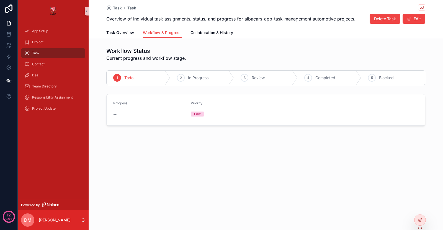
click at [142, 31] on div "Task Overview Workflow & Progress Collaboration & History" at bounding box center [265, 32] width 319 height 11
click at [133, 32] on span "Task Overview" at bounding box center [120, 33] width 28 height 6
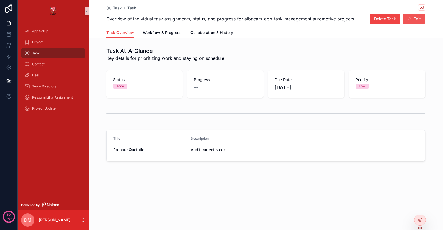
click at [424, 19] on button "Edit" at bounding box center [413, 19] width 23 height 10
click at [418, 215] on div at bounding box center [420, 219] width 12 height 11
click at [418, 219] on icon at bounding box center [419, 220] width 4 height 4
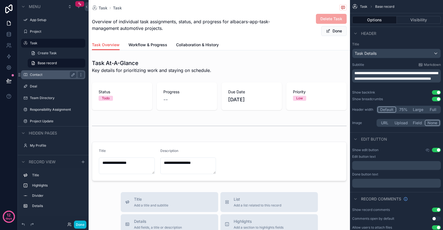
click at [36, 73] on label "Contact" at bounding box center [52, 74] width 44 height 4
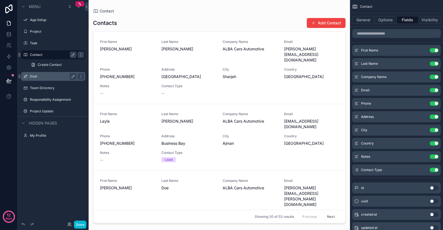
click at [43, 78] on label "Deal" at bounding box center [52, 76] width 44 height 4
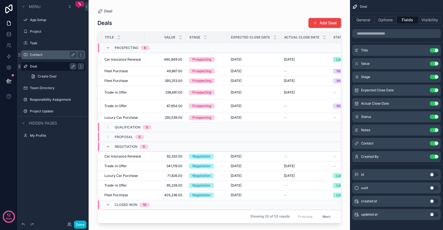
click at [46, 58] on div "Contact" at bounding box center [53, 54] width 46 height 7
click at [46, 56] on label "Contact" at bounding box center [52, 55] width 44 height 4
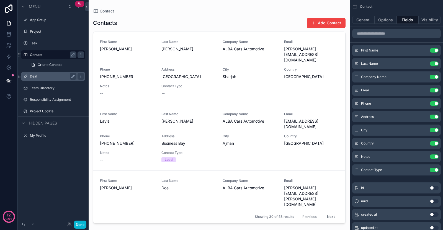
click at [241, 82] on div "scrollable content" at bounding box center [219, 111] width 261 height 223
click at [225, 67] on div "City Sharjah" at bounding box center [249, 73] width 55 height 12
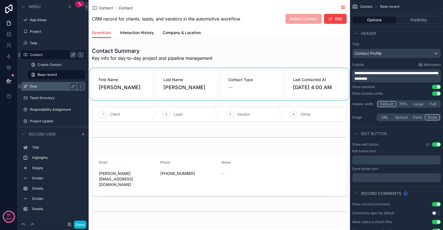
click at [223, 81] on div "scrollable content" at bounding box center [219, 84] width 261 height 32
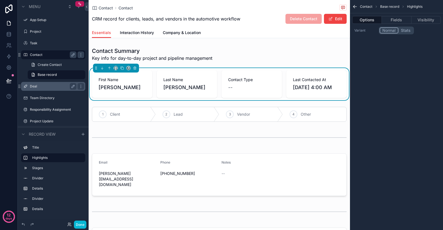
click at [223, 81] on div "Contact Type --" at bounding box center [251, 84] width 60 height 28
click at [199, 56] on div "scrollable content" at bounding box center [219, 54] width 261 height 19
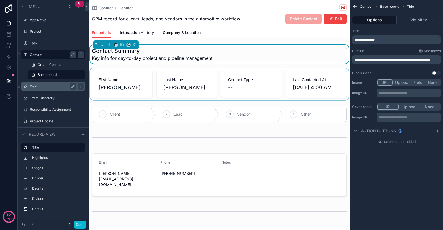
click at [45, 85] on label "Deal" at bounding box center [52, 86] width 44 height 4
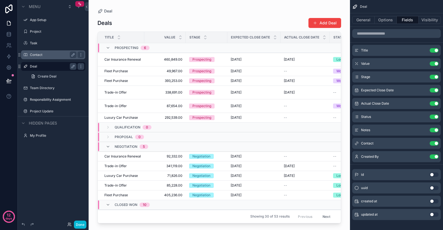
click at [69, 201] on div "Menu App Setup Project Task Contact Deal Create Deal Team Directory Responsibil…" at bounding box center [53, 111] width 71 height 223
click at [54, 92] on icon "scrollable content" at bounding box center [53, 94] width 5 height 5
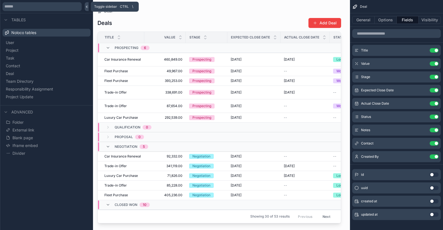
click at [85, 5] on icon at bounding box center [87, 7] width 4 height 4
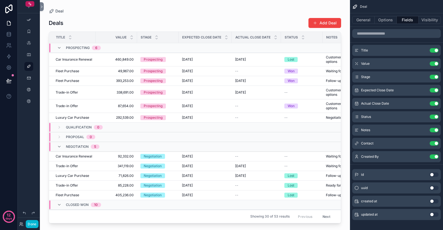
click at [27, 178] on div "scrollable content" at bounding box center [29, 111] width 22 height 223
click at [28, 76] on icon "scrollable content" at bounding box center [29, 78] width 4 height 4
click at [27, 92] on div "scrollable content" at bounding box center [28, 89] width 7 height 9
click at [29, 79] on icon "scrollable content" at bounding box center [29, 78] width 4 height 4
click at [29, 91] on icon "scrollable content" at bounding box center [29, 89] width 4 height 4
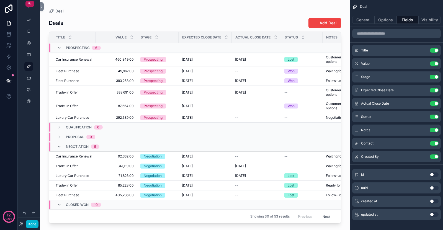
click at [30, 106] on div "scrollable content" at bounding box center [29, 59] width 22 height 119
click at [30, 90] on icon "scrollable content" at bounding box center [29, 89] width 4 height 4
click at [29, 77] on icon "scrollable content" at bounding box center [29, 78] width 4 height 4
click at [41, 7] on icon at bounding box center [41, 7] width 1 height 2
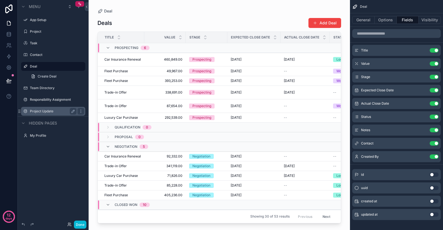
click at [50, 109] on label "Project Update" at bounding box center [52, 111] width 44 height 4
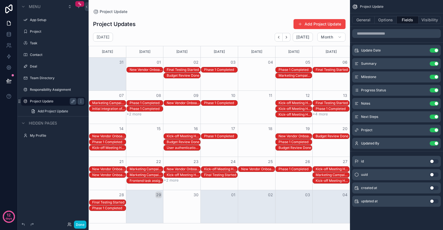
click at [207, 69] on div "Phase 1 Completed" at bounding box center [220, 69] width 33 height 4
click at [222, 69] on div "Phase 1 Completed" at bounding box center [220, 69] width 33 height 4
click at [59, 154] on div "Menu App Setup Project Task Contact Deal Team Directory Responsibility Assignme…" at bounding box center [53, 111] width 71 height 223
click at [76, 221] on button "Done" at bounding box center [80, 224] width 12 height 8
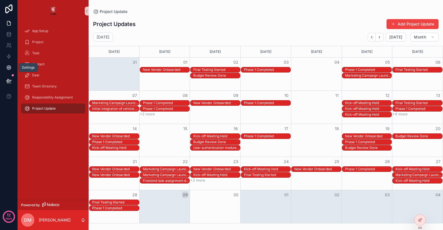
click at [8, 70] on icon at bounding box center [9, 68] width 6 height 6
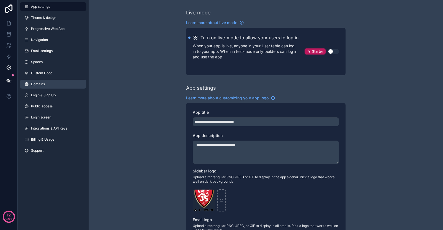
click at [45, 88] on link "Domains" at bounding box center [53, 84] width 66 height 9
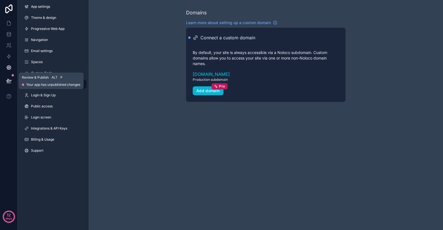
click at [8, 82] on icon at bounding box center [9, 81] width 6 height 6
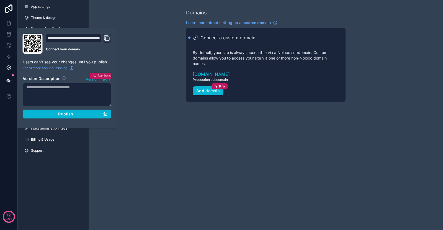
click at [107, 37] on icon "Domain and Custom Link" at bounding box center [107, 39] width 4 height 4
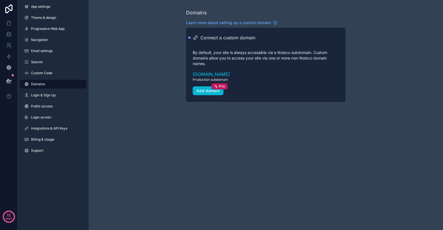
click at [127, 68] on div "Domains Learn more about setting up a custom domain Connect a custom domain By …" at bounding box center [266, 55] width 354 height 111
click at [39, 46] on link "Email settings" at bounding box center [53, 50] width 66 height 9
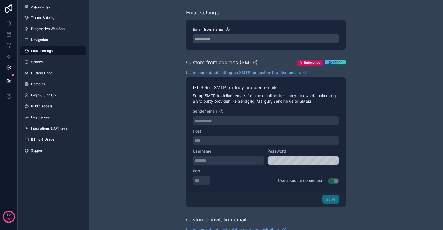
click at [41, 50] on span "Email settings" at bounding box center [42, 51] width 22 height 4
click at [218, 39] on input "Email from name" at bounding box center [266, 38] width 146 height 9
type input "*"
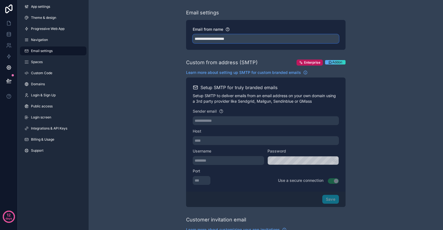
type input "**********"
click at [166, 97] on div "**********" at bounding box center [266, 226] width 354 height 453
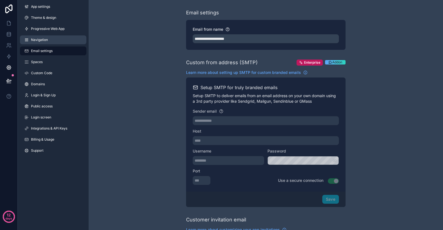
click at [52, 41] on link "Navigation" at bounding box center [53, 39] width 66 height 9
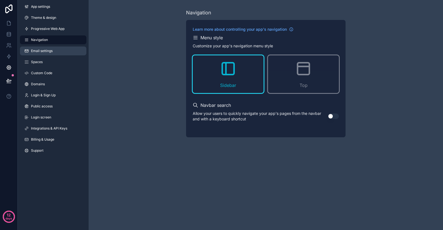
click at [58, 52] on link "Email settings" at bounding box center [53, 50] width 66 height 9
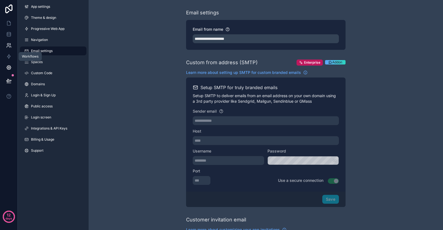
click at [9, 48] on icon at bounding box center [9, 46] width 6 height 6
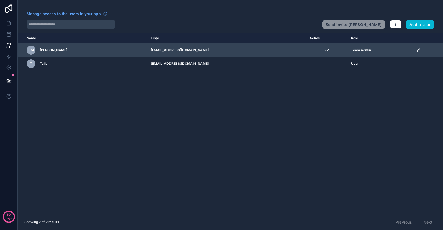
click at [169, 51] on td "darylmachado@albacars.com" at bounding box center [226, 50] width 158 height 14
drag, startPoint x: 152, startPoint y: 51, endPoint x: 204, endPoint y: 50, distance: 51.7
click at [204, 50] on td "darylmachado@albacars.com" at bounding box center [226, 50] width 158 height 14
copy td "darylmachado@albacars.com"
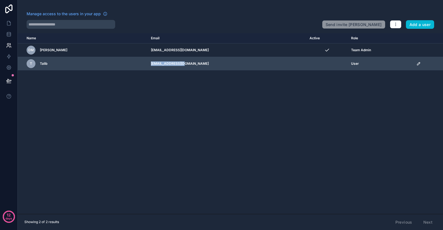
drag, startPoint x: 186, startPoint y: 63, endPoint x: 152, endPoint y: 65, distance: 34.6
click at [152, 65] on td "[EMAIL_ADDRESS][DOMAIN_NAME]" at bounding box center [226, 64] width 158 height 14
copy td "[EMAIL_ADDRESS][DOMAIN_NAME]"
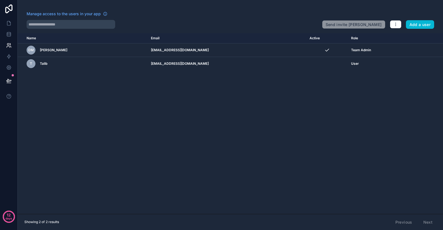
click at [197, 110] on div "Name Email Active Role userTable.email DM Daryl Machado darylmachado@albacars.c…" at bounding box center [230, 123] width 425 height 181
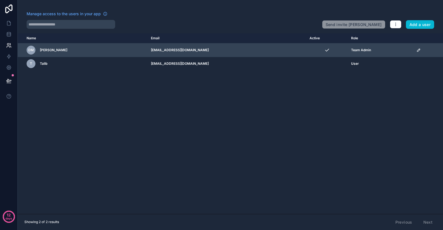
click at [212, 50] on td "darylmachado@albacars.com" at bounding box center [226, 50] width 158 height 14
click at [416, 48] on icon "scrollable content" at bounding box center [418, 50] width 4 height 4
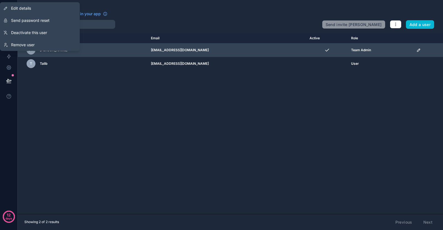
click at [416, 50] on icon "scrollable content" at bounding box center [418, 50] width 4 height 4
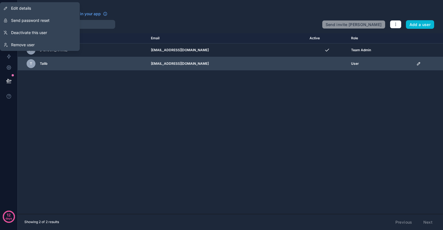
click at [380, 58] on td "User" at bounding box center [379, 64] width 65 height 14
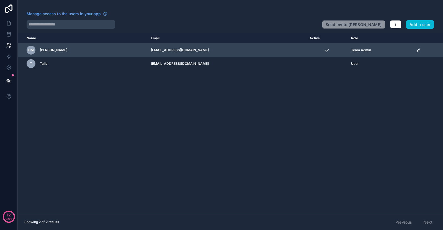
click at [416, 48] on icon "scrollable content" at bounding box center [418, 50] width 4 height 4
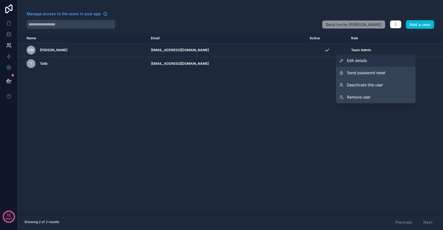
click at [379, 63] on div "Manage access to the users in your app Send invite reminders Add a user Name Em…" at bounding box center [230, 115] width 425 height 230
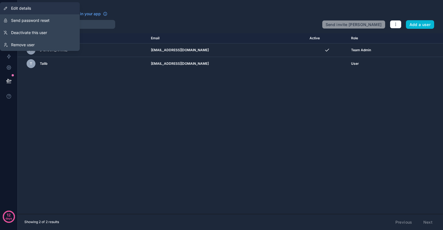
click at [20, 11] on span "Edit details" at bounding box center [21, 9] width 20 height 6
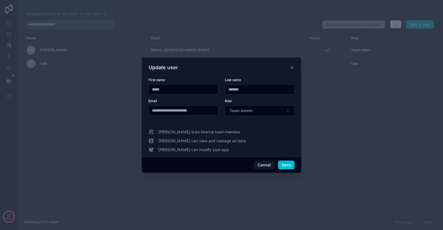
drag, startPoint x: 181, startPoint y: 111, endPoint x: 198, endPoint y: 111, distance: 16.6
click at [198, 111] on input "**********" at bounding box center [183, 110] width 69 height 8
type input "**********"
click at [288, 166] on button "Save" at bounding box center [286, 164] width 17 height 9
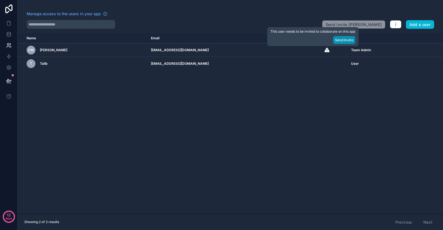
click at [338, 40] on button "Send Invite" at bounding box center [344, 40] width 22 height 8
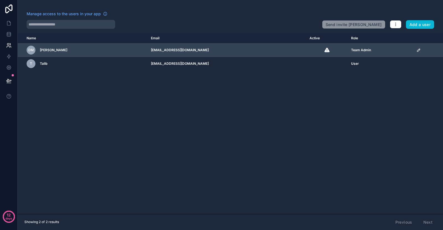
click at [416, 50] on icon "scrollable content" at bounding box center [418, 50] width 4 height 4
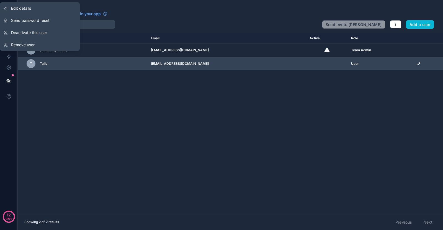
click at [368, 63] on div "User" at bounding box center [380, 63] width 59 height 4
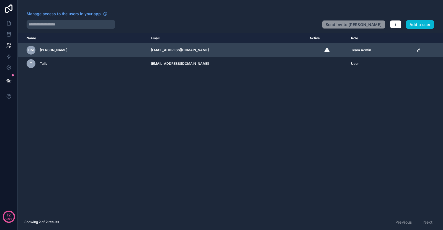
drag, startPoint x: 413, startPoint y: 51, endPoint x: 403, endPoint y: 54, distance: 11.0
click at [416, 51] on icon "scrollable content" at bounding box center [418, 50] width 4 height 4
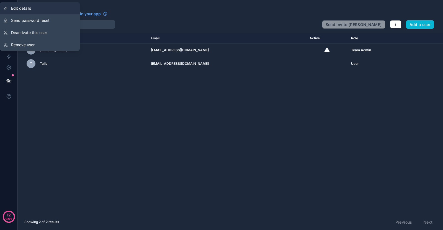
click at [356, 60] on td "User" at bounding box center [379, 64] width 65 height 14
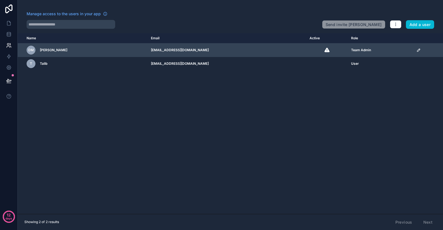
click at [417, 50] on icon "scrollable content" at bounding box center [418, 50] width 3 height 3
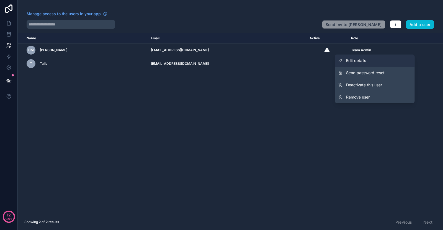
click at [373, 59] on link "Edit details" at bounding box center [375, 60] width 80 height 12
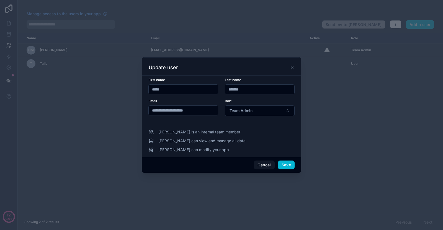
click at [205, 114] on input "**********" at bounding box center [183, 110] width 69 height 8
click at [278, 165] on button "Save" at bounding box center [286, 164] width 17 height 9
click at [282, 165] on button "Save" at bounding box center [286, 164] width 17 height 9
click at [287, 164] on button "Save" at bounding box center [286, 164] width 17 height 9
click at [270, 168] on button "Cancel" at bounding box center [264, 164] width 20 height 9
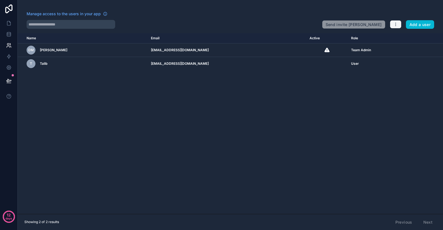
click at [392, 22] on button "button" at bounding box center [395, 24] width 12 height 8
click at [269, 111] on div "Name Email Active Role [DOMAIN_NAME] [PERSON_NAME] [EMAIL_ADDRESS][DOMAIN_NAME]…" at bounding box center [230, 123] width 425 height 181
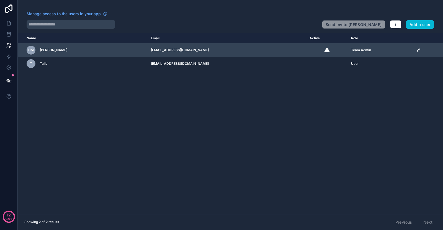
click at [144, 48] on div "DM Daryl Machado" at bounding box center [86, 50] width 118 height 9
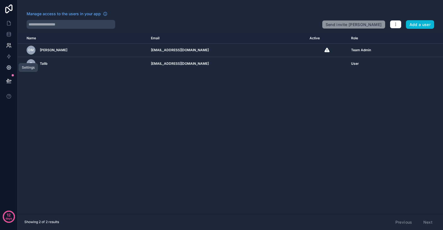
click at [11, 71] on link at bounding box center [8, 67] width 17 height 11
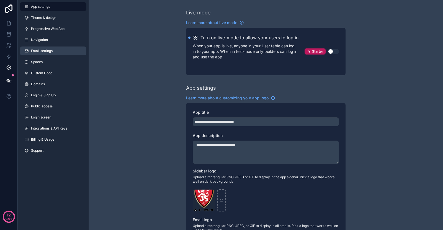
click at [39, 47] on link "Email settings" at bounding box center [53, 50] width 66 height 9
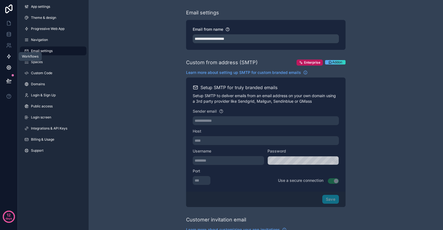
click at [10, 59] on link at bounding box center [8, 56] width 17 height 11
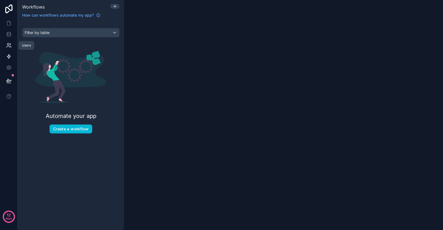
click at [9, 44] on icon at bounding box center [8, 44] width 2 height 2
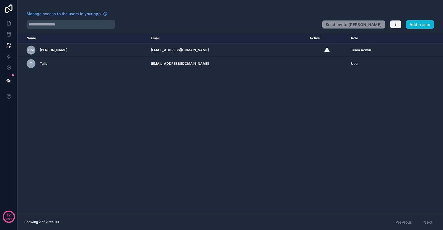
click at [393, 26] on button "button" at bounding box center [395, 24] width 12 height 8
click at [400, 38] on link "Manage roles" at bounding box center [406, 37] width 35 height 9
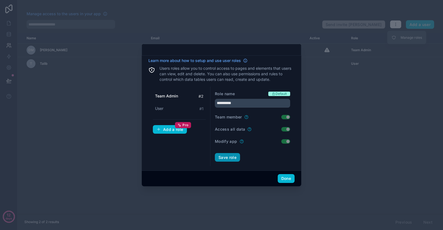
click at [222, 156] on button "Save role" at bounding box center [227, 157] width 25 height 9
click at [285, 183] on div "Done" at bounding box center [221, 178] width 159 height 16
click at [285, 182] on button "Done" at bounding box center [285, 178] width 17 height 9
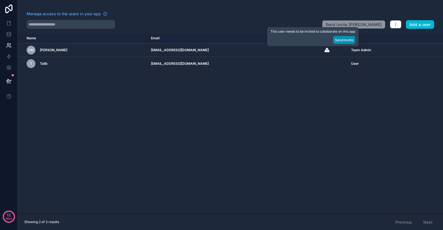
click at [343, 38] on button "Send Invite" at bounding box center [344, 40] width 22 height 8
click at [340, 41] on button "Send Invite" at bounding box center [344, 40] width 22 height 8
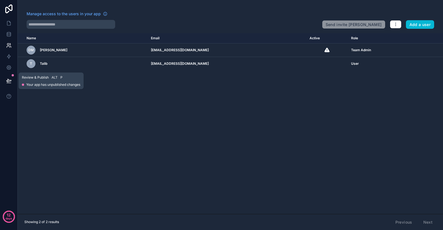
click at [8, 82] on icon at bounding box center [8, 80] width 5 height 3
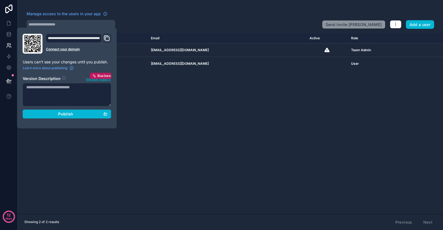
click at [108, 37] on icon "Domain and Custom Link" at bounding box center [107, 39] width 4 height 4
click at [152, 27] on div at bounding box center [172, 24] width 291 height 9
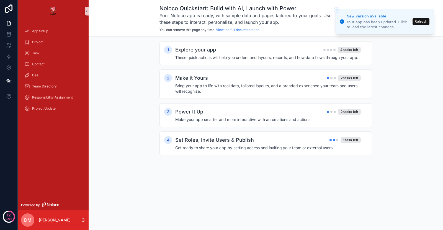
click at [422, 23] on button "Refresh" at bounding box center [420, 21] width 17 height 7
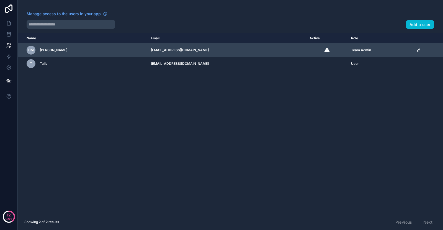
click at [420, 51] on div "scrollable content" at bounding box center [427, 50] width 23 height 4
click at [417, 50] on icon "scrollable content" at bounding box center [418, 50] width 3 height 3
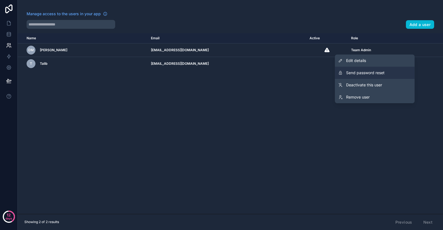
click at [367, 76] on button "Send password reset" at bounding box center [375, 73] width 80 height 12
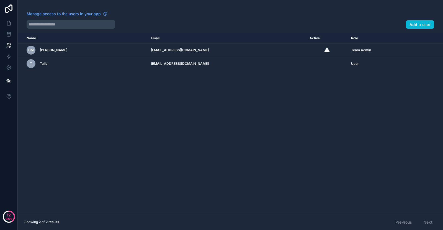
click at [357, 80] on div "Name Email Active Role [DOMAIN_NAME] [PERSON_NAME] [EMAIL_ADDRESS][DOMAIN_NAME]…" at bounding box center [230, 123] width 425 height 181
